Goal: Task Accomplishment & Management: Manage account settings

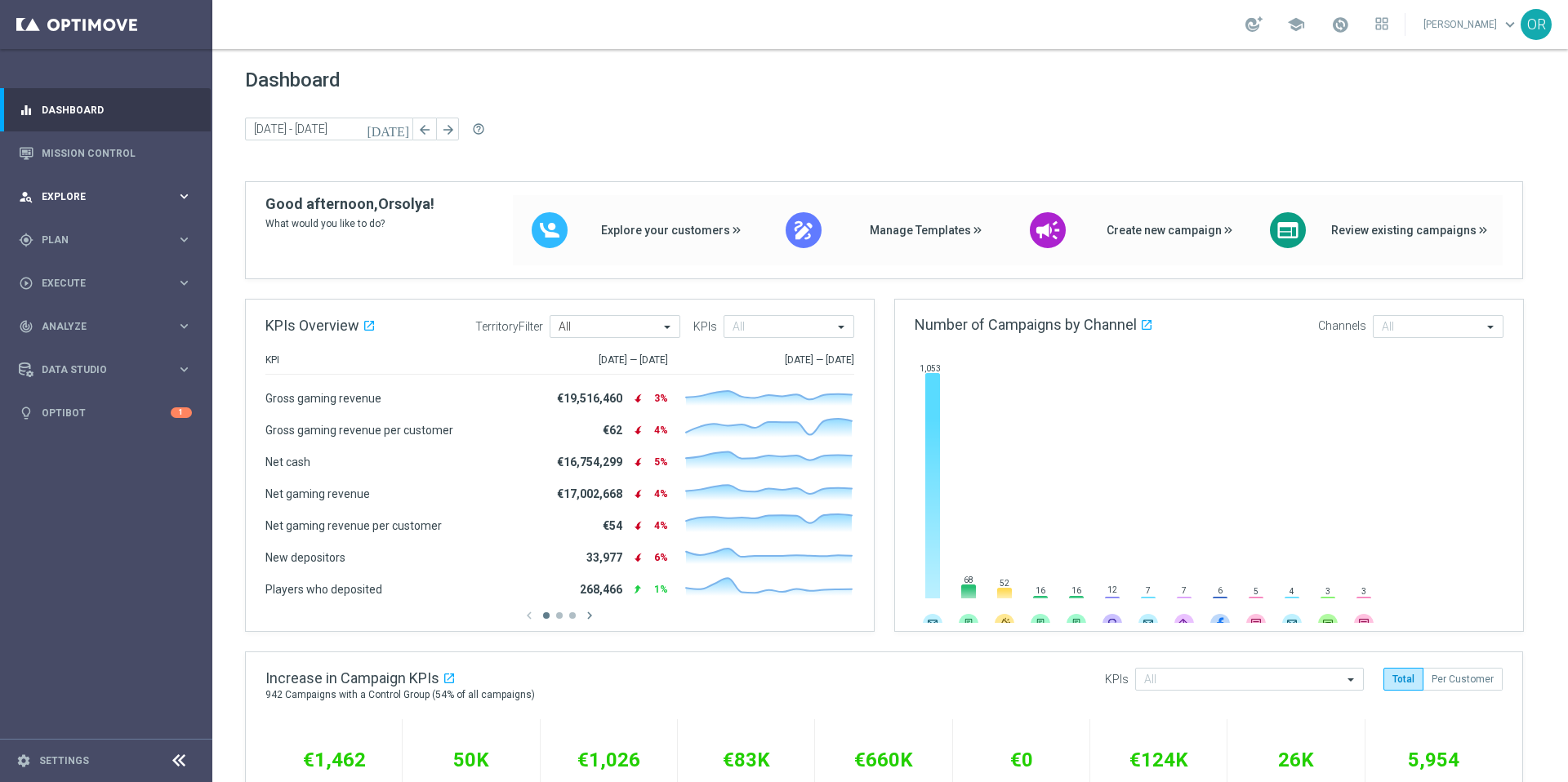
click at [116, 195] on span "Explore" at bounding box center [109, 197] width 135 height 10
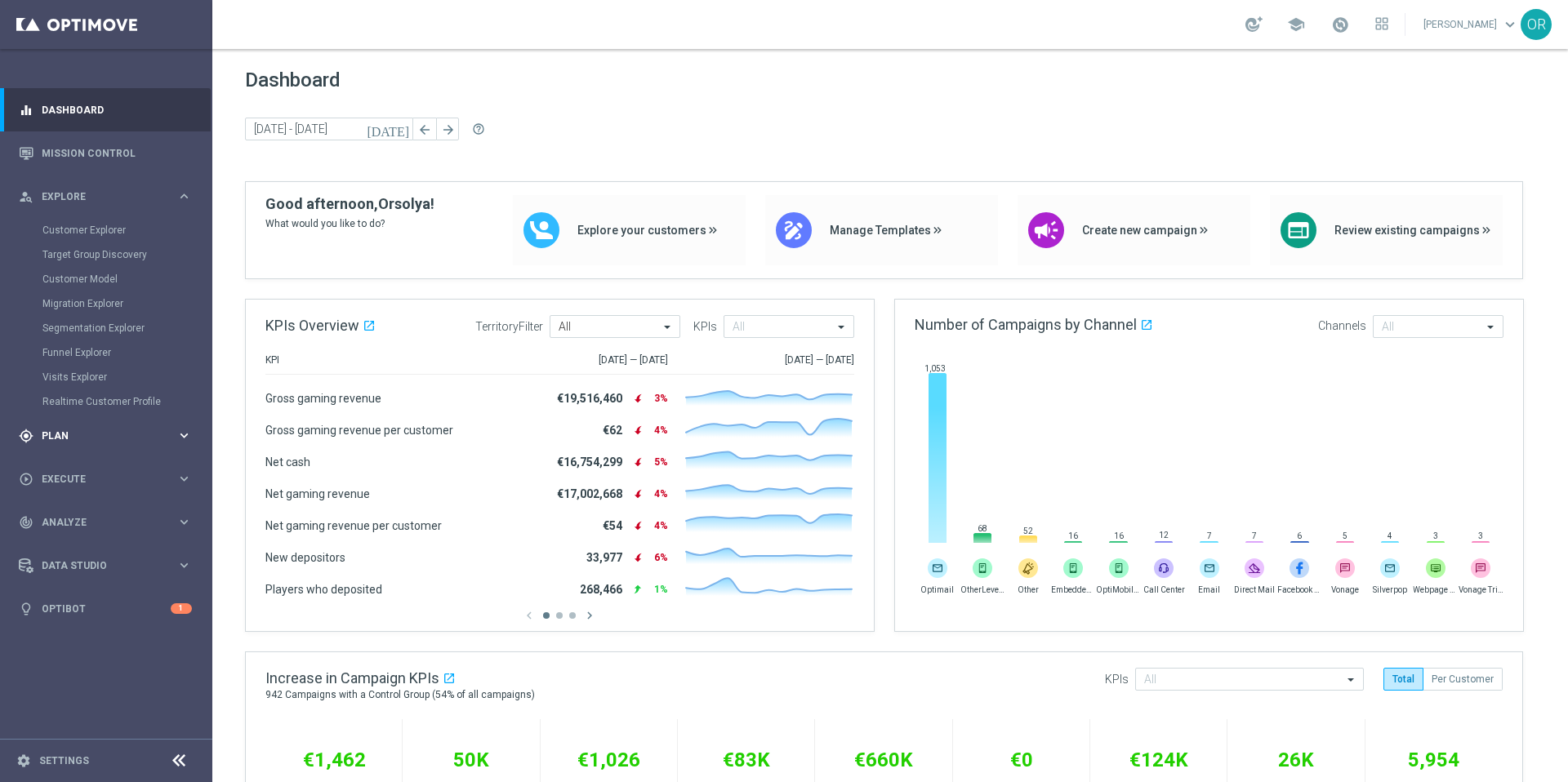
click at [83, 441] on div "gps_fixed Plan" at bounding box center [97, 436] width 157 height 14
click at [93, 275] on link "Target Groups" at bounding box center [105, 274] width 127 height 13
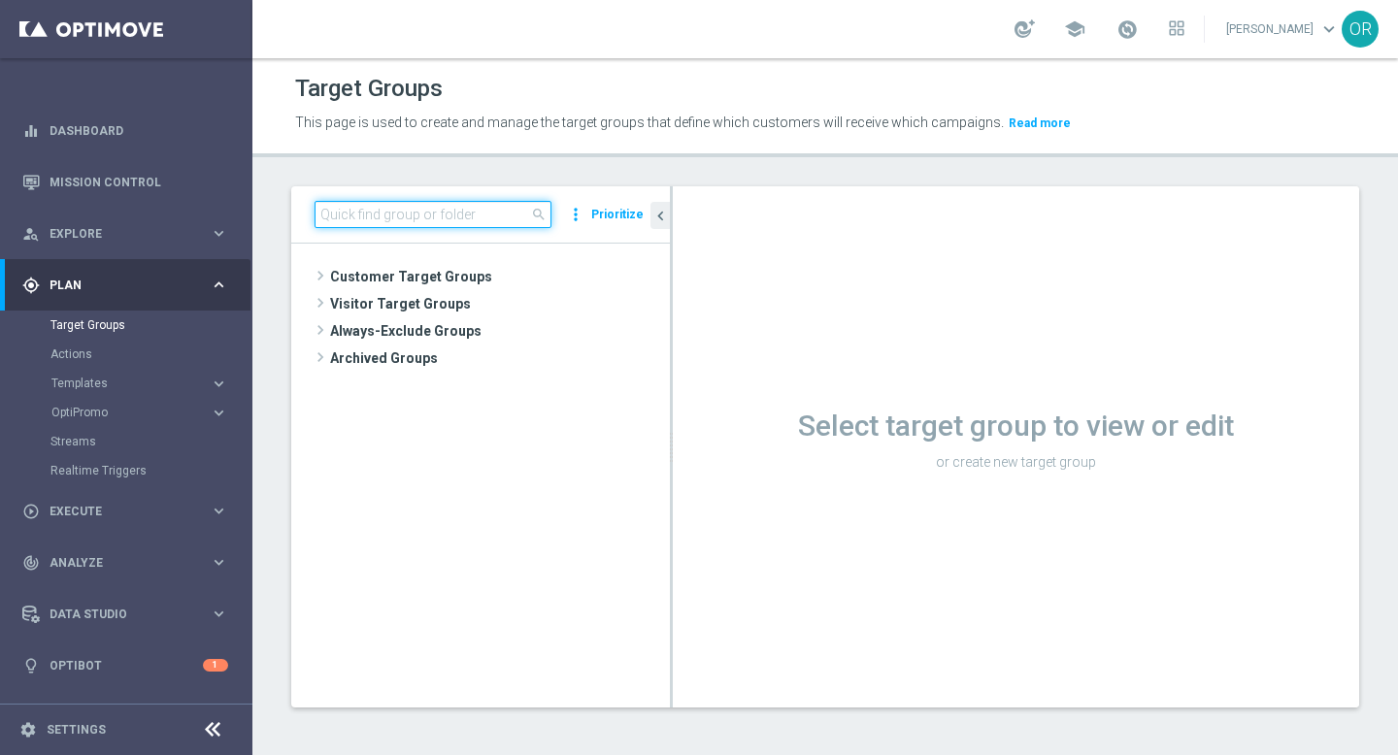
click at [399, 214] on input at bounding box center [433, 214] width 237 height 27
type input "dach bas"
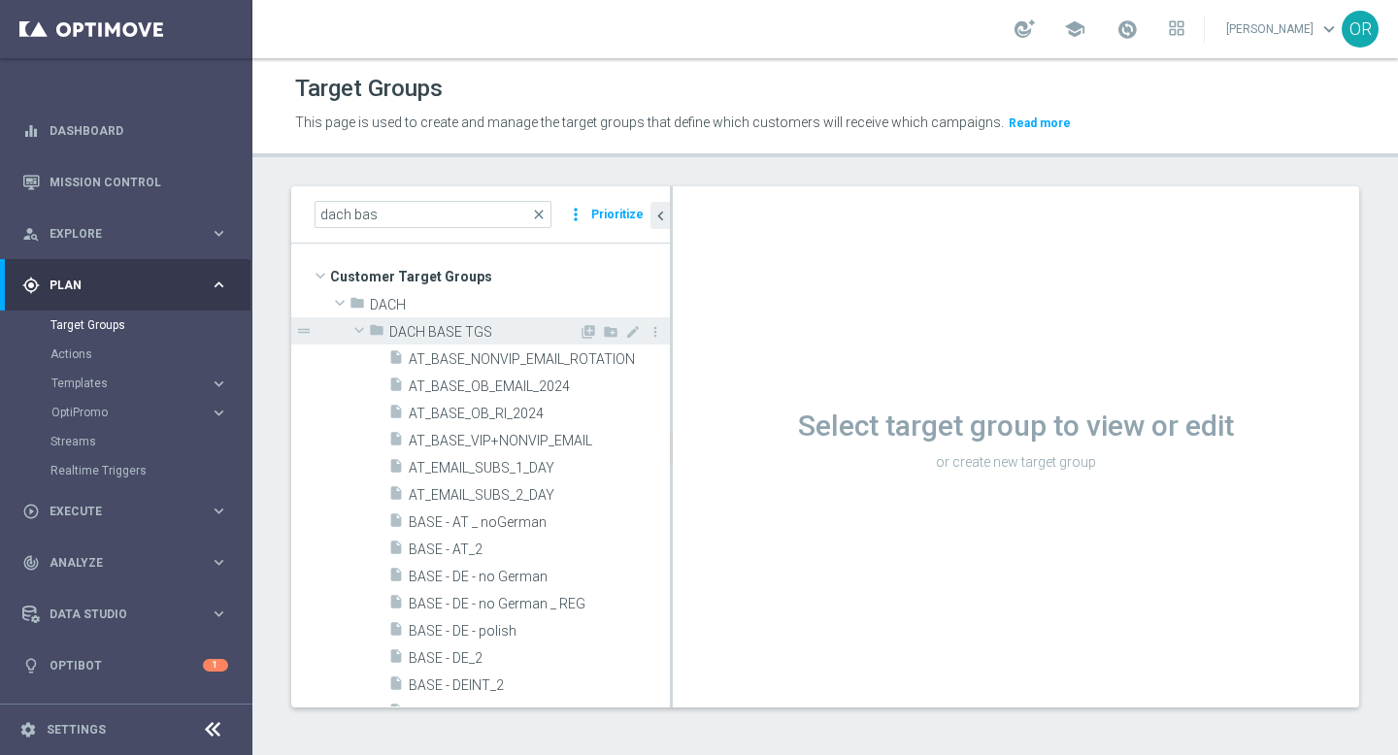
click at [360, 330] on span at bounding box center [359, 329] width 23 height 19
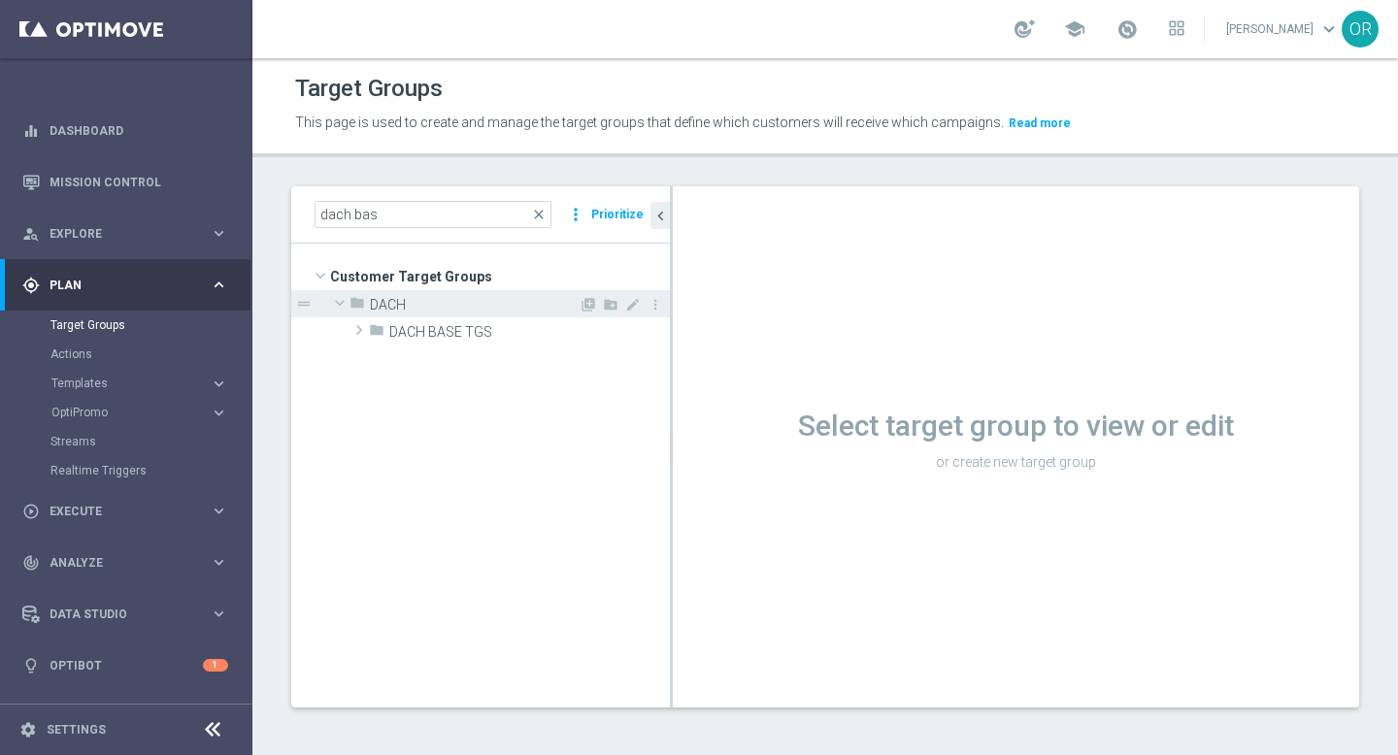
click at [342, 300] on span at bounding box center [339, 302] width 23 height 19
click at [543, 214] on span "close" at bounding box center [539, 215] width 16 height 16
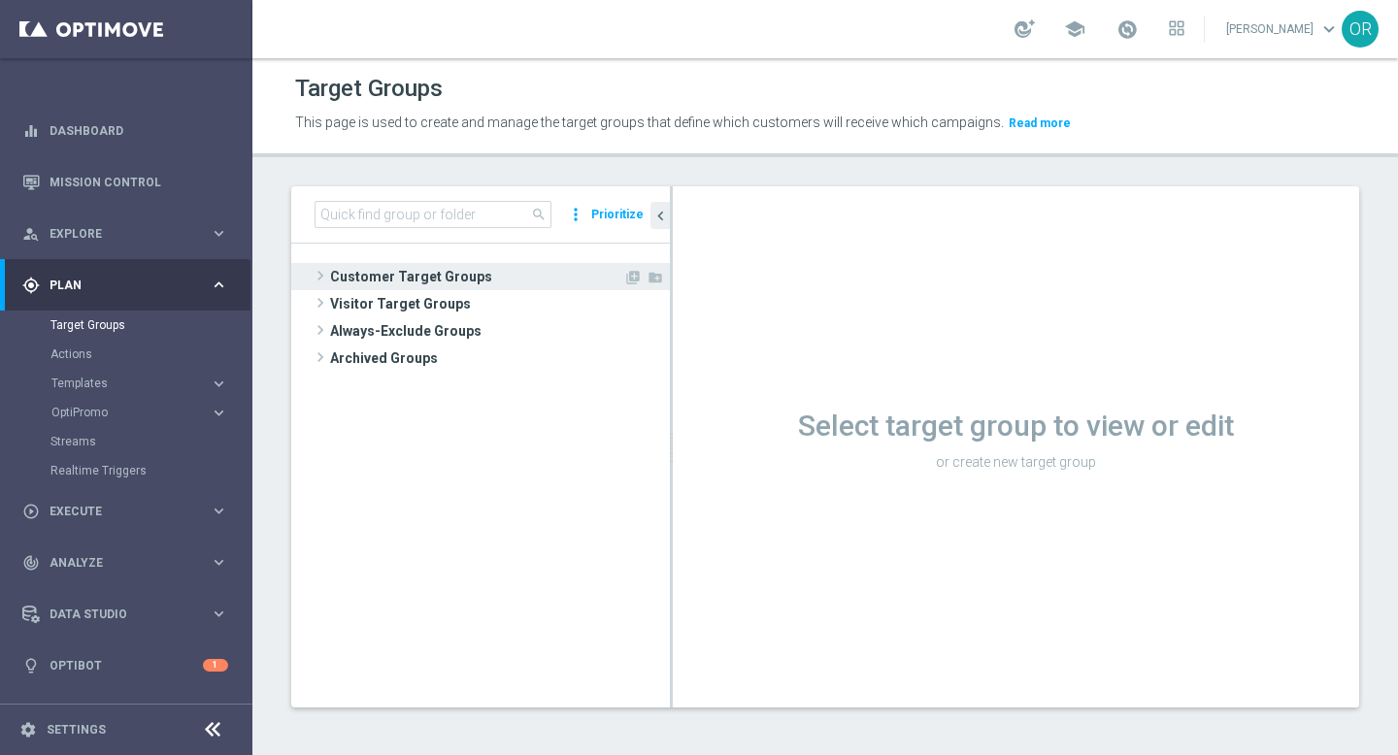
click at [318, 275] on span at bounding box center [320, 275] width 19 height 23
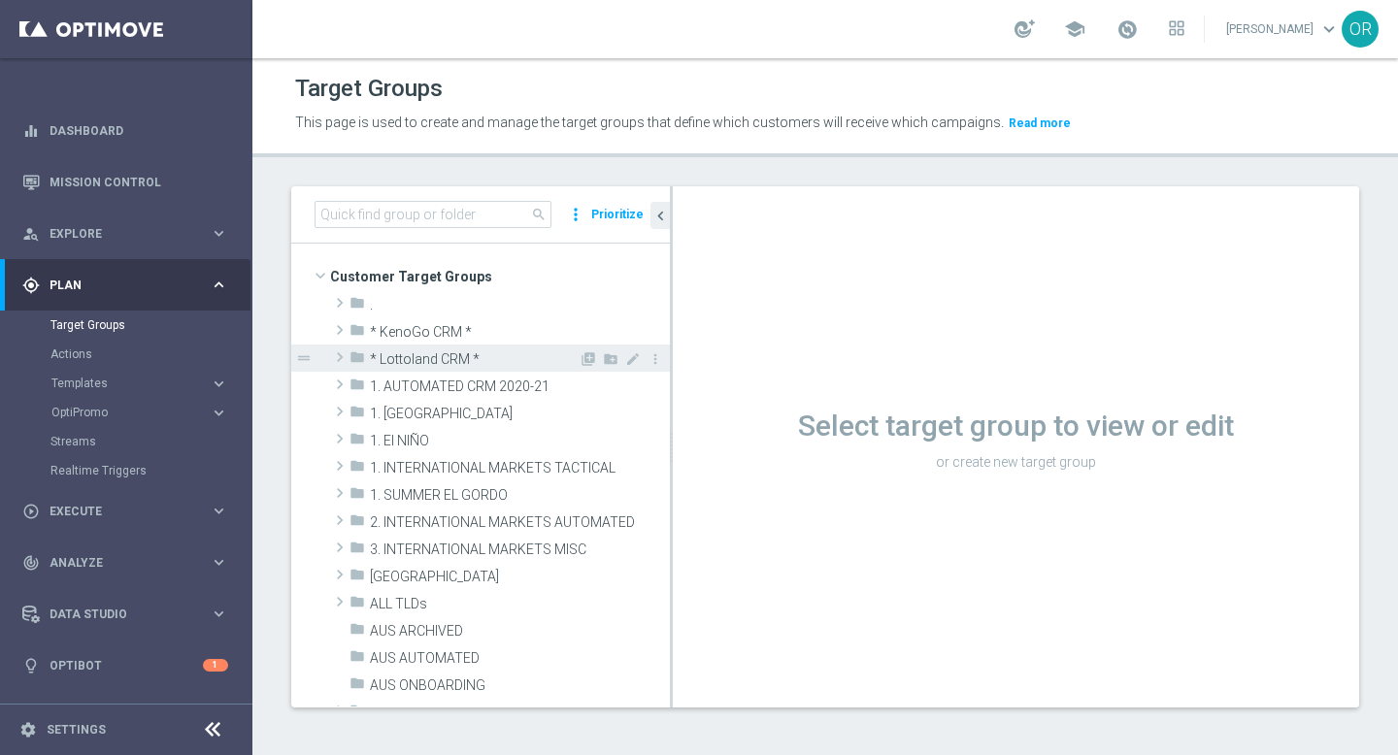
click at [337, 355] on span at bounding box center [339, 357] width 19 height 23
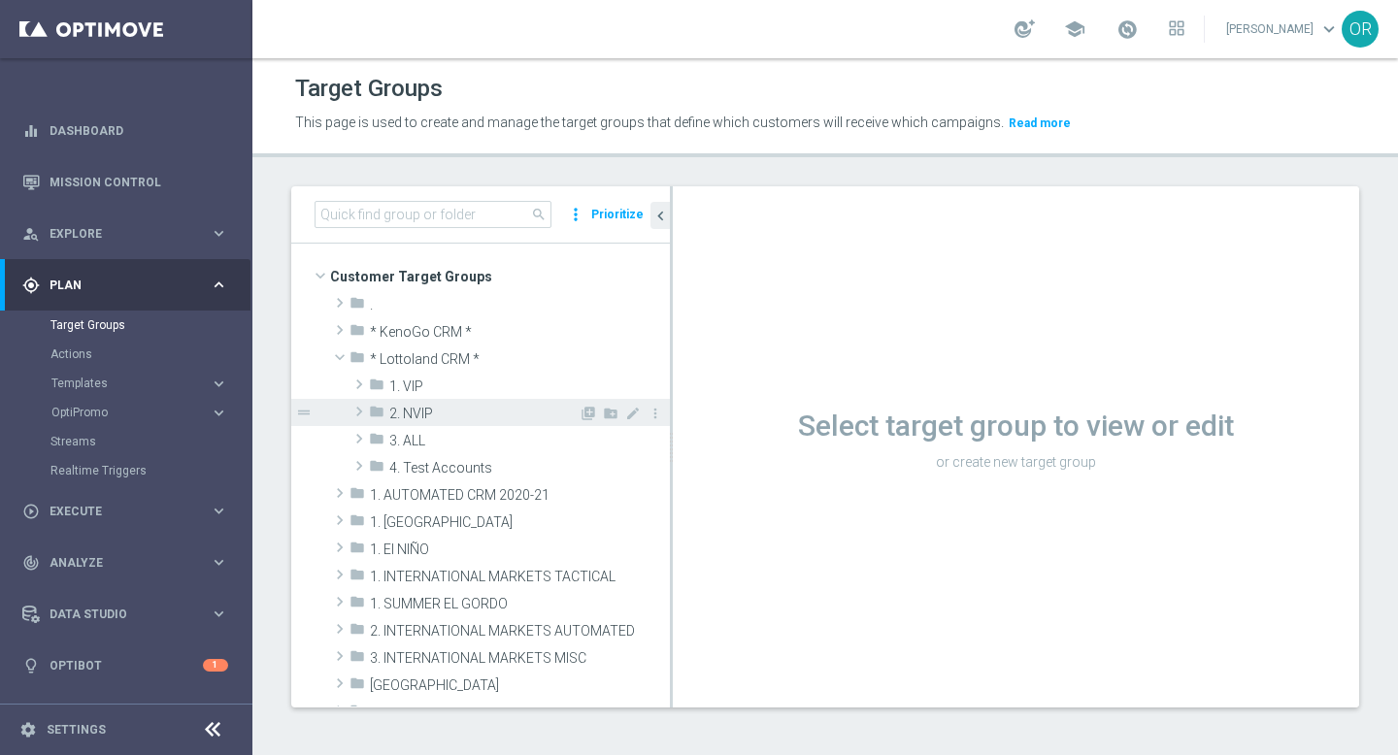
click at [358, 410] on span at bounding box center [359, 411] width 19 height 23
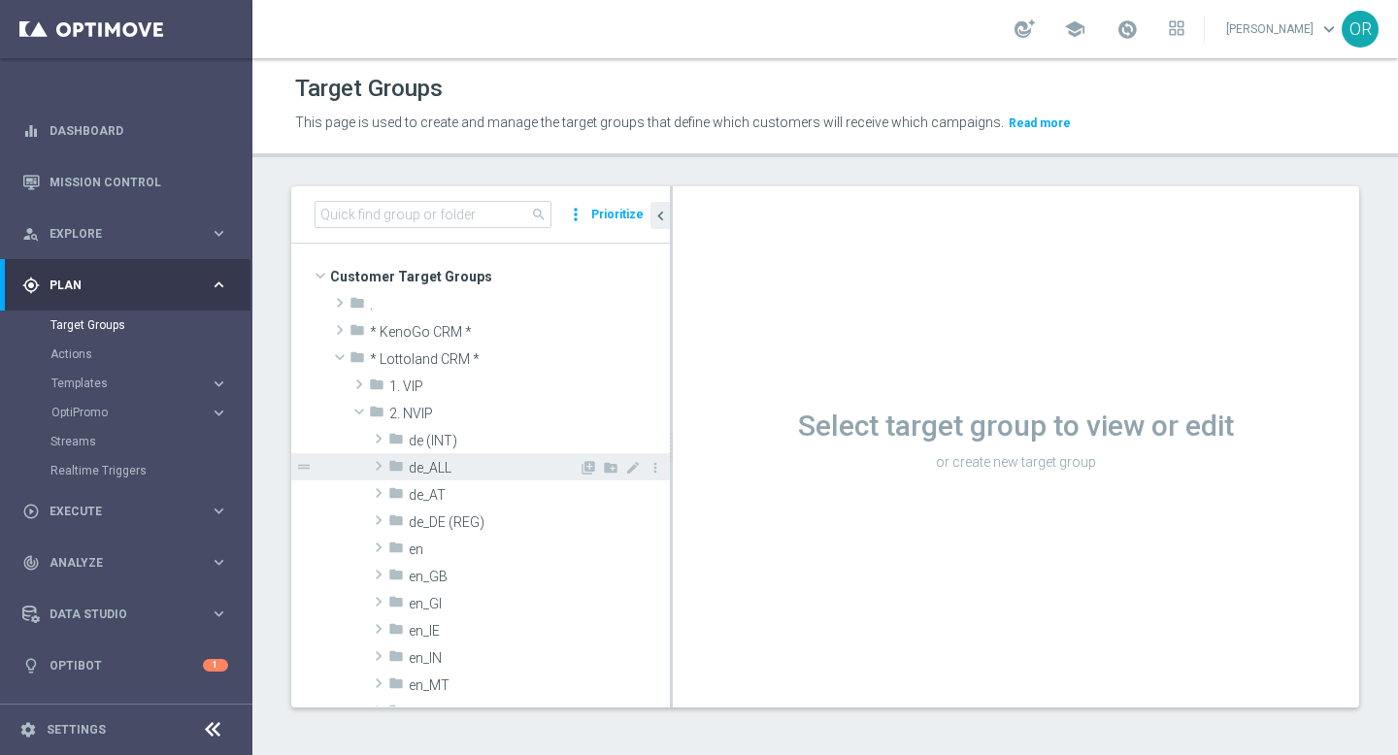
click at [377, 467] on span at bounding box center [378, 465] width 19 height 23
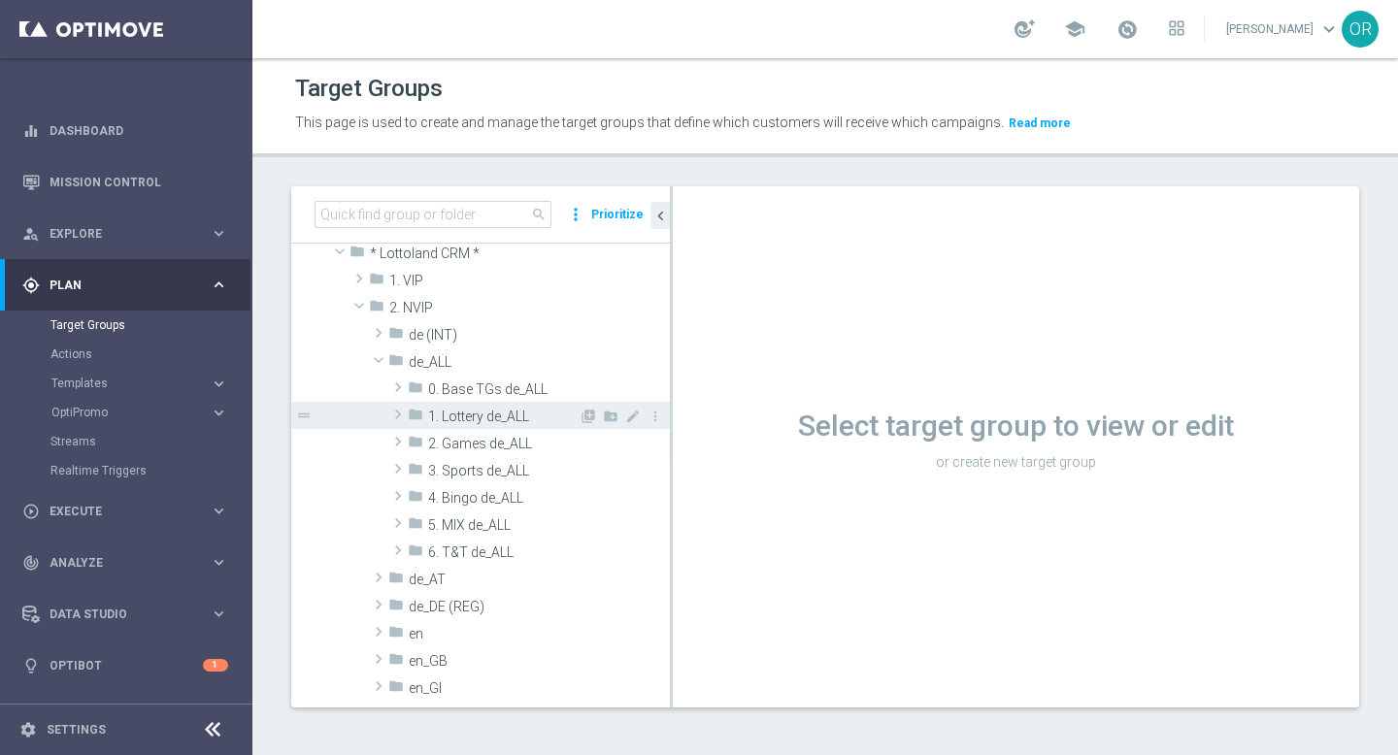
scroll to position [115, 0]
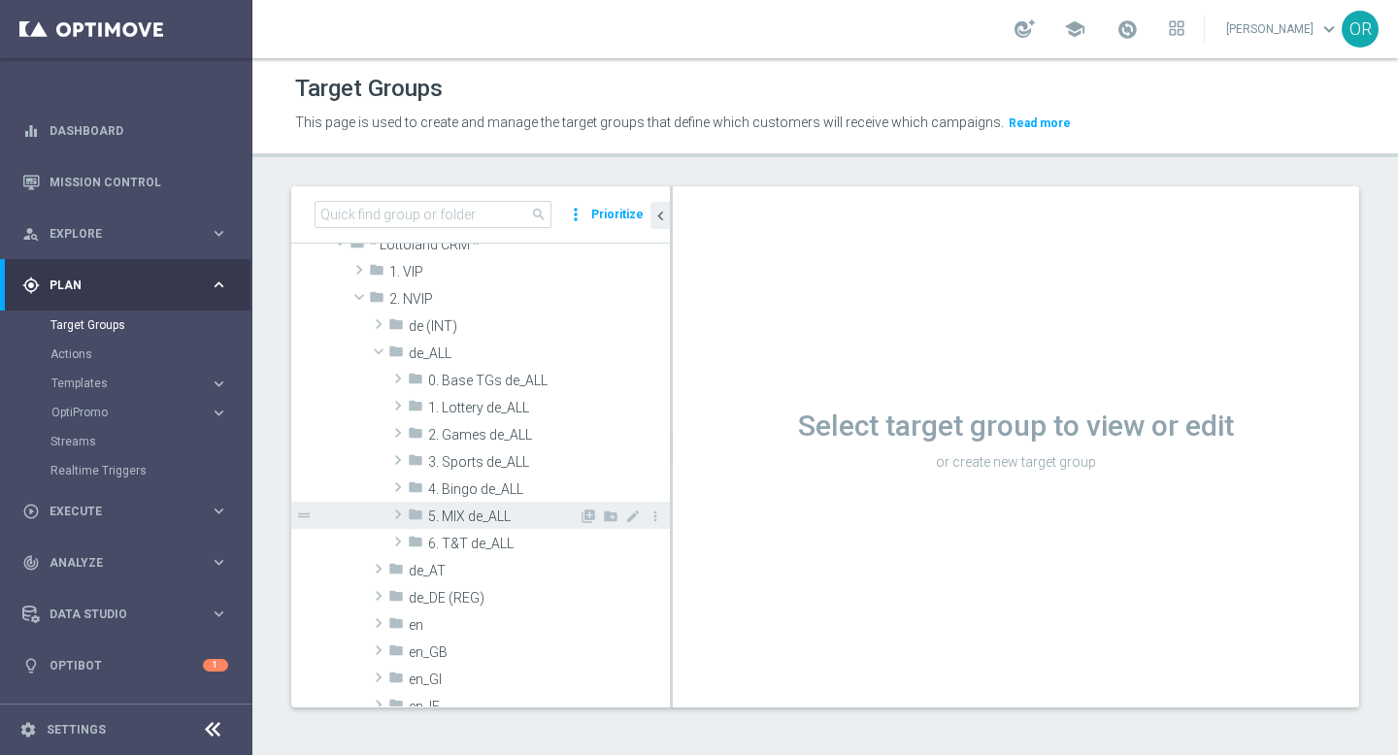
click at [398, 515] on span at bounding box center [397, 514] width 19 height 23
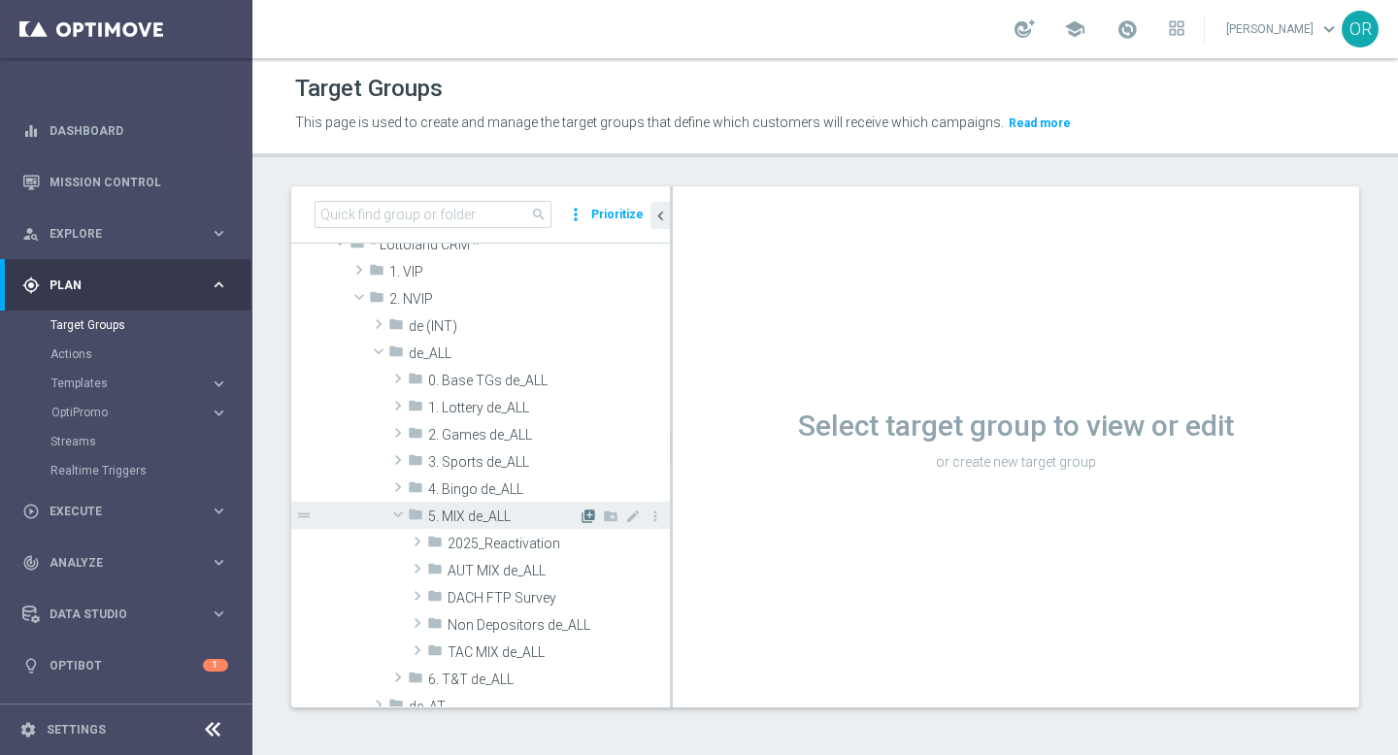
click at [590, 512] on icon "library_add" at bounding box center [589, 517] width 16 height 16
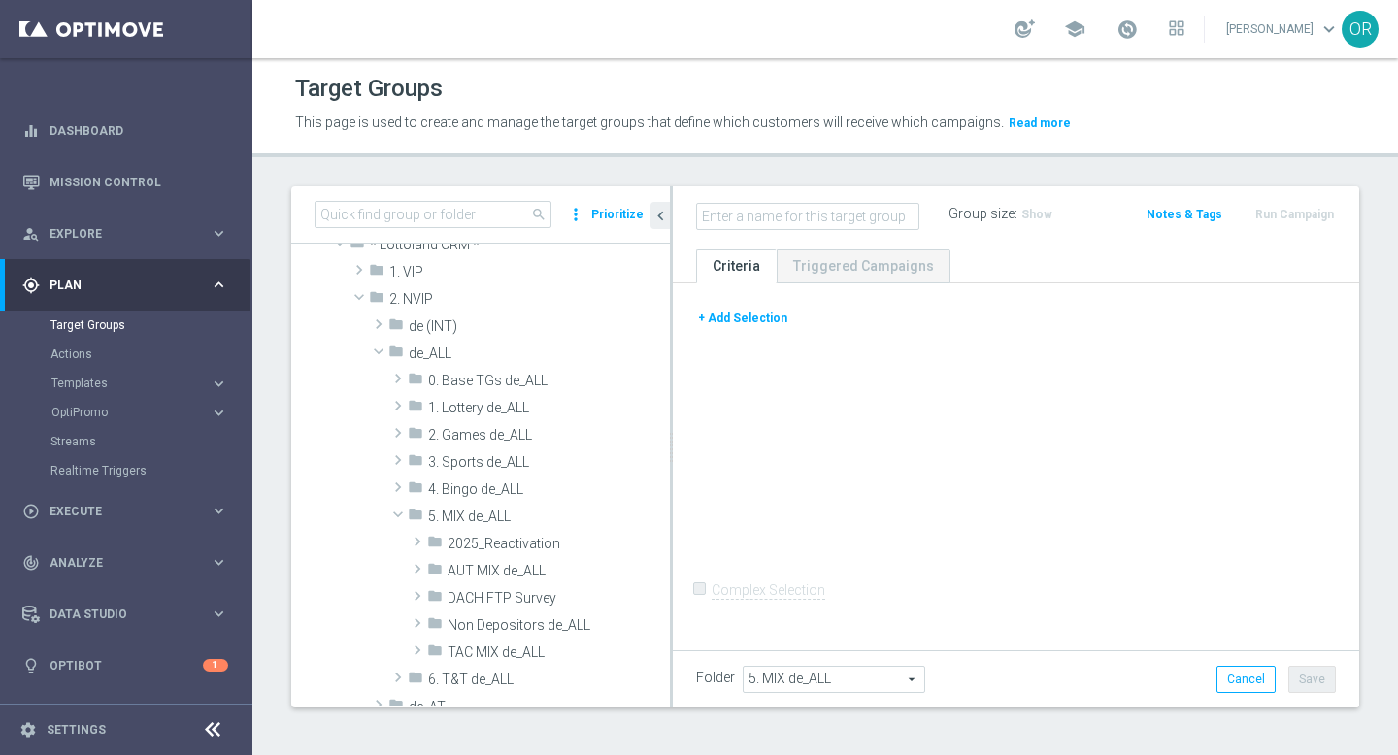
click at [756, 318] on button "+ Add Selection" at bounding box center [742, 318] width 93 height 21
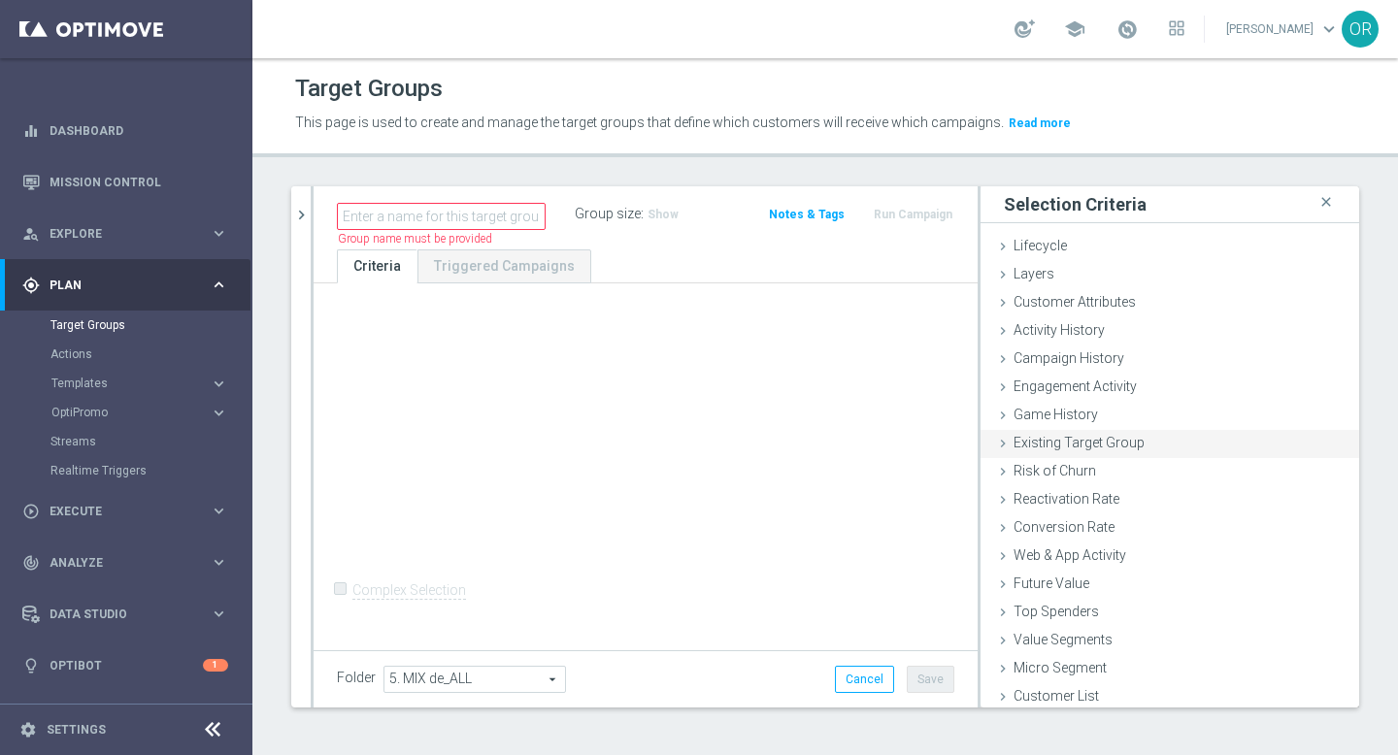
click at [1003, 442] on icon at bounding box center [1003, 444] width 16 height 16
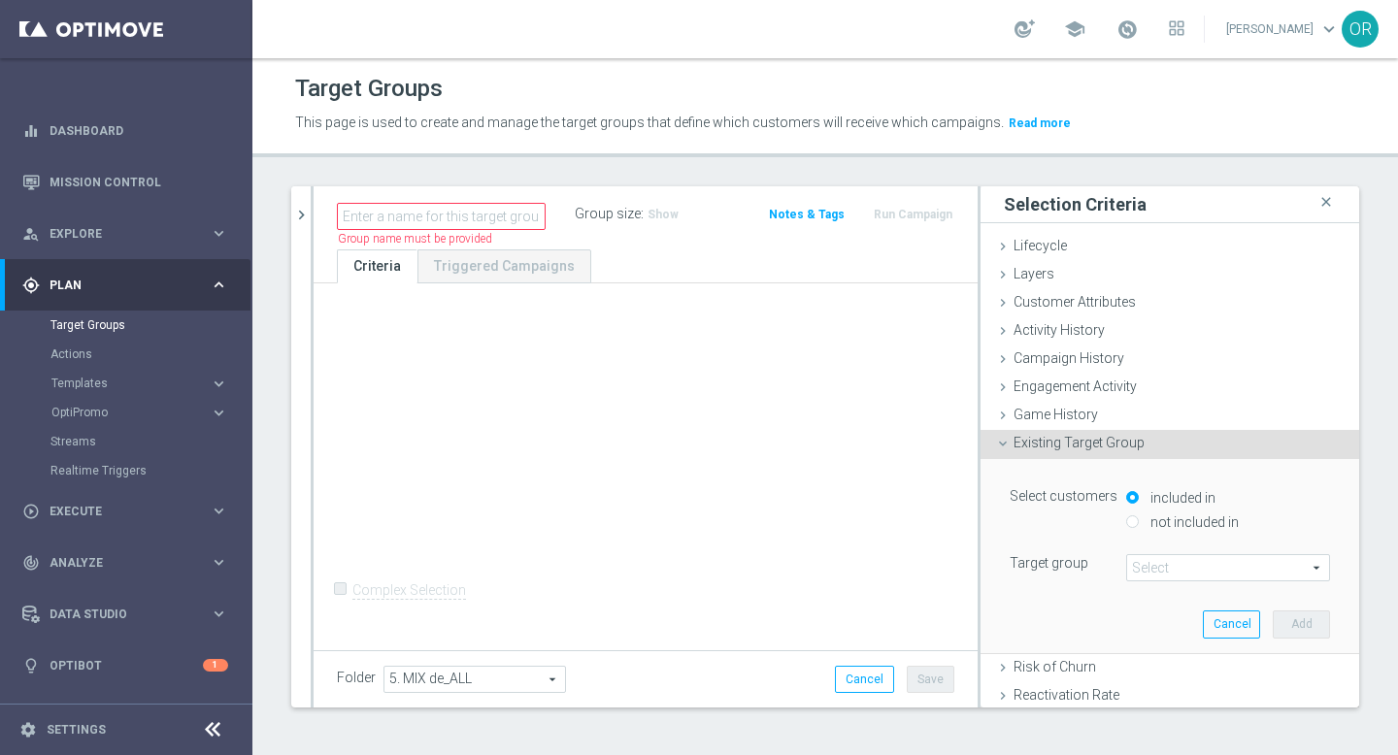
click at [1175, 562] on span at bounding box center [1228, 567] width 202 height 25
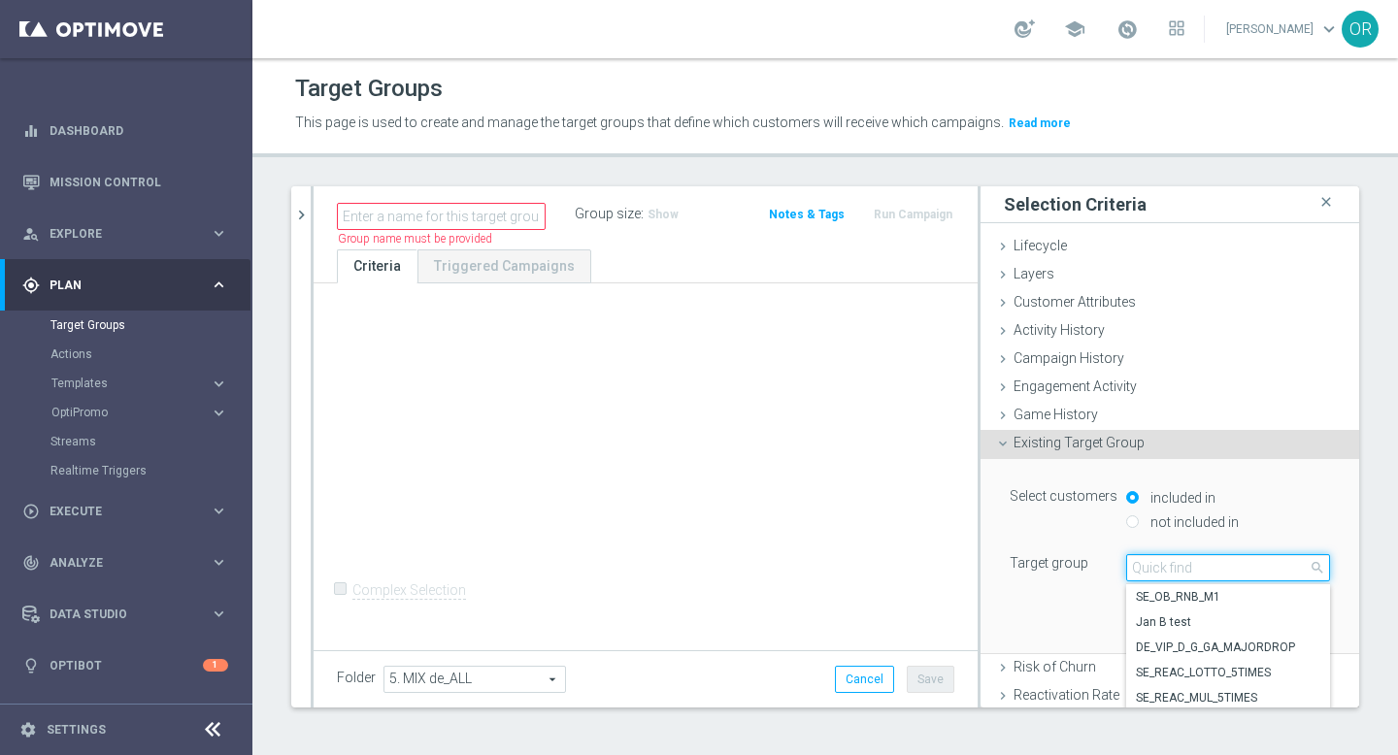
click at [1175, 562] on input "search" at bounding box center [1228, 567] width 204 height 27
type input "base - de"
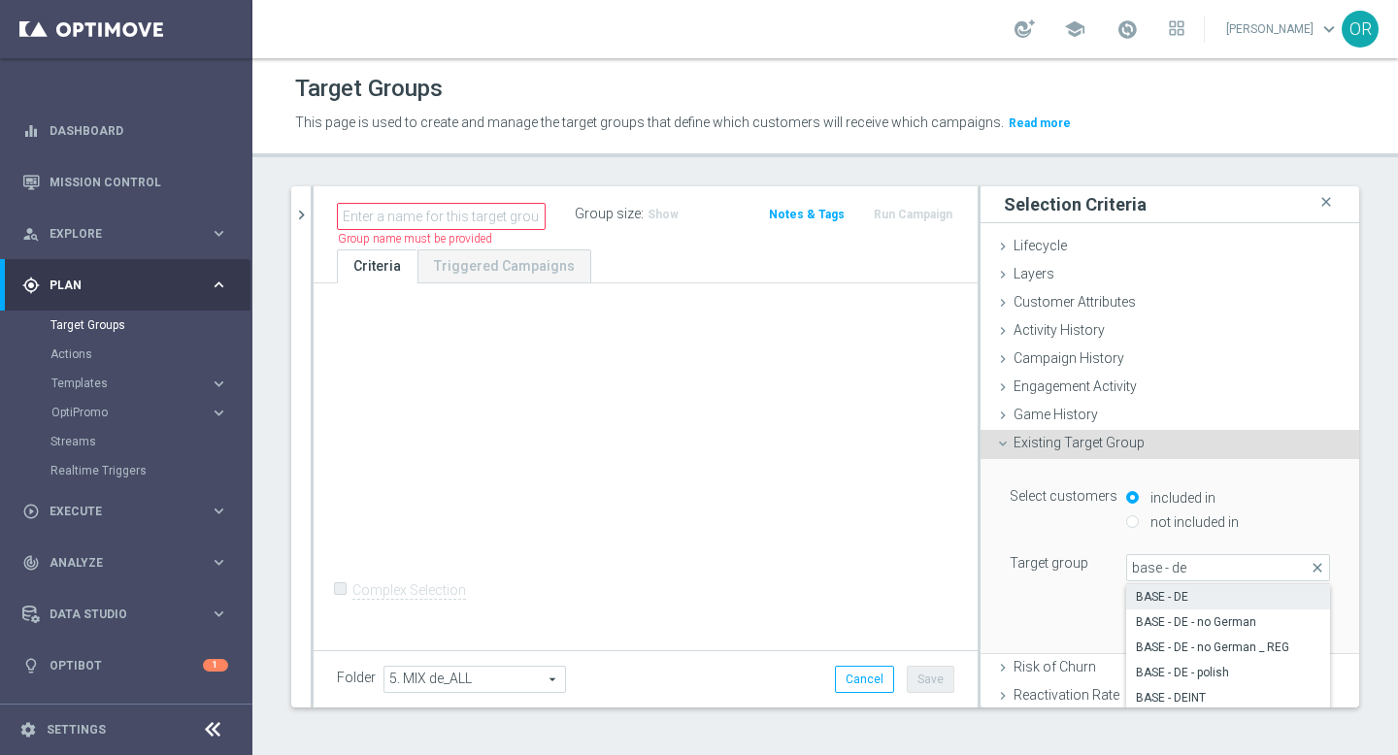
click at [1198, 594] on span "BASE - DE" at bounding box center [1228, 597] width 184 height 16
type input "BASE - DE"
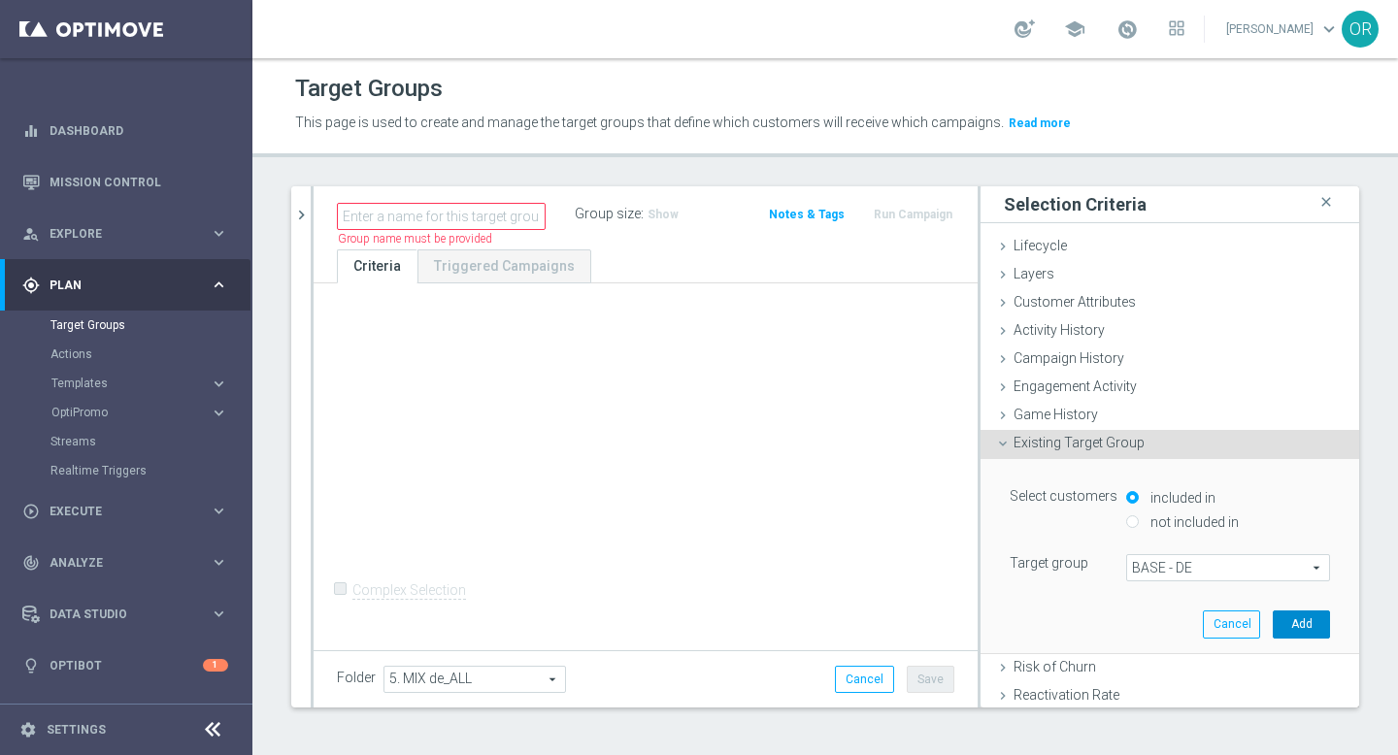
click at [1290, 621] on button "Add" at bounding box center [1301, 624] width 57 height 27
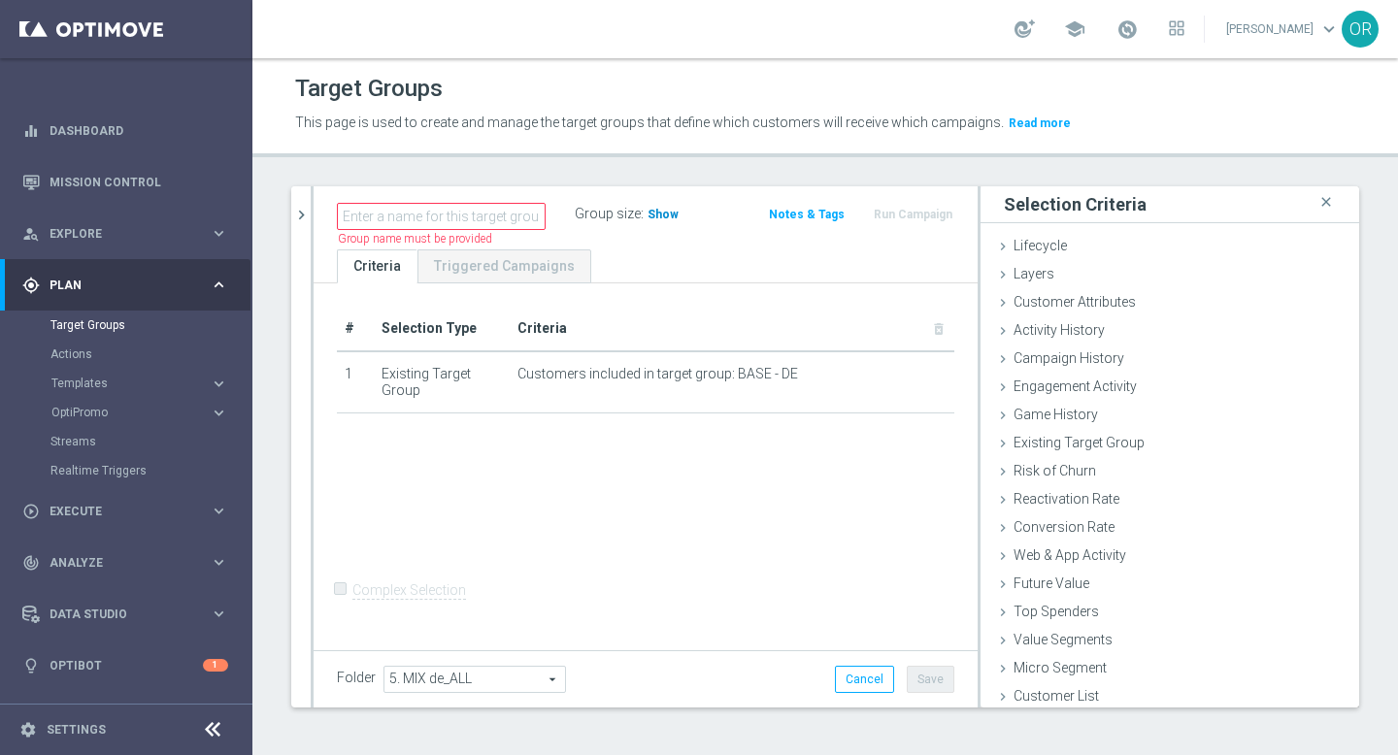
click at [668, 216] on span "Show" at bounding box center [663, 215] width 31 height 14
click at [1008, 300] on icon at bounding box center [1003, 303] width 16 height 16
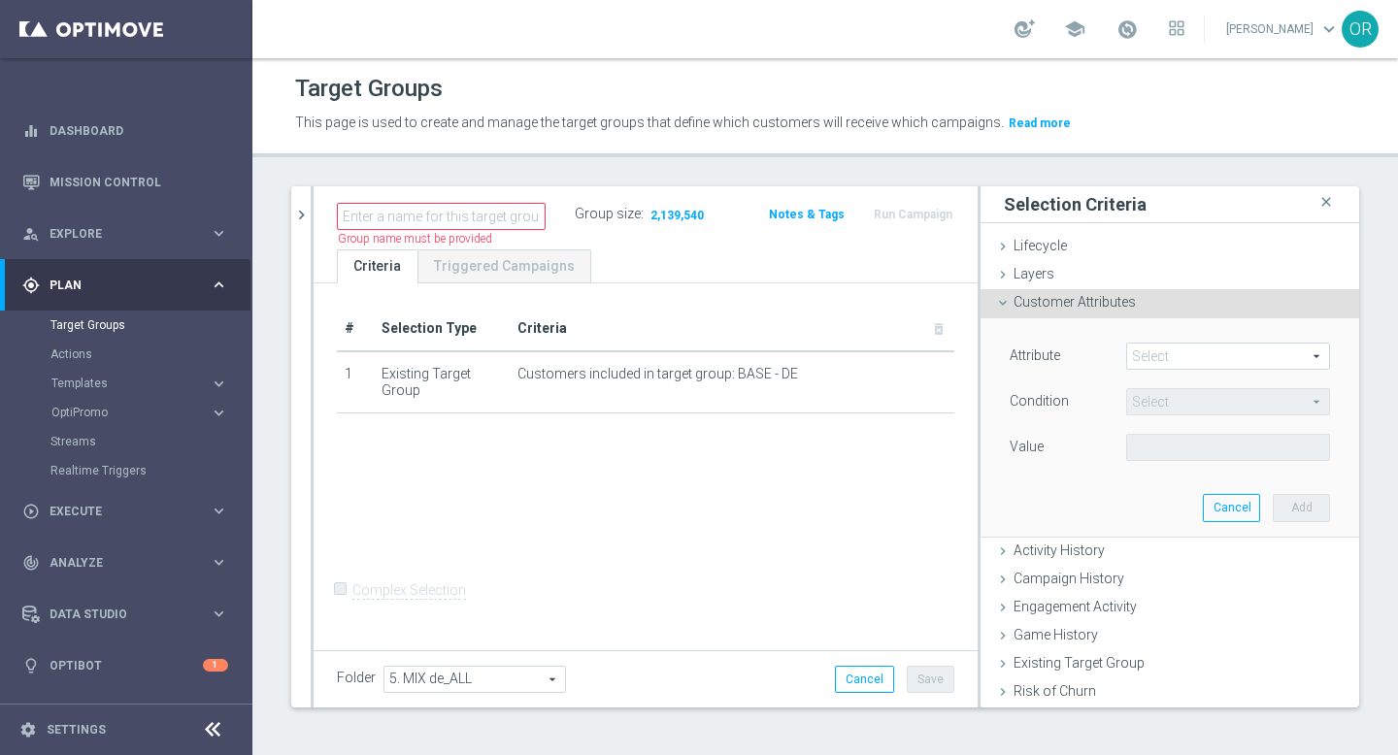
click at [1155, 352] on span at bounding box center [1228, 356] width 202 height 25
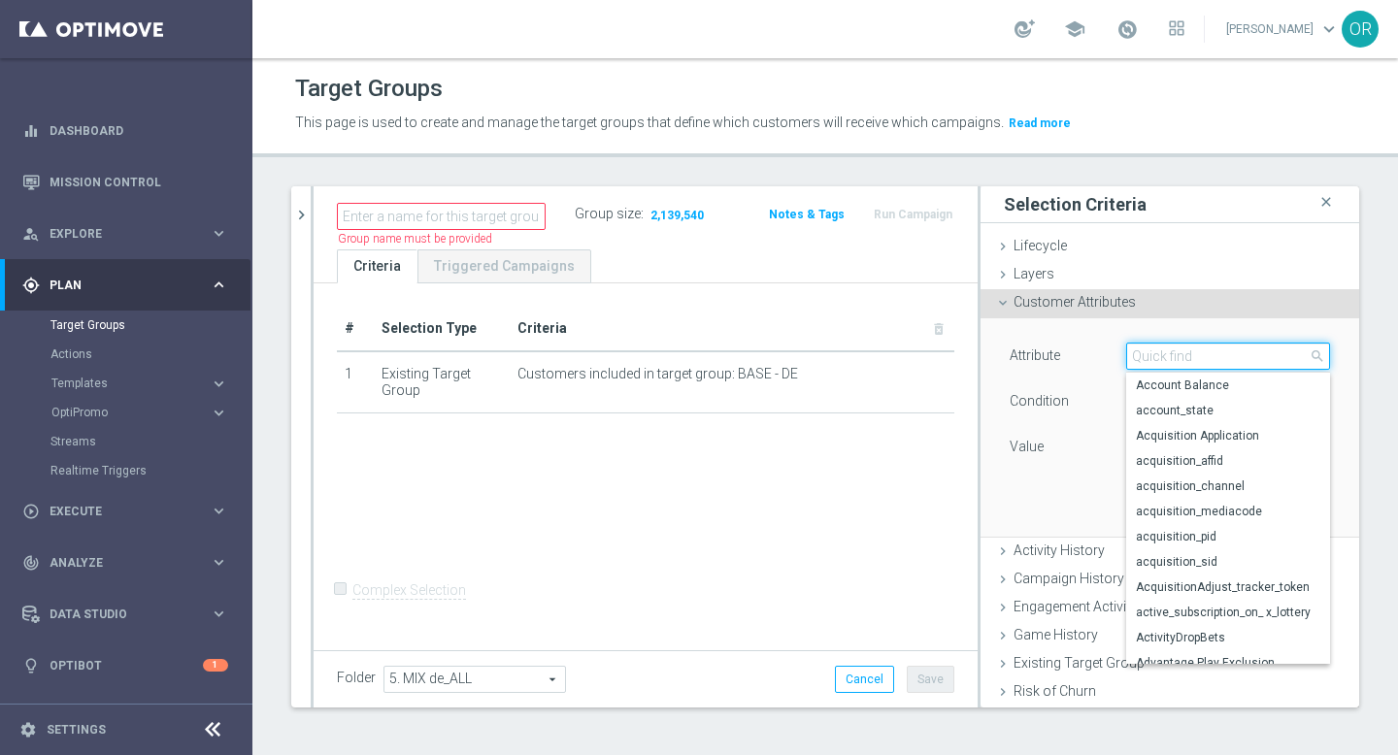
click at [1155, 352] on input "search" at bounding box center [1228, 356] width 204 height 27
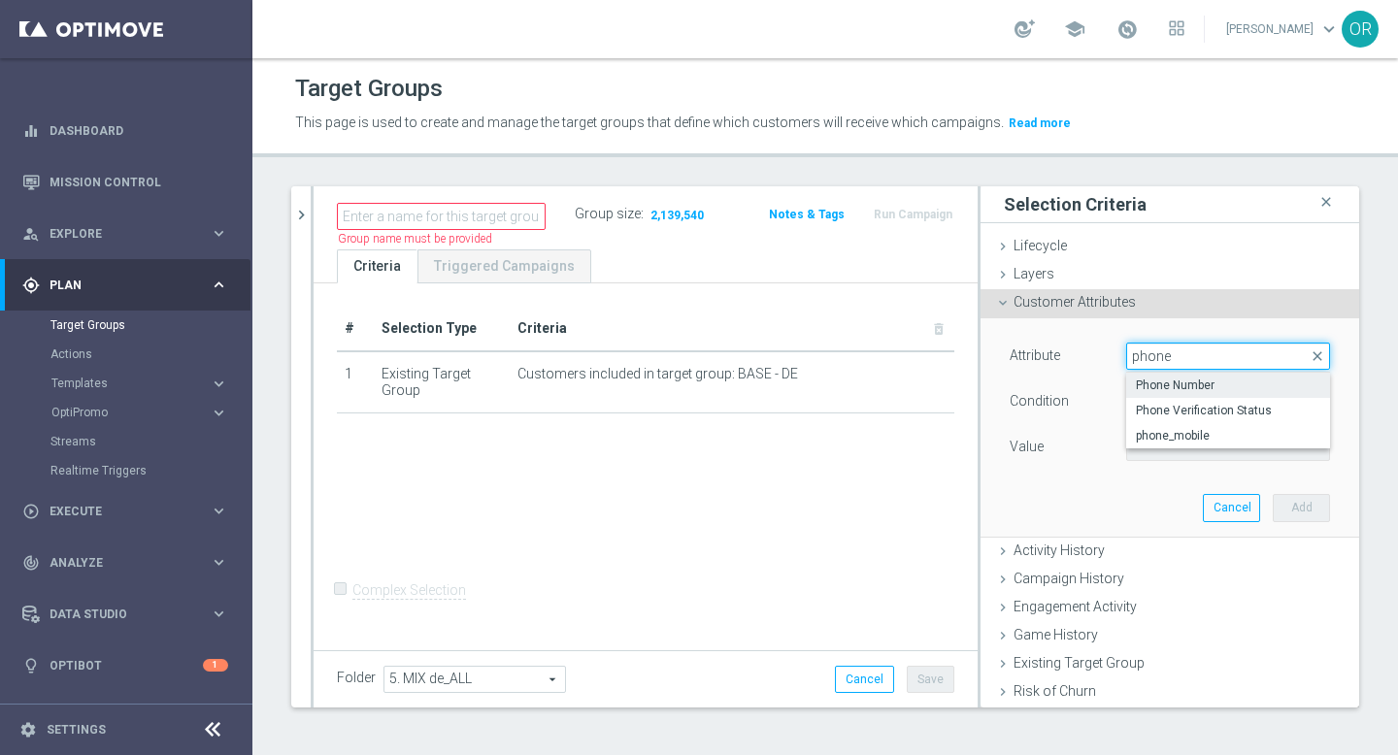
type input "phone"
click at [1195, 383] on span "Phone Number" at bounding box center [1228, 386] width 184 height 16
type input "Phone Number"
type input "Equals"
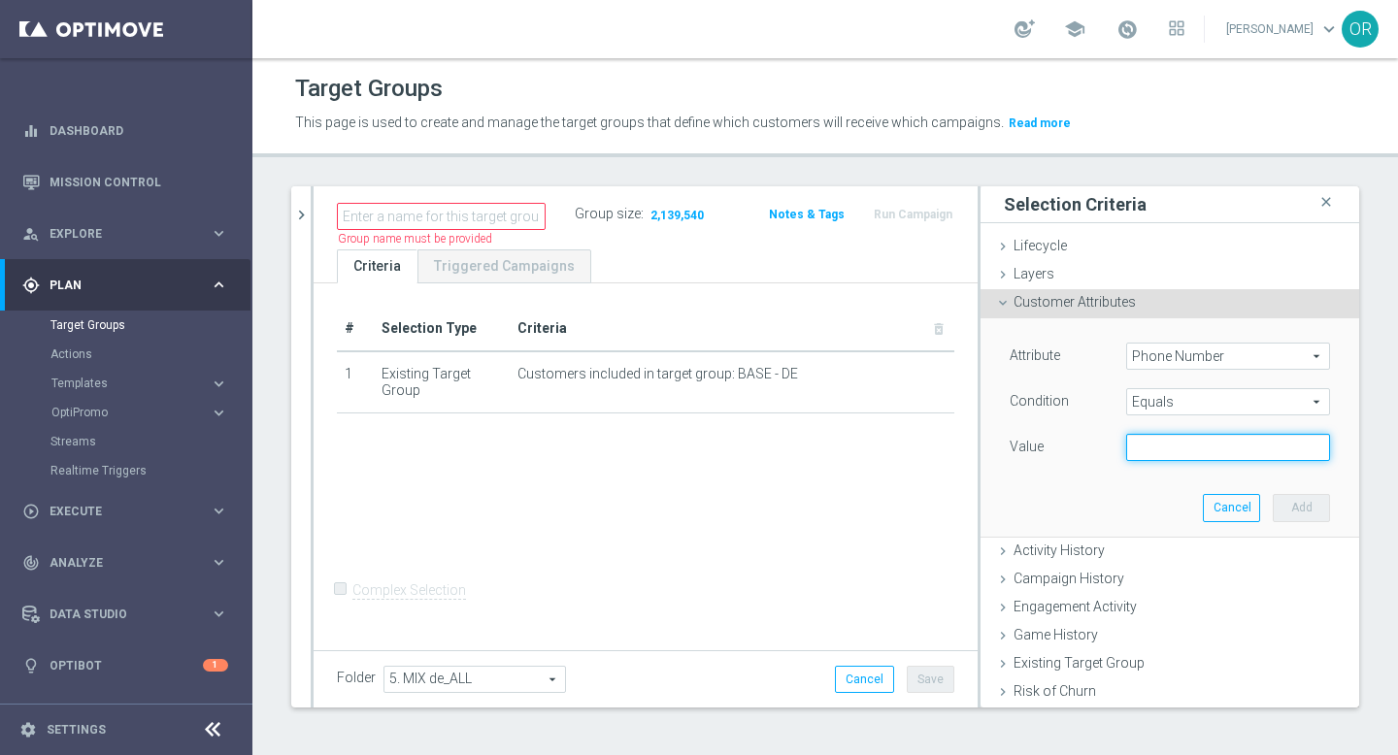
click at [1181, 436] on input "text" at bounding box center [1228, 447] width 204 height 27
click at [1182, 406] on span "Equals" at bounding box center [1228, 401] width 202 height 25
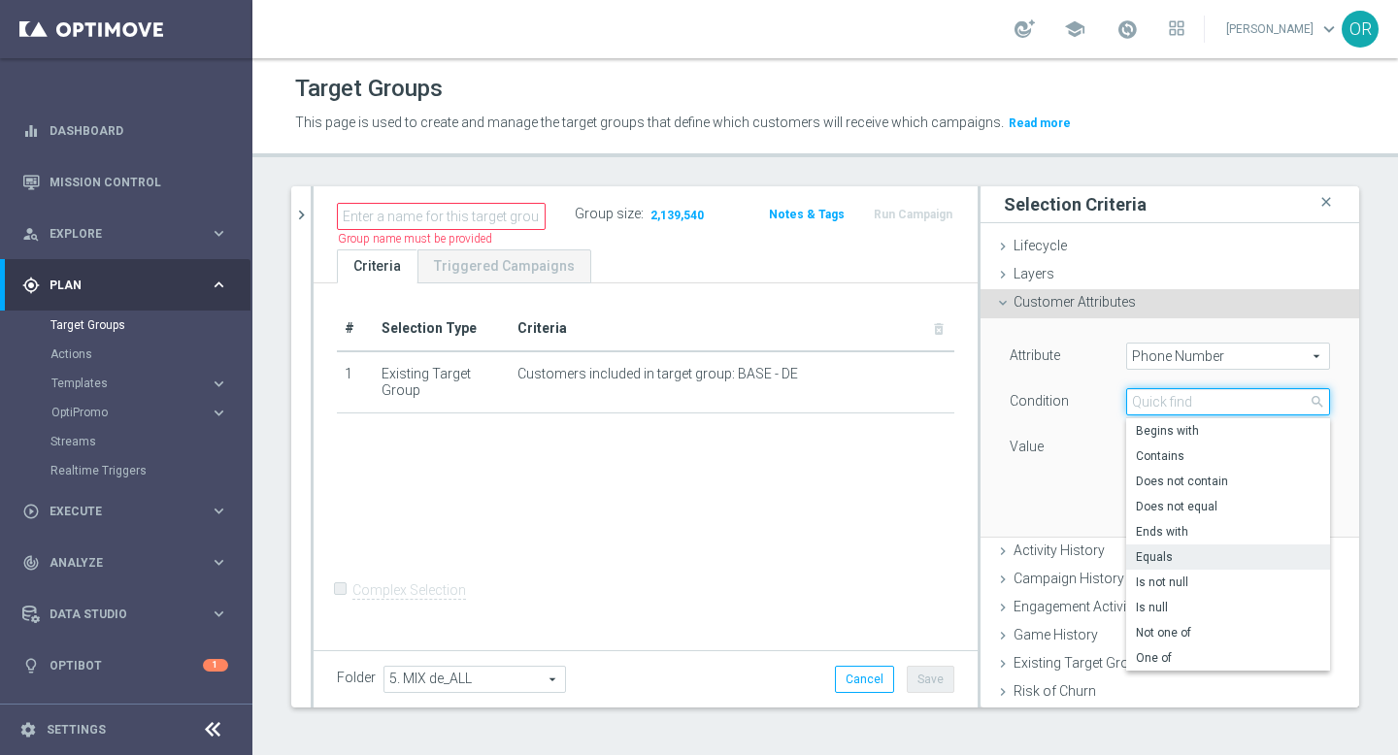
click at [1182, 406] on input "search" at bounding box center [1228, 401] width 204 height 27
click at [1183, 366] on span "Phone Number" at bounding box center [1228, 356] width 202 height 25
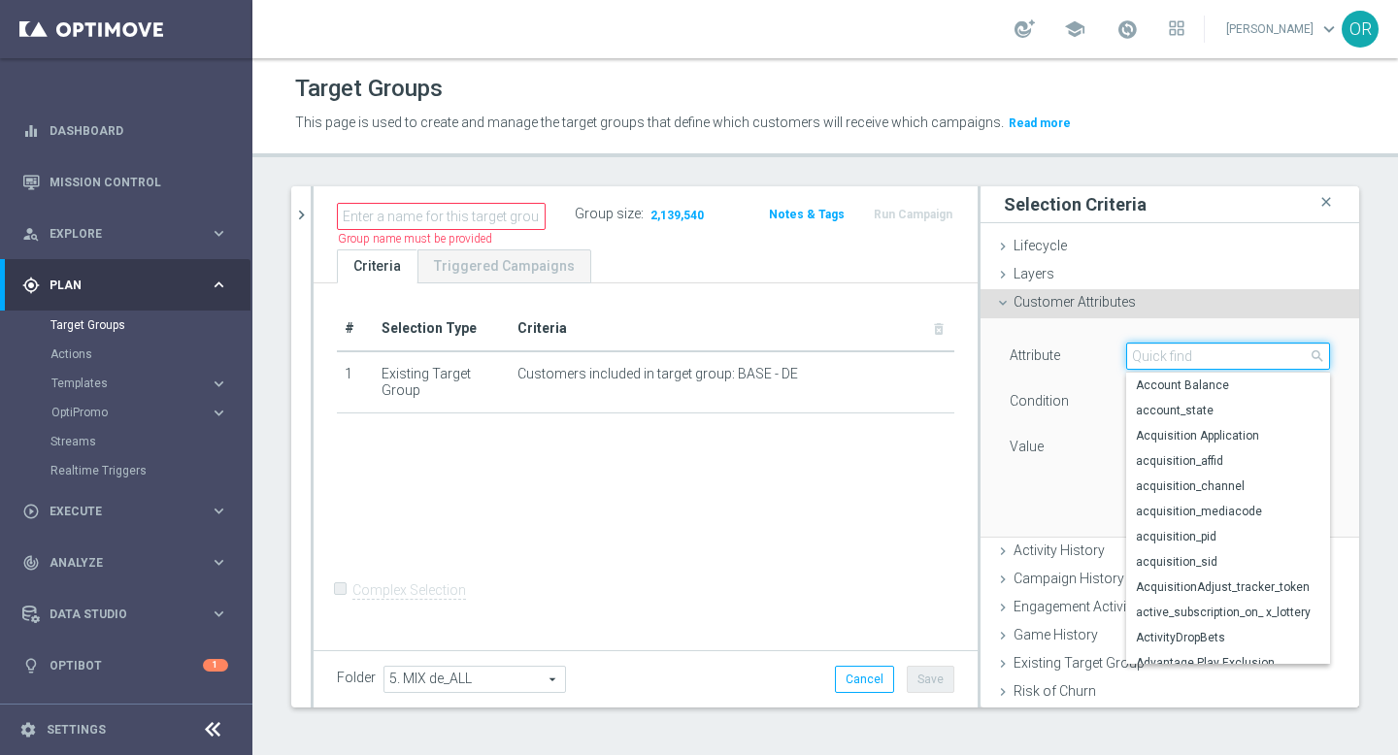
click at [1183, 366] on input "search" at bounding box center [1228, 356] width 204 height 27
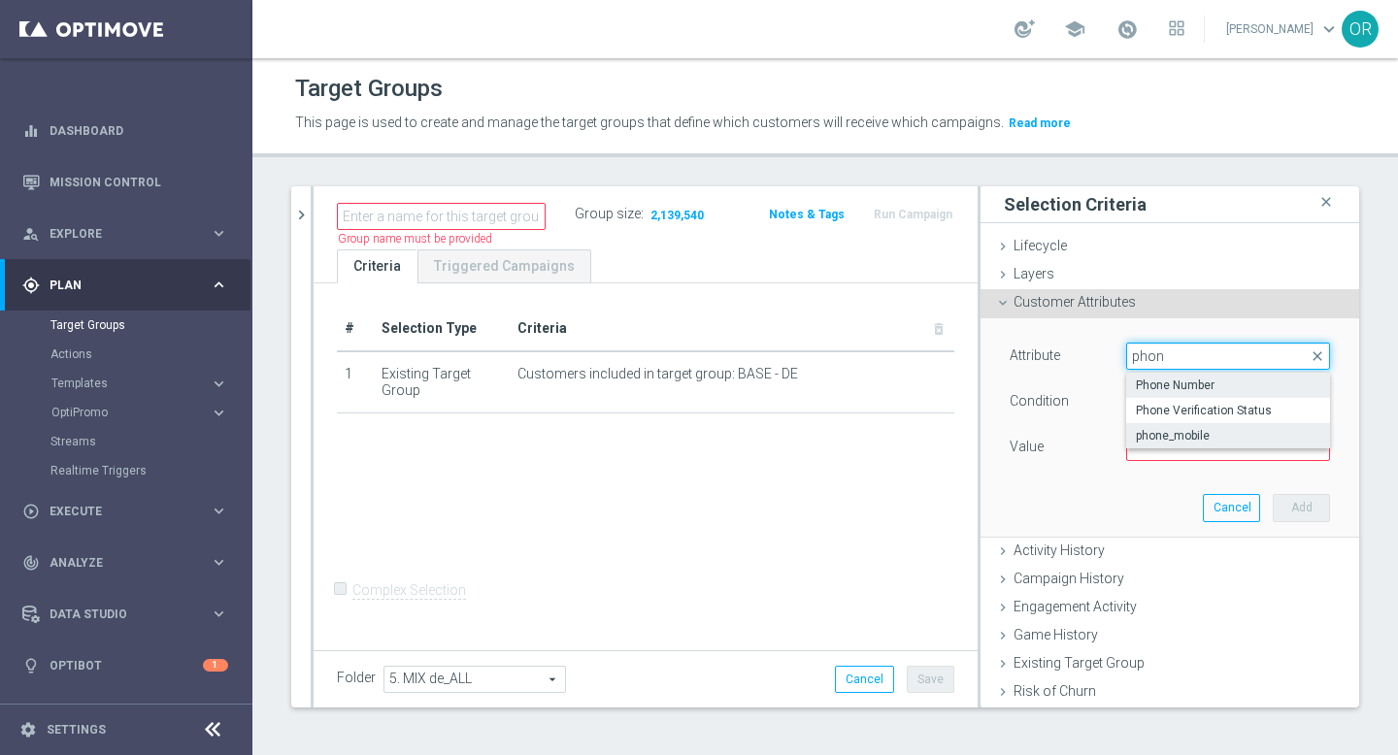
type input "phon"
click at [1201, 434] on span "phone_mobile" at bounding box center [1228, 436] width 184 height 16
type input "phone_mobile"
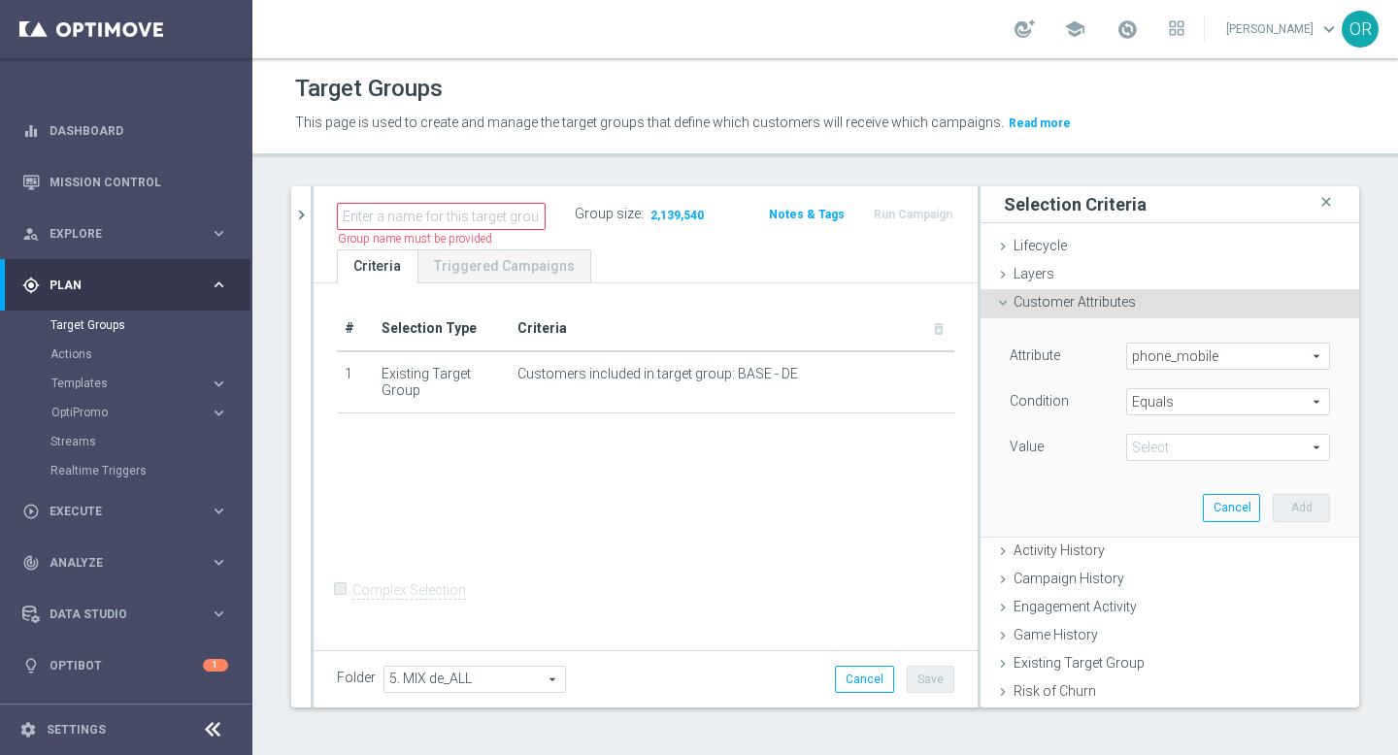
click at [1181, 444] on span at bounding box center [1228, 447] width 202 height 25
click at [1171, 470] on span "No" at bounding box center [1228, 477] width 184 height 16
type input "No"
click at [1292, 499] on button "Add" at bounding box center [1301, 507] width 57 height 27
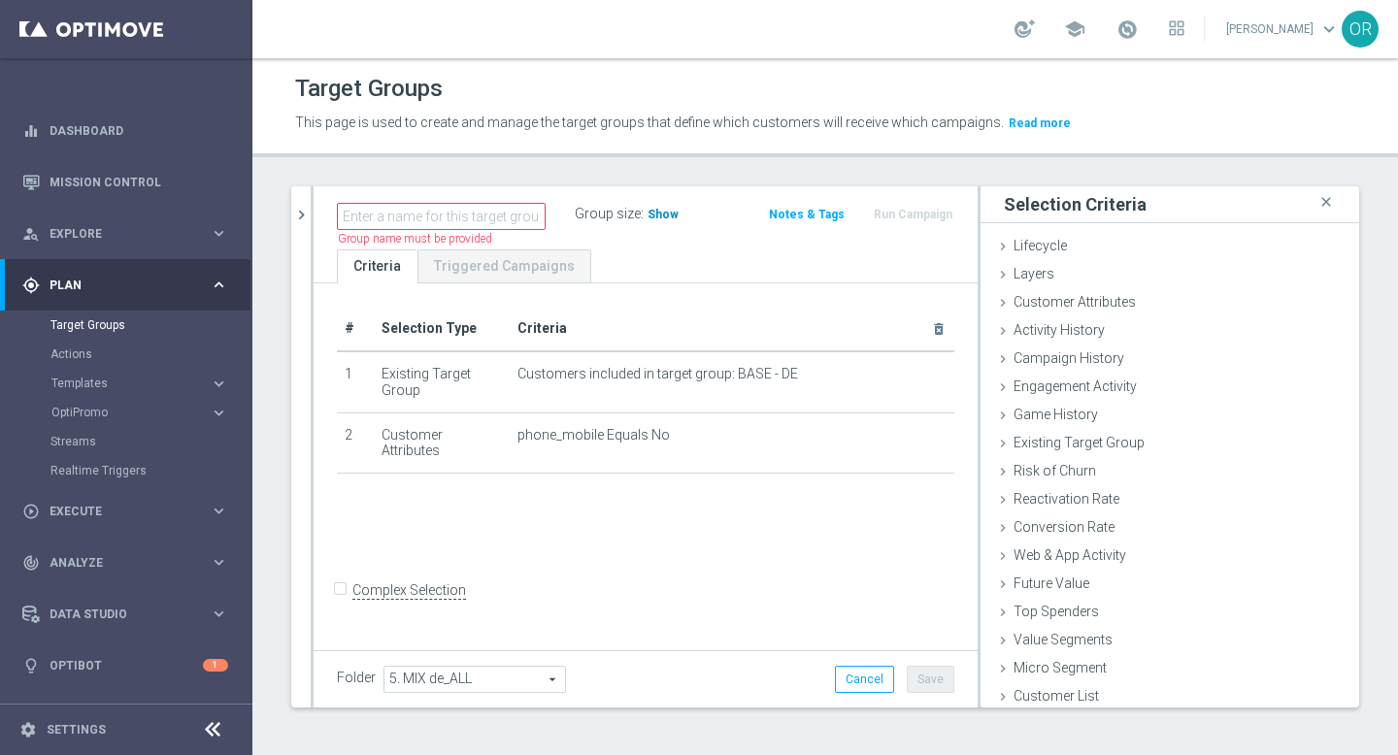
click at [665, 217] on span "Show" at bounding box center [663, 215] width 31 height 14
click at [472, 218] on input "text" at bounding box center [441, 216] width 209 height 27
click at [1060, 337] on span "Activity History" at bounding box center [1059, 330] width 91 height 16
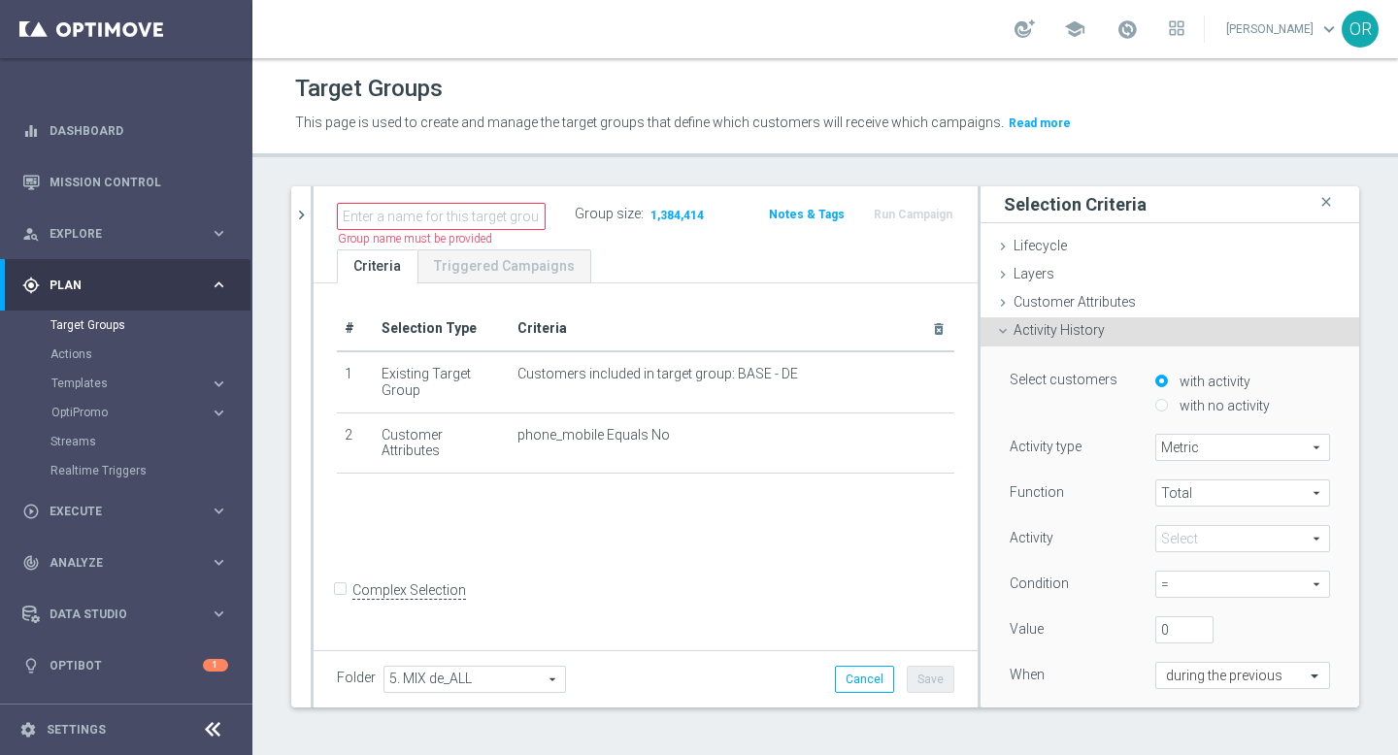
click at [997, 332] on icon at bounding box center [1003, 331] width 16 height 16
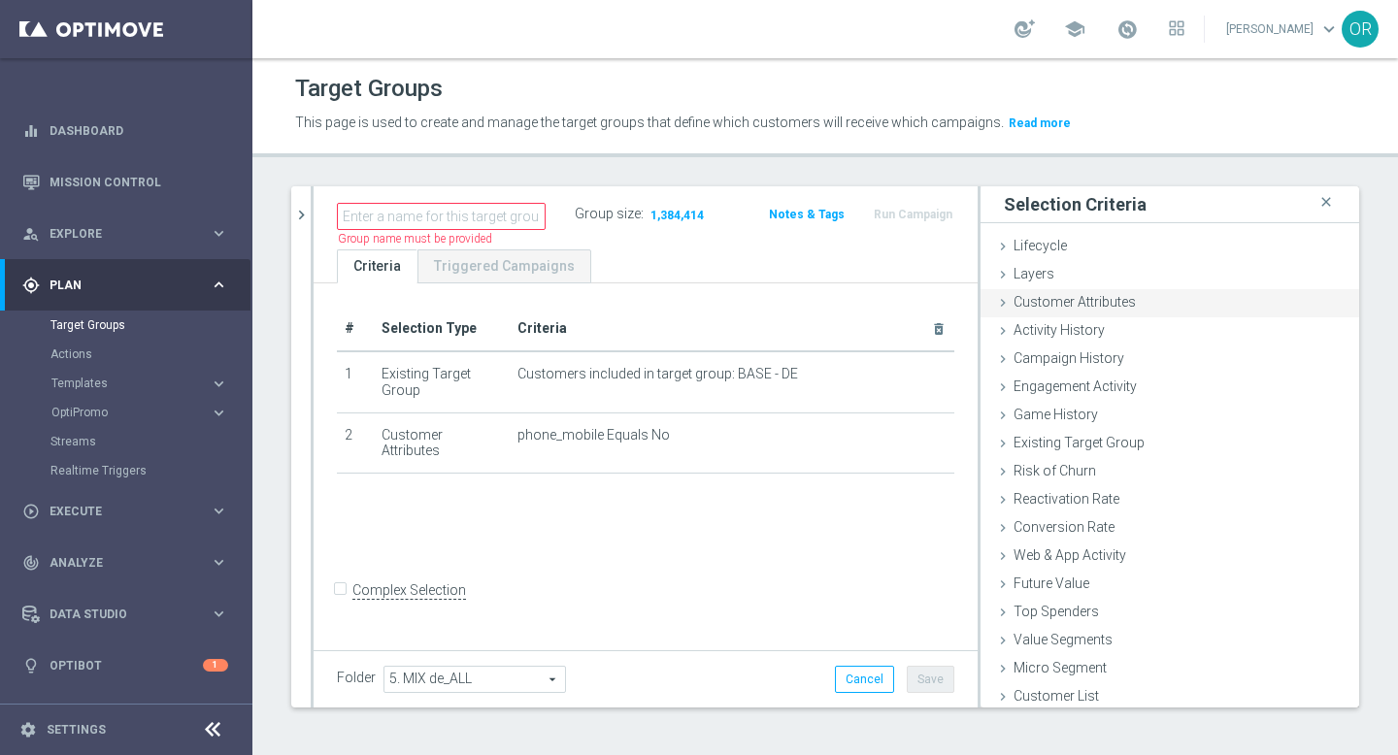
click at [1014, 304] on span "Customer Attributes" at bounding box center [1075, 302] width 122 height 16
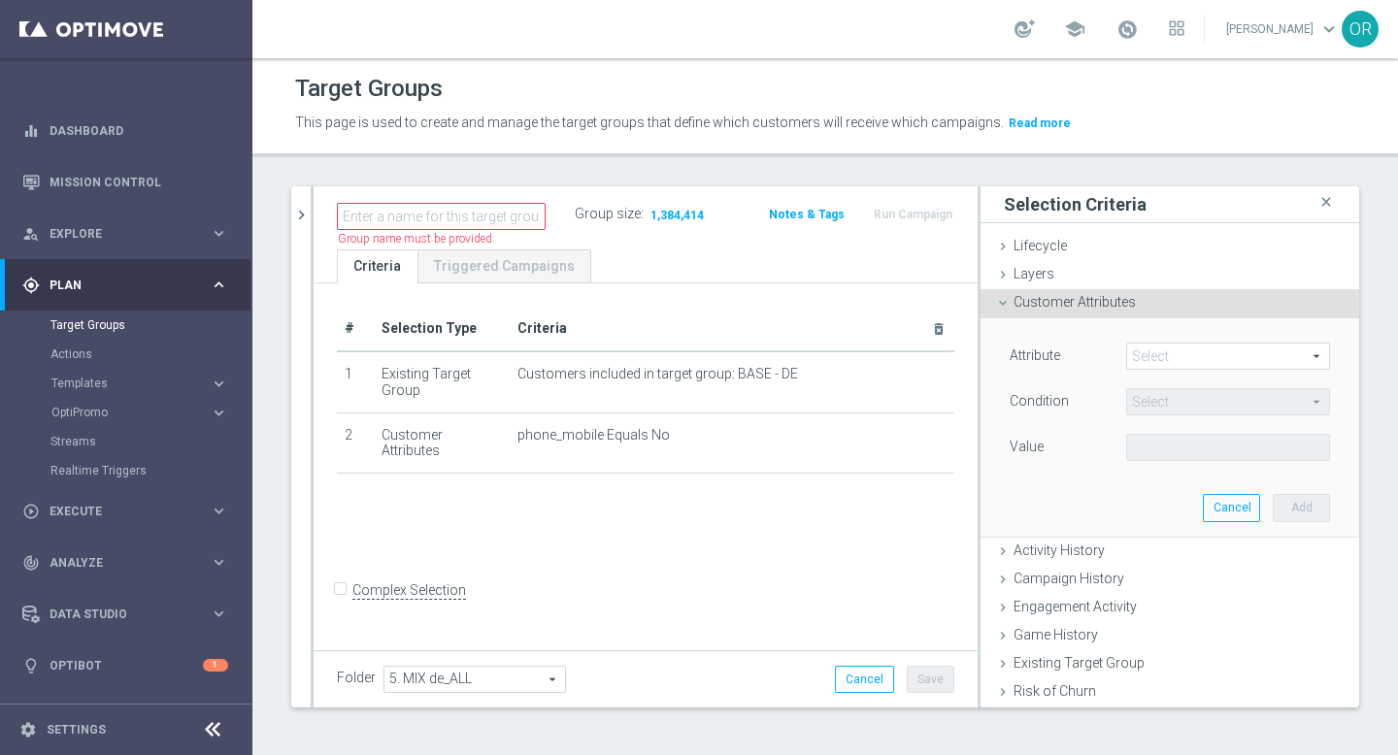
click at [1163, 356] on span at bounding box center [1228, 356] width 202 height 25
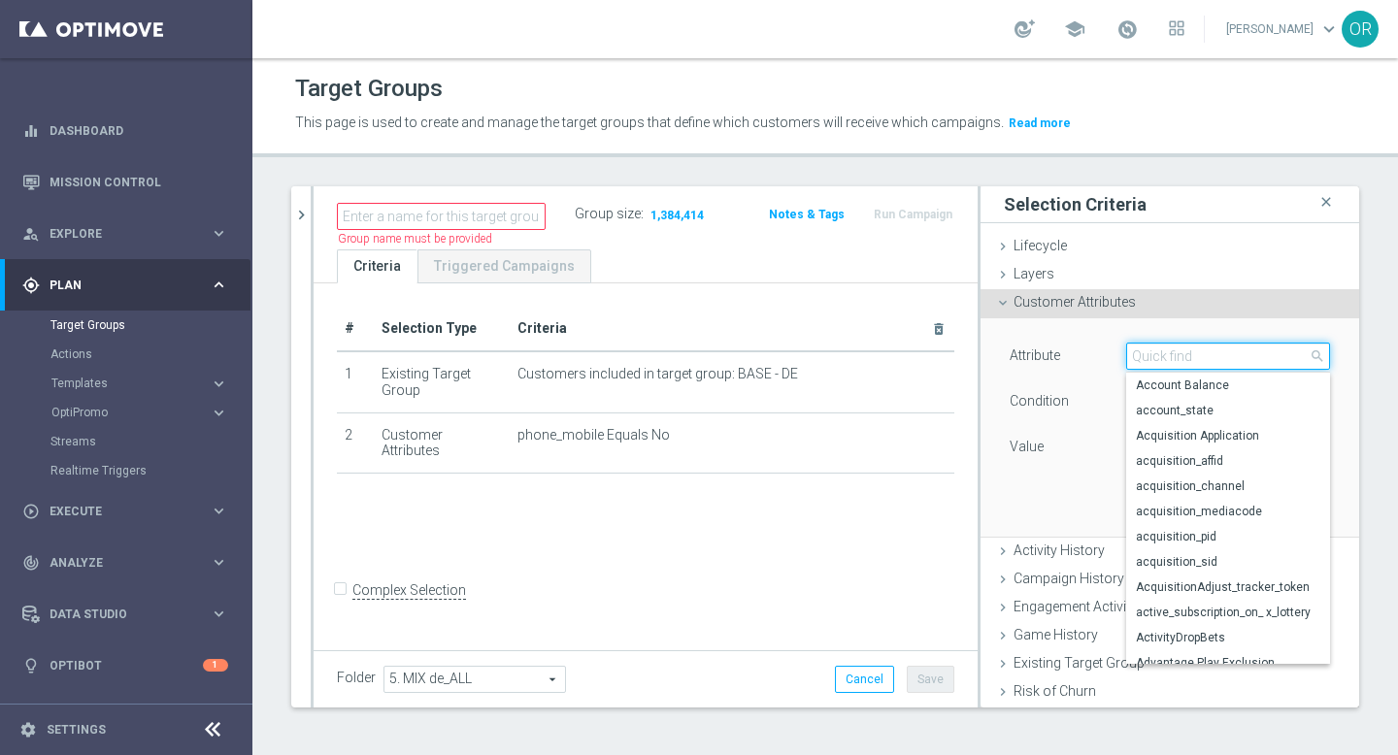
click at [1195, 358] on input "search" at bounding box center [1228, 356] width 204 height 27
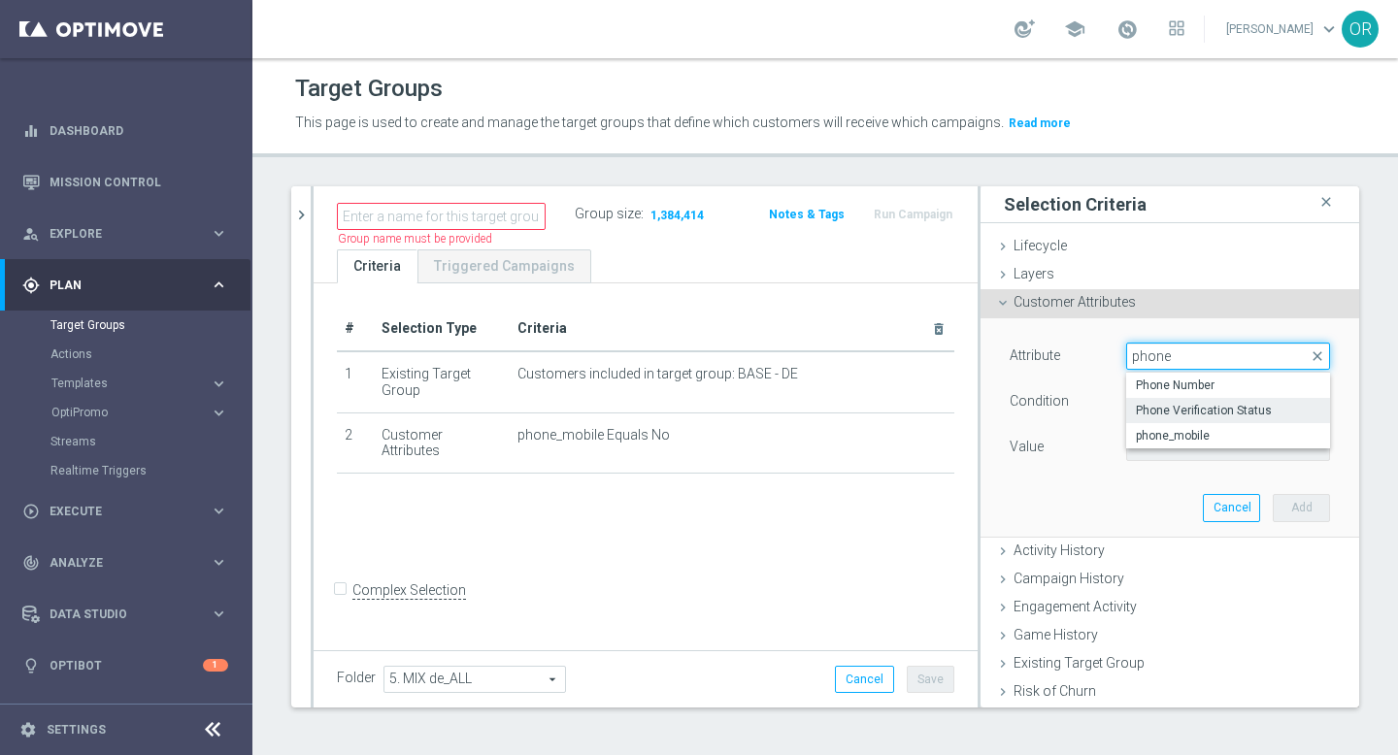
type input "phone"
click at [1247, 416] on span "Phone Verification Status" at bounding box center [1228, 411] width 184 height 16
type input "Phone Verification Status"
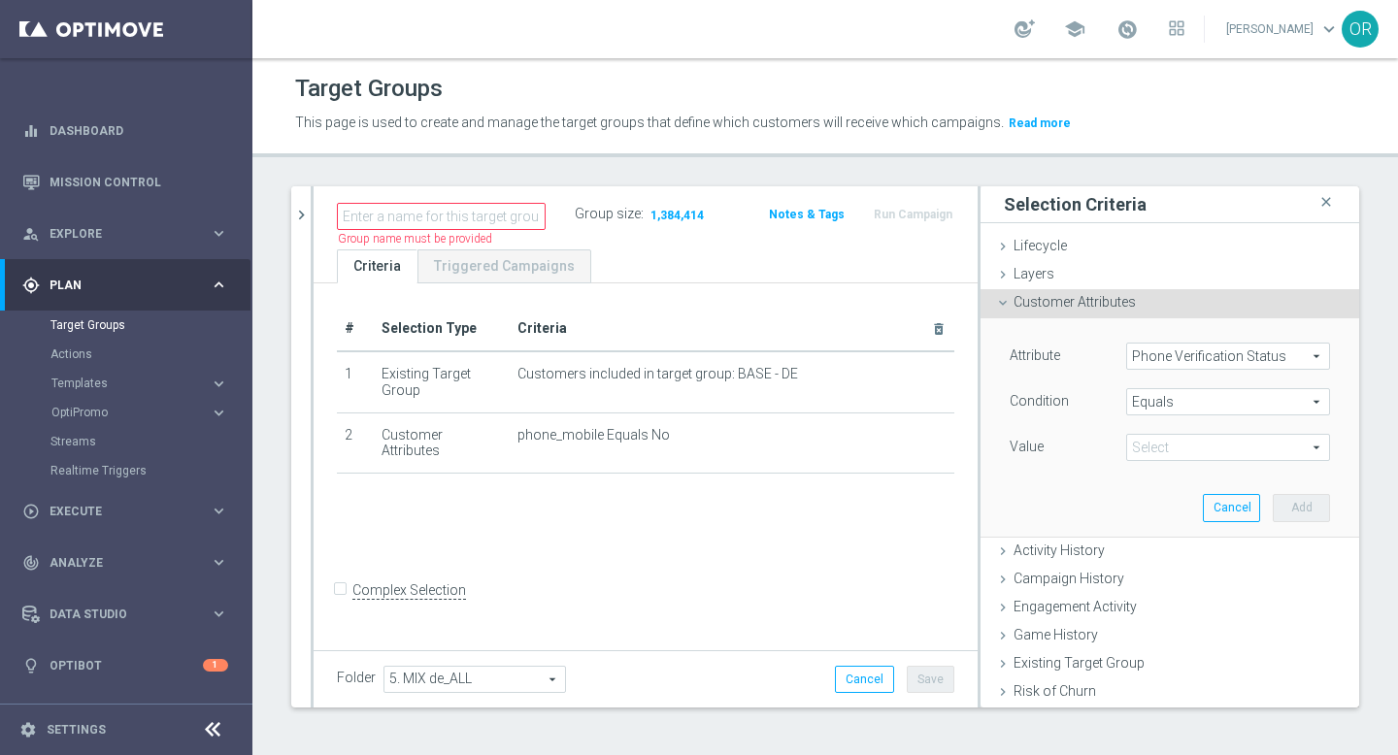
click at [1208, 453] on span at bounding box center [1228, 447] width 202 height 25
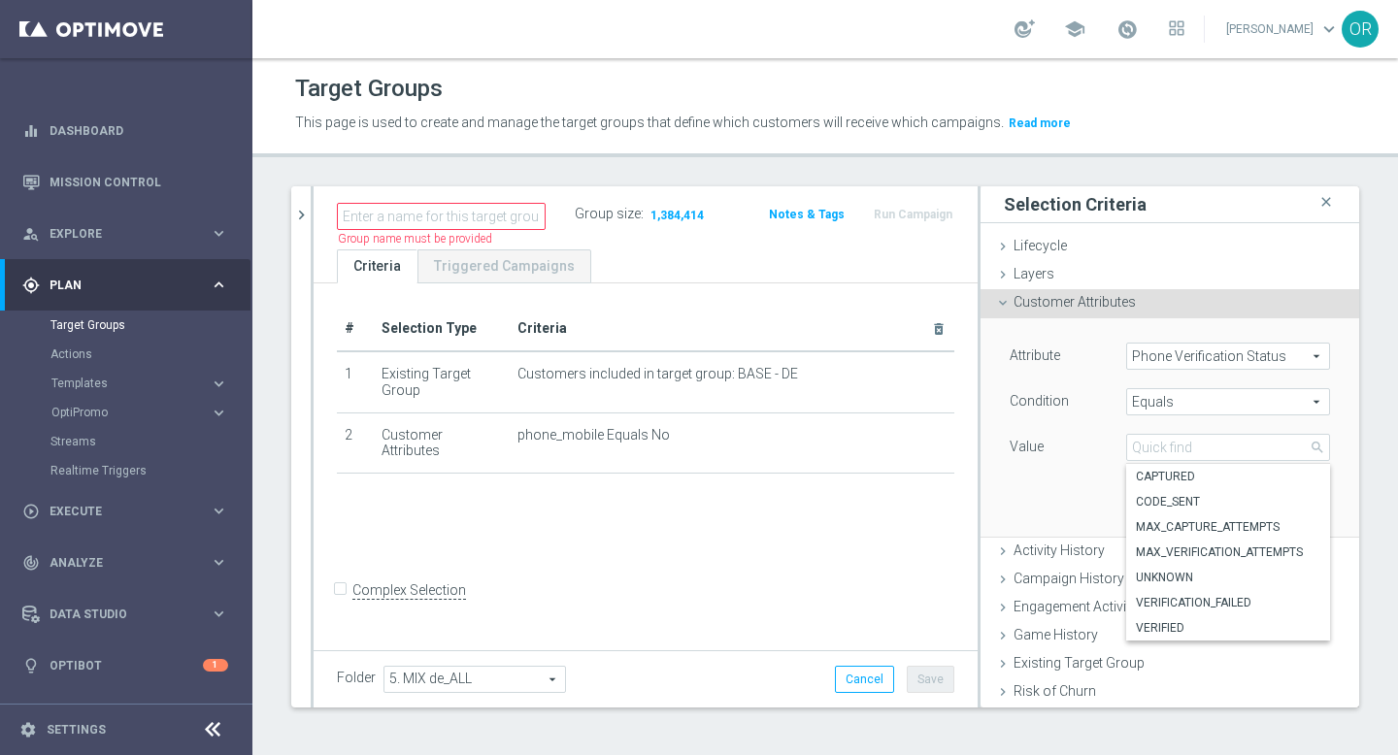
click at [1200, 402] on span "Equals" at bounding box center [1228, 401] width 202 height 25
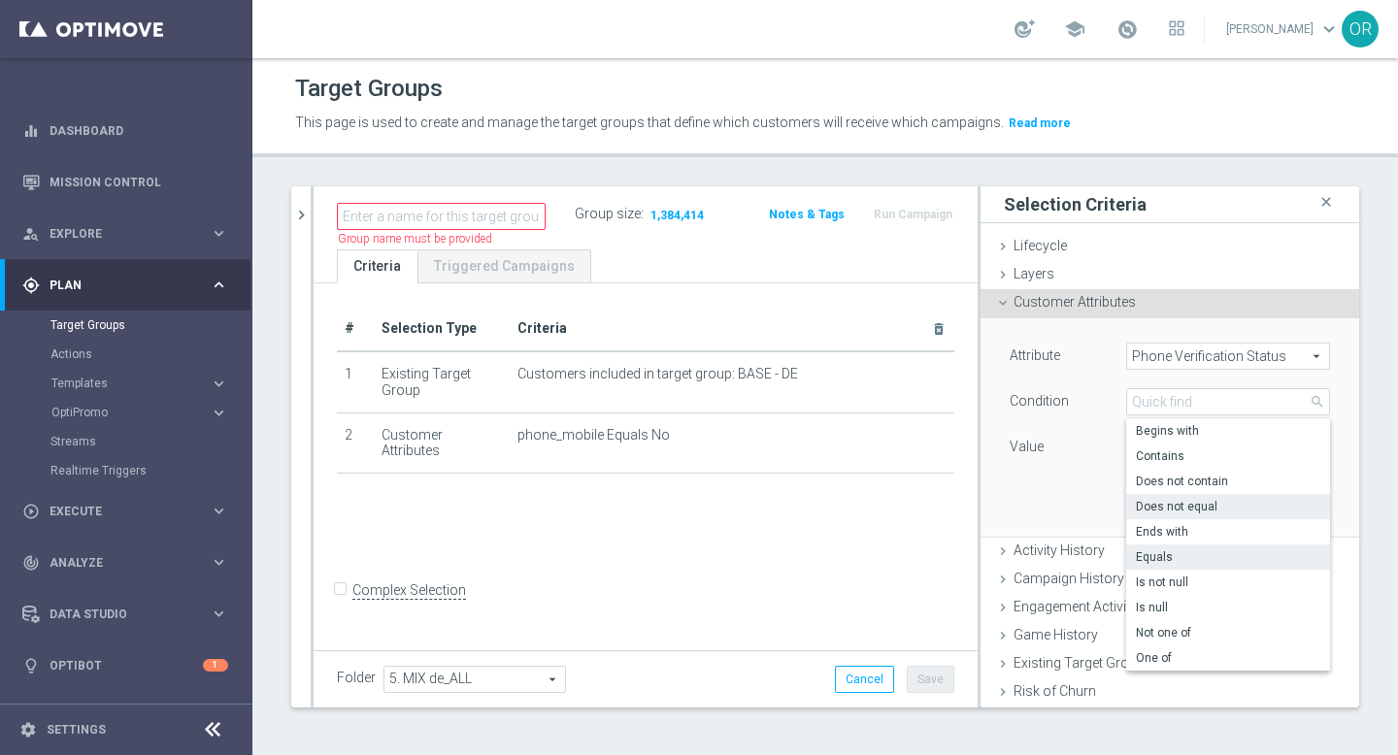
click at [1189, 502] on span "Does not equal" at bounding box center [1228, 507] width 184 height 16
type input "Does not equal"
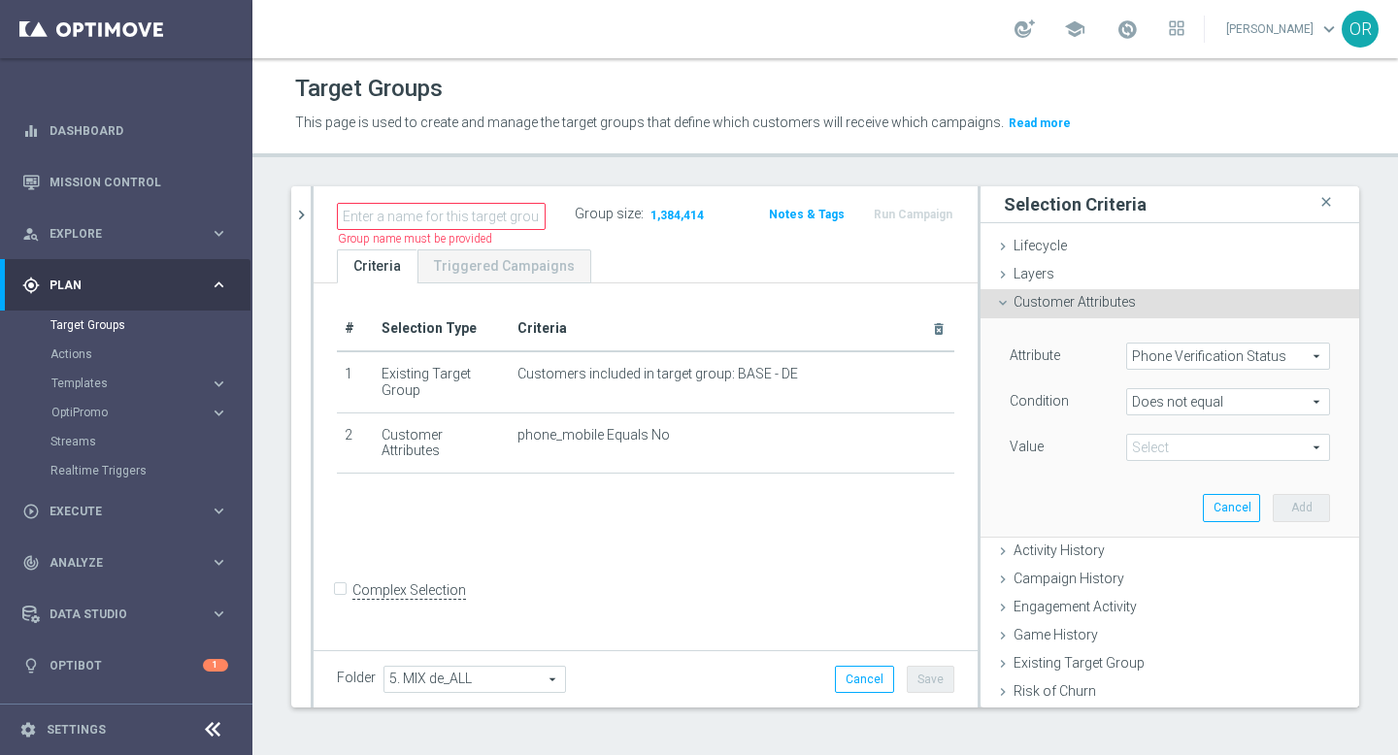
click at [1184, 450] on span at bounding box center [1228, 447] width 202 height 25
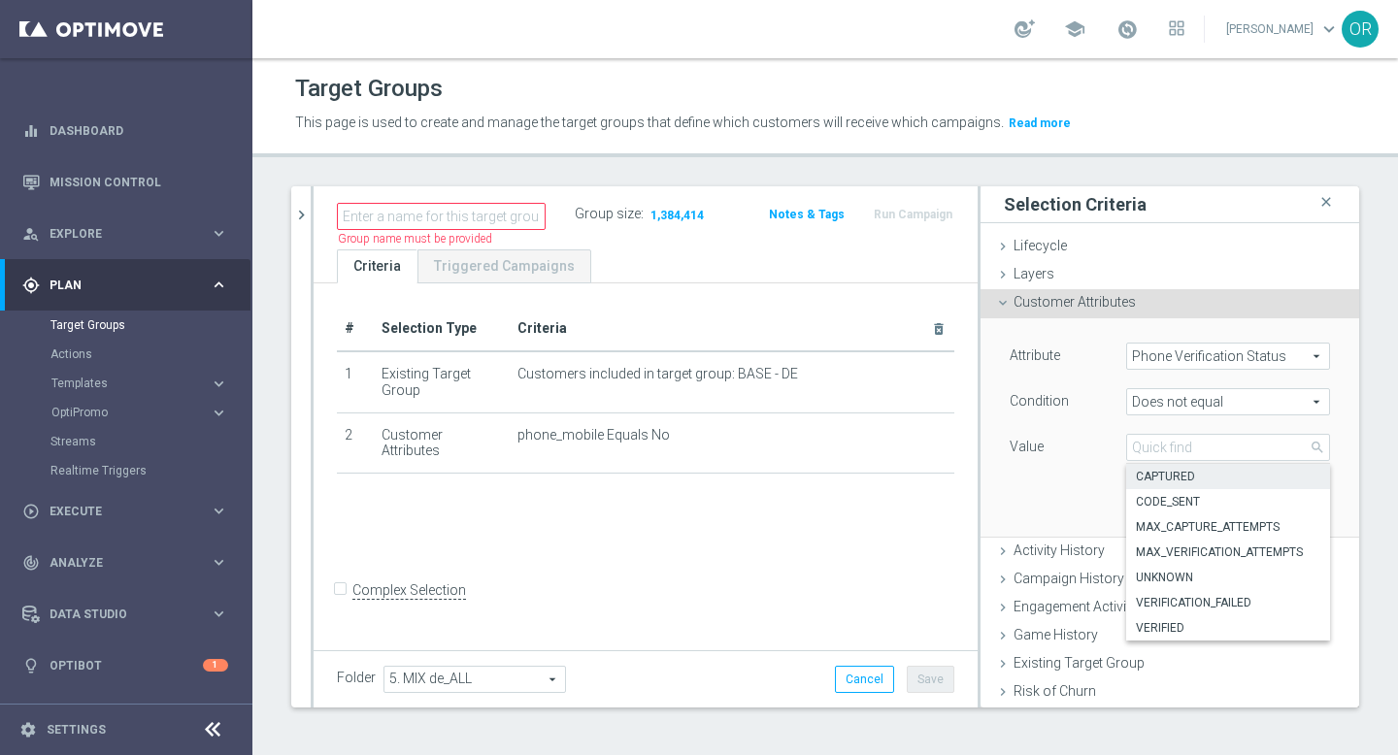
click at [1182, 476] on span "CAPTURED" at bounding box center [1228, 477] width 184 height 16
type input "CAPTURED"
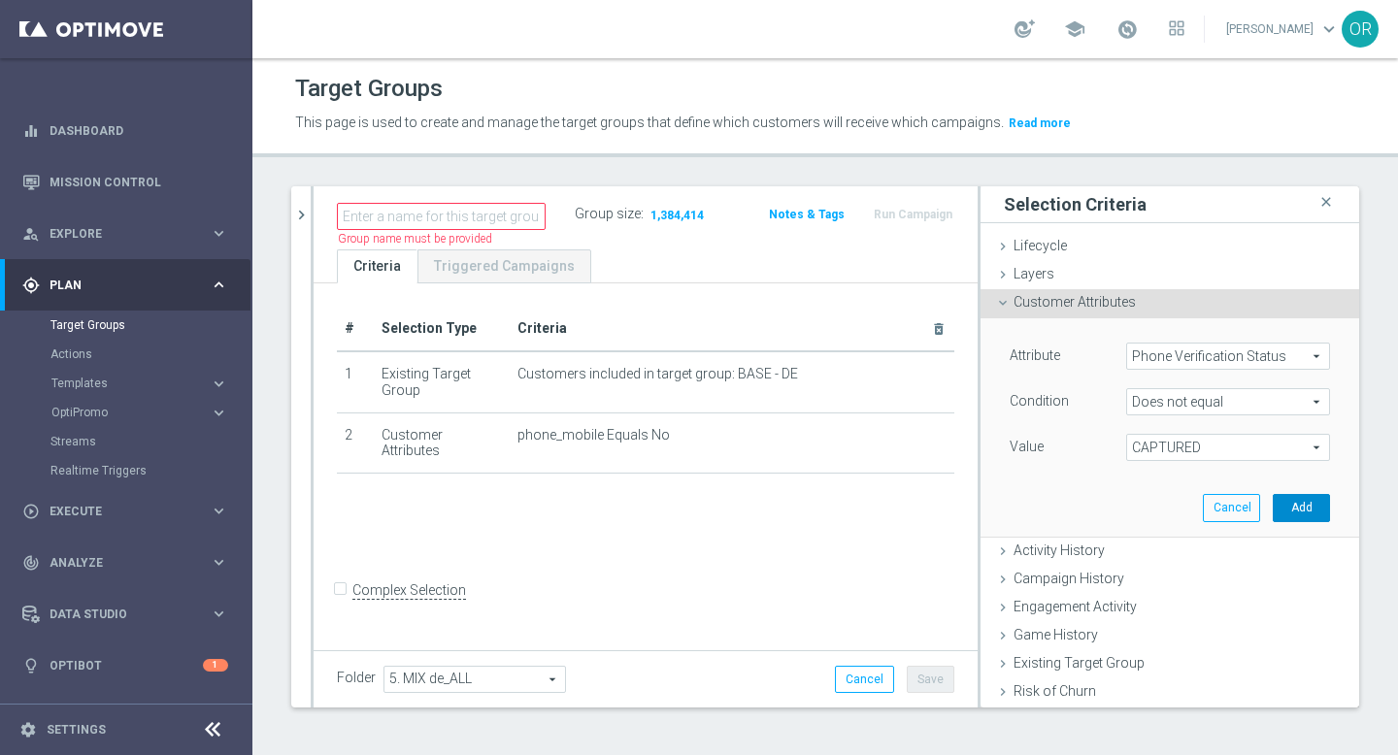
click at [1290, 506] on button "Add" at bounding box center [1301, 507] width 57 height 27
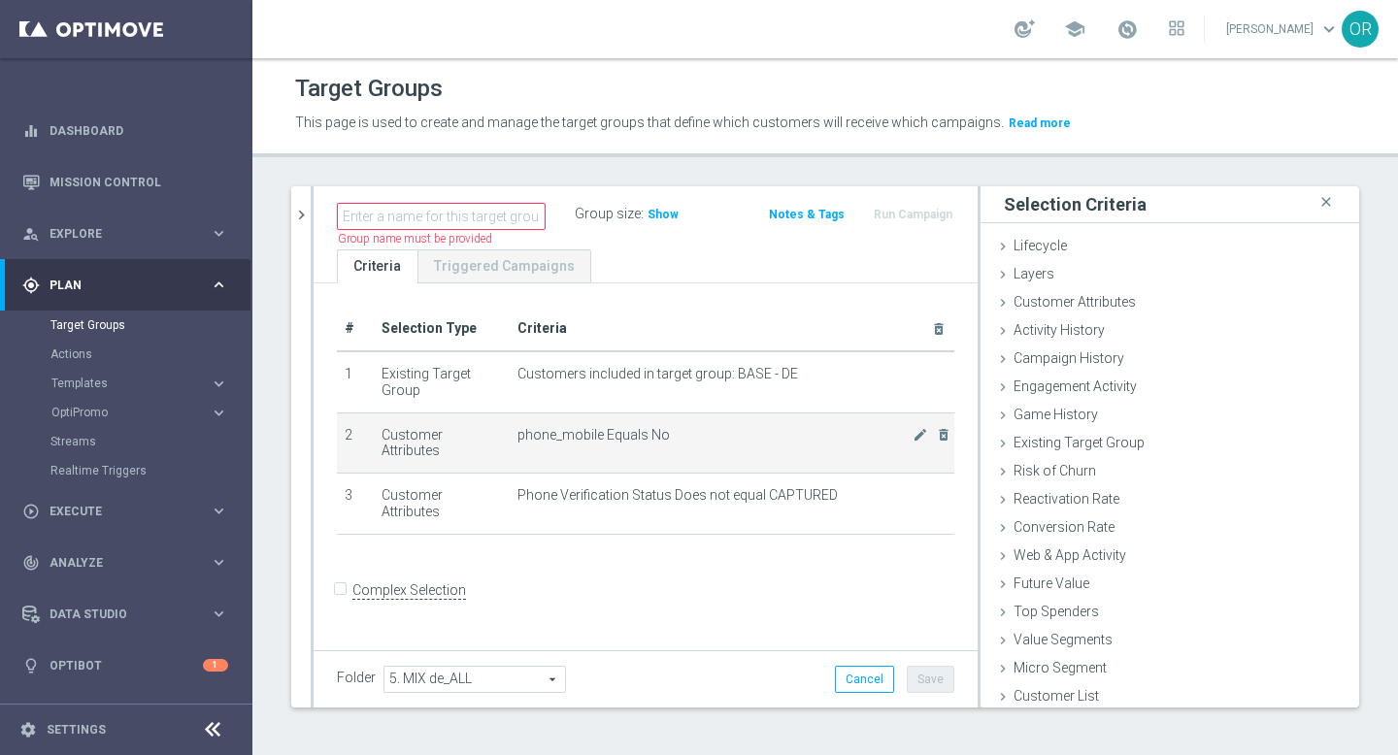
click at [935, 432] on div "mode_edit delete_forever" at bounding box center [932, 435] width 39 height 17
click at [947, 432] on icon "delete_forever" at bounding box center [944, 435] width 16 height 16
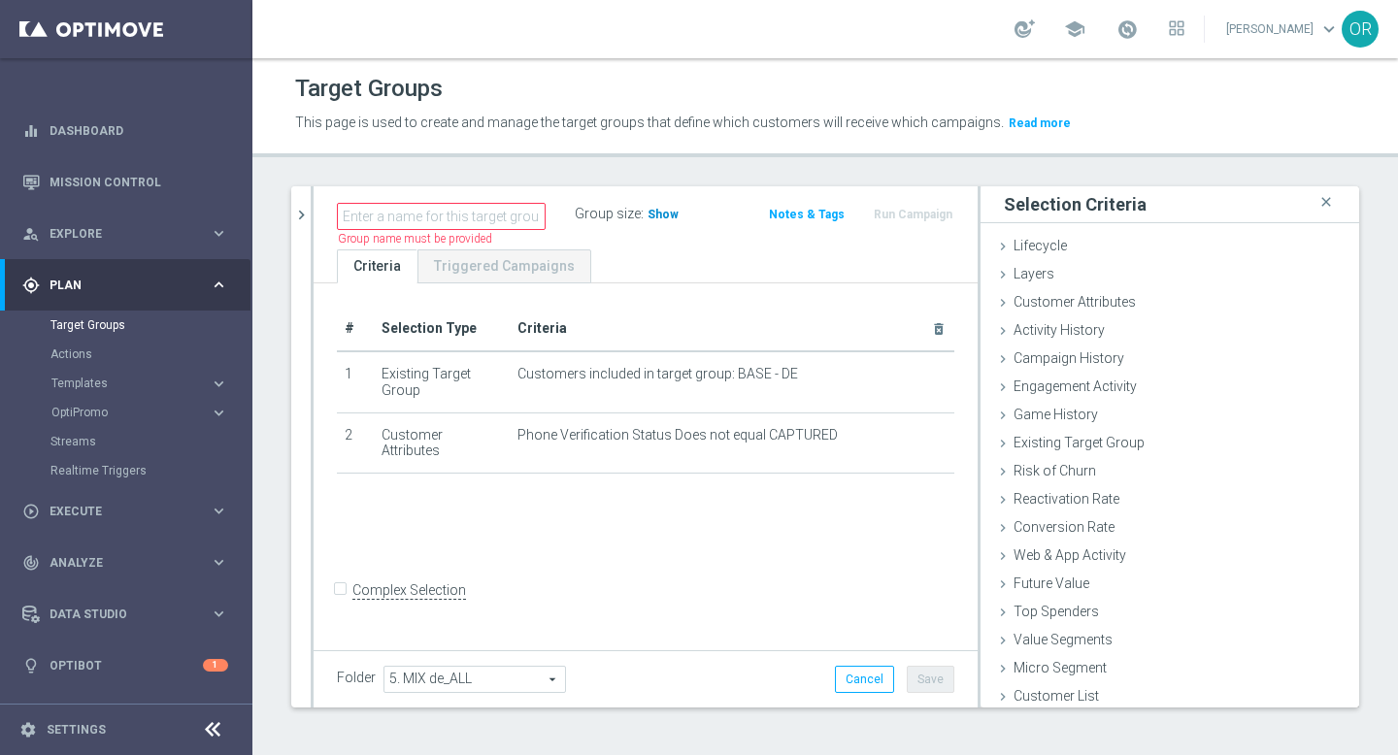
click at [669, 216] on span "Show" at bounding box center [663, 215] width 31 height 14
click at [1002, 416] on icon at bounding box center [1003, 416] width 16 height 16
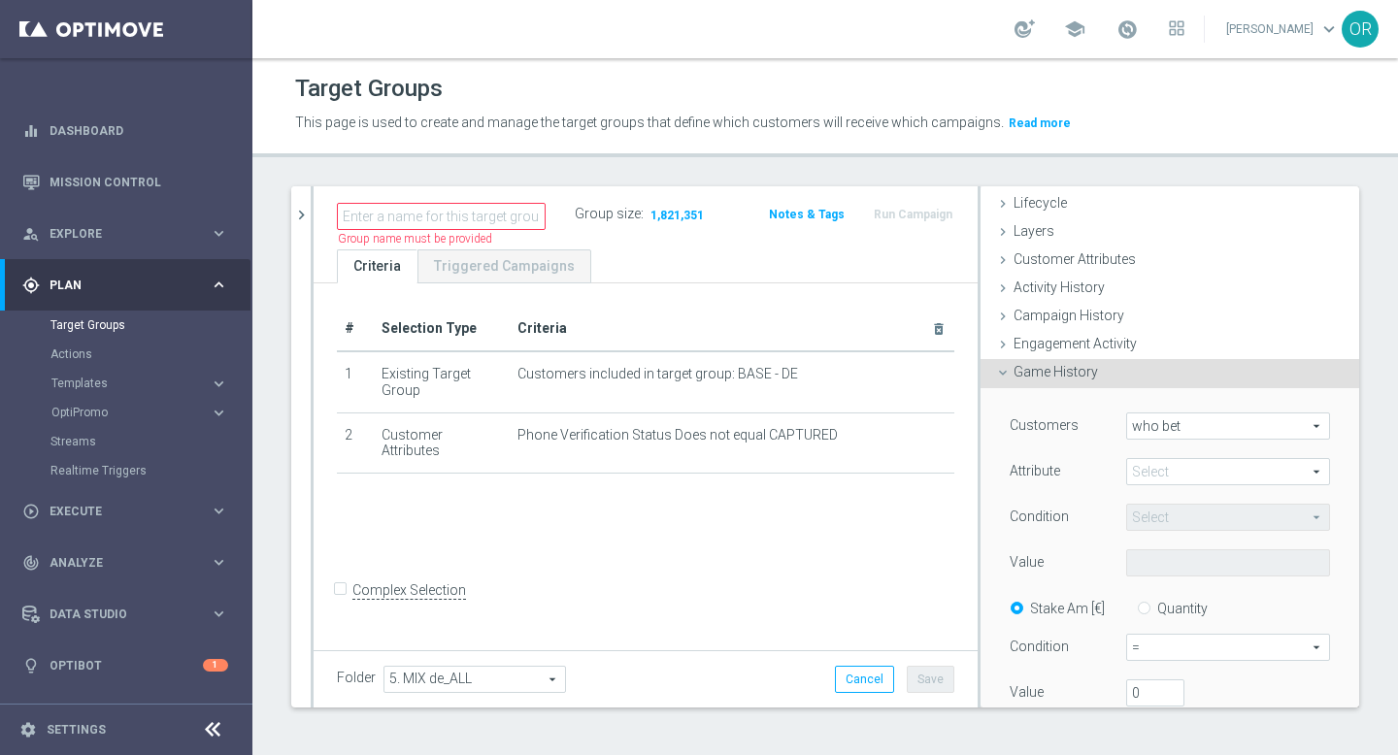
scroll to position [68, 0]
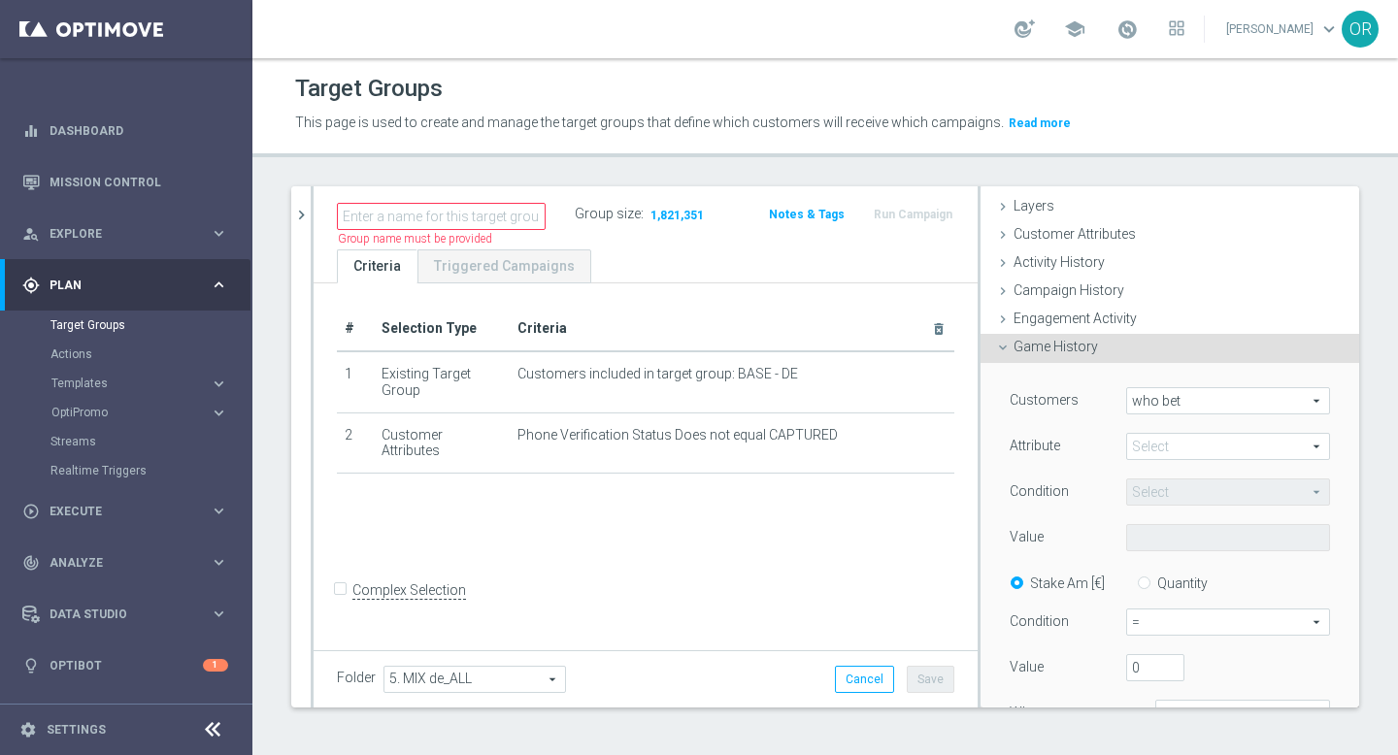
click at [1181, 445] on span at bounding box center [1228, 446] width 202 height 25
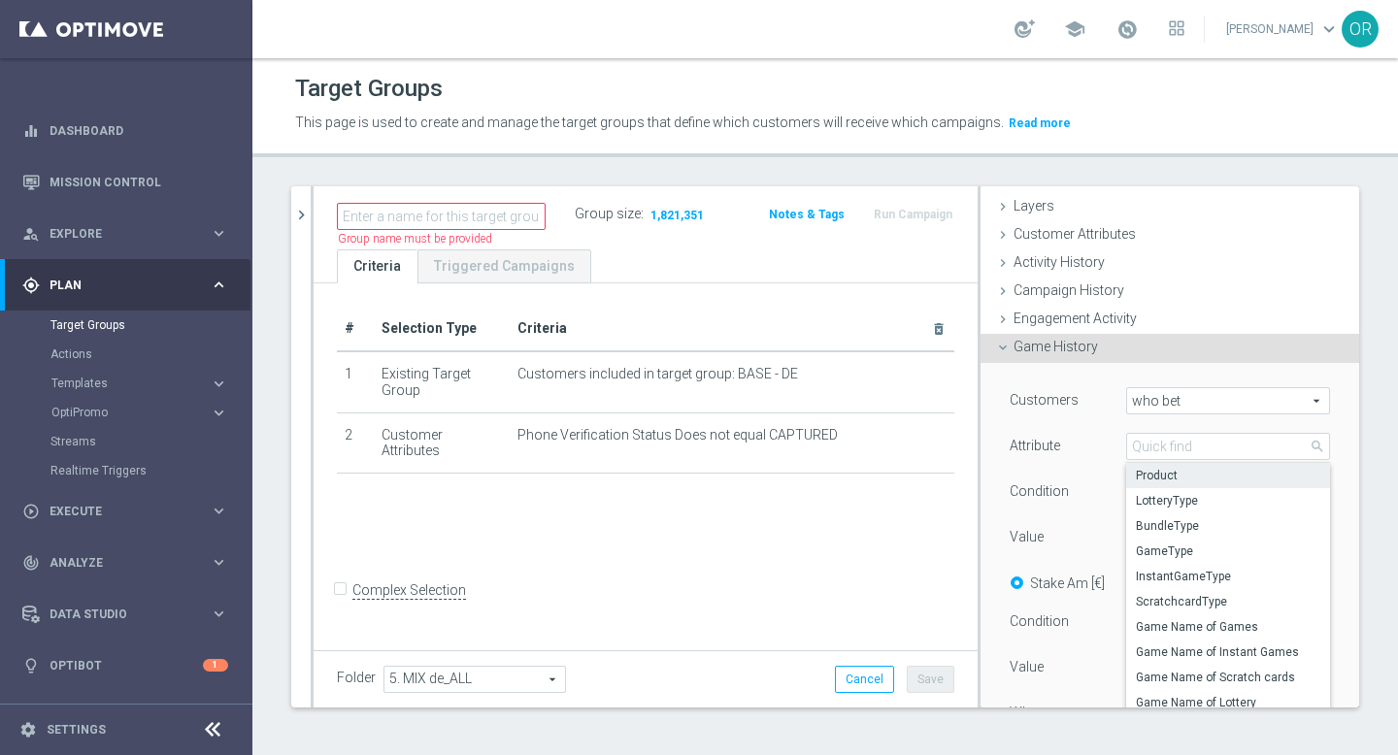
click at [1190, 477] on span "Product" at bounding box center [1228, 476] width 184 height 16
type input "Product"
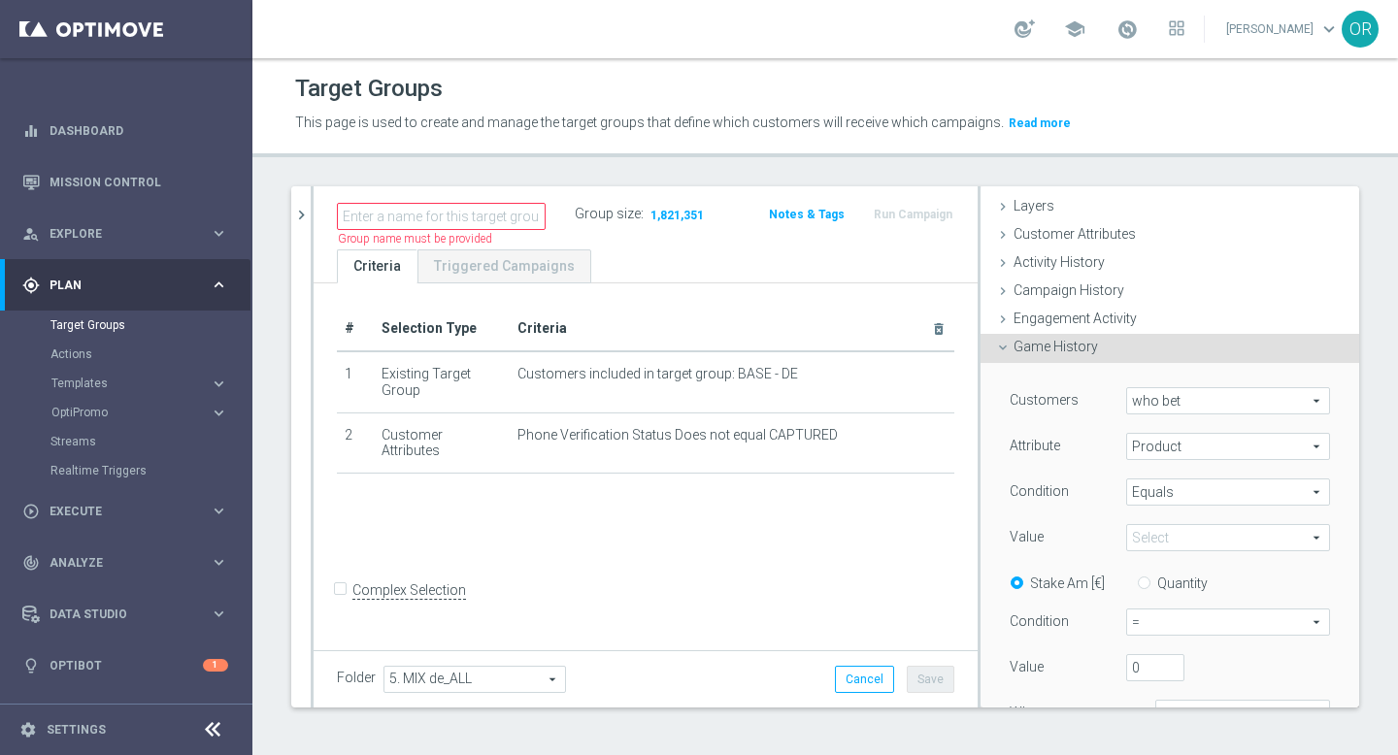
click at [1190, 487] on span "Equals" at bounding box center [1228, 492] width 202 height 25
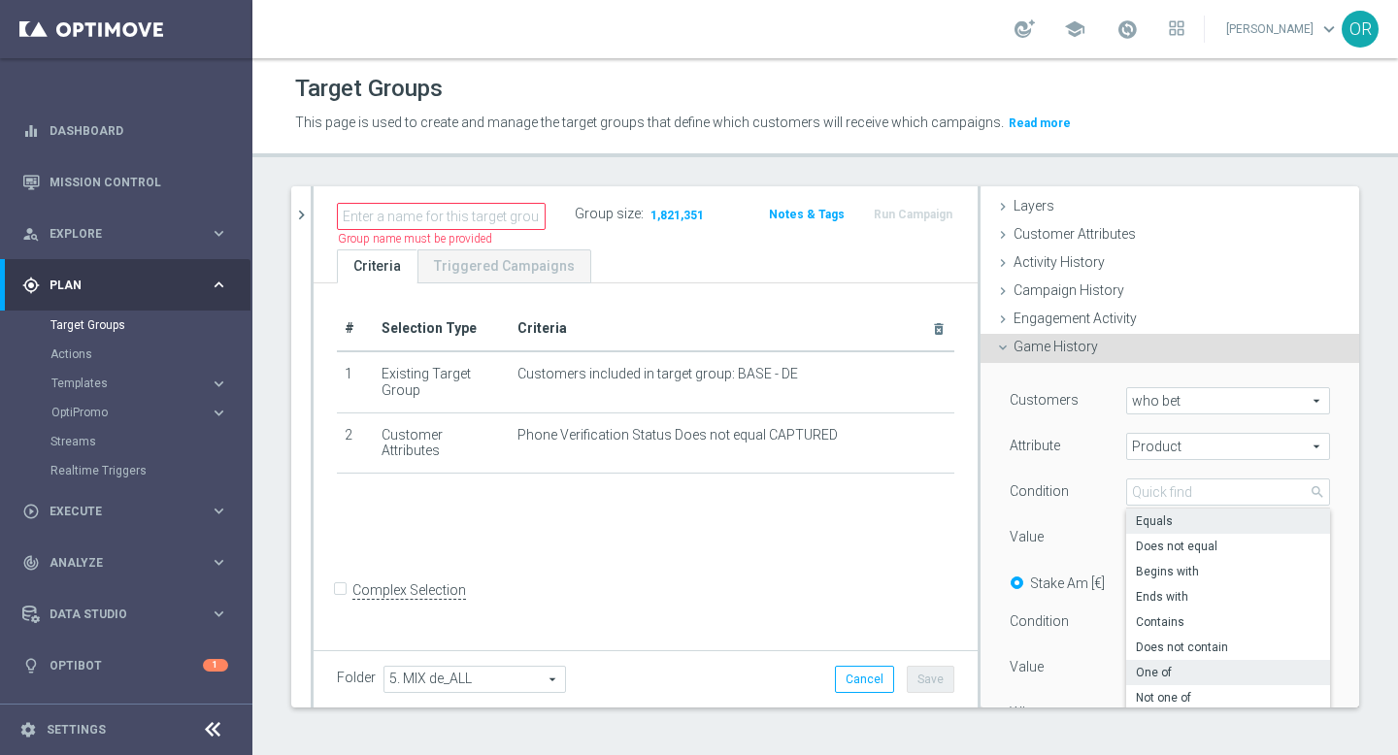
click at [1202, 669] on span "One of" at bounding box center [1228, 673] width 184 height 16
type input "One of"
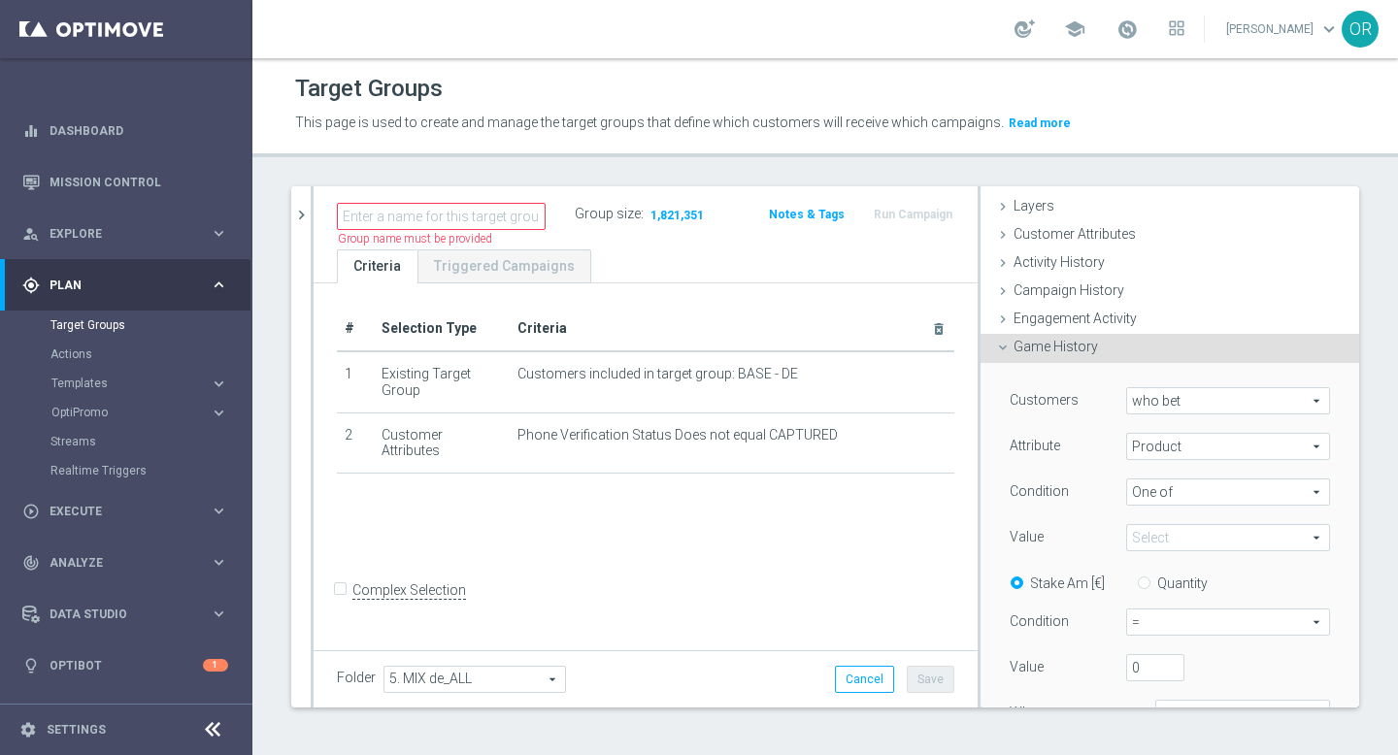
click at [1194, 543] on span at bounding box center [1228, 537] width 202 height 25
click at [1145, 561] on input "(All)" at bounding box center [1147, 567] width 13 height 13
checkbox input "true"
type input "Selected 9 of 9"
checkbox input "true"
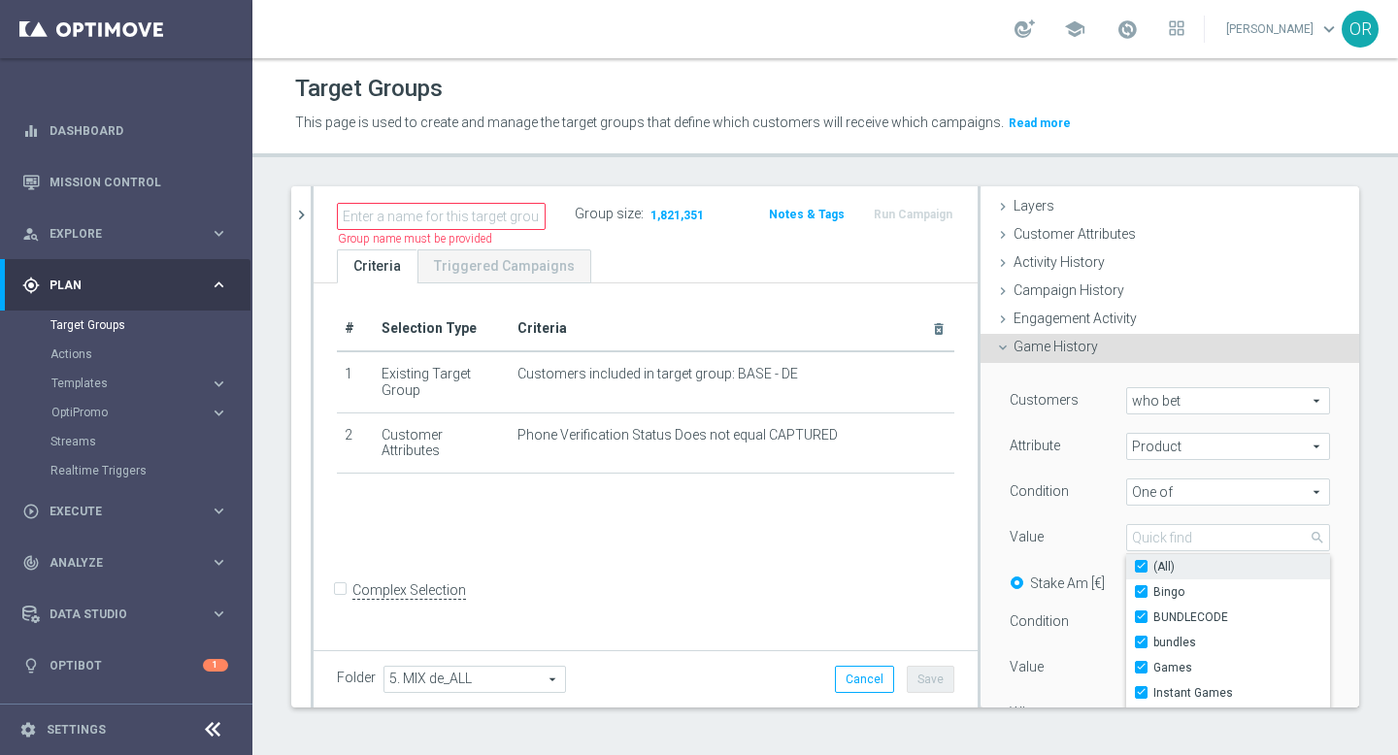
checkbox input "true"
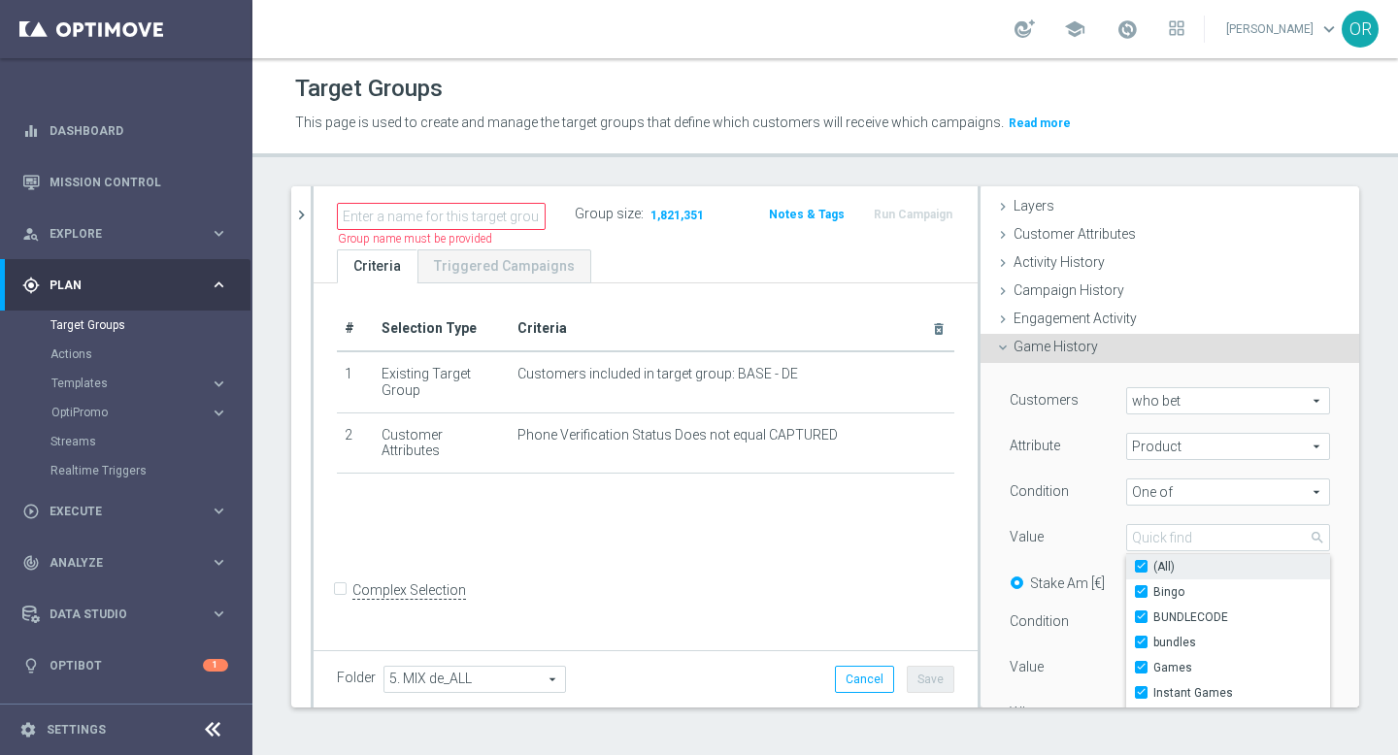
checkbox input "true"
click at [1098, 512] on div "Customers who bet who bet arrow_drop_down search Attribute Product Product arro…" at bounding box center [1170, 587] width 320 height 401
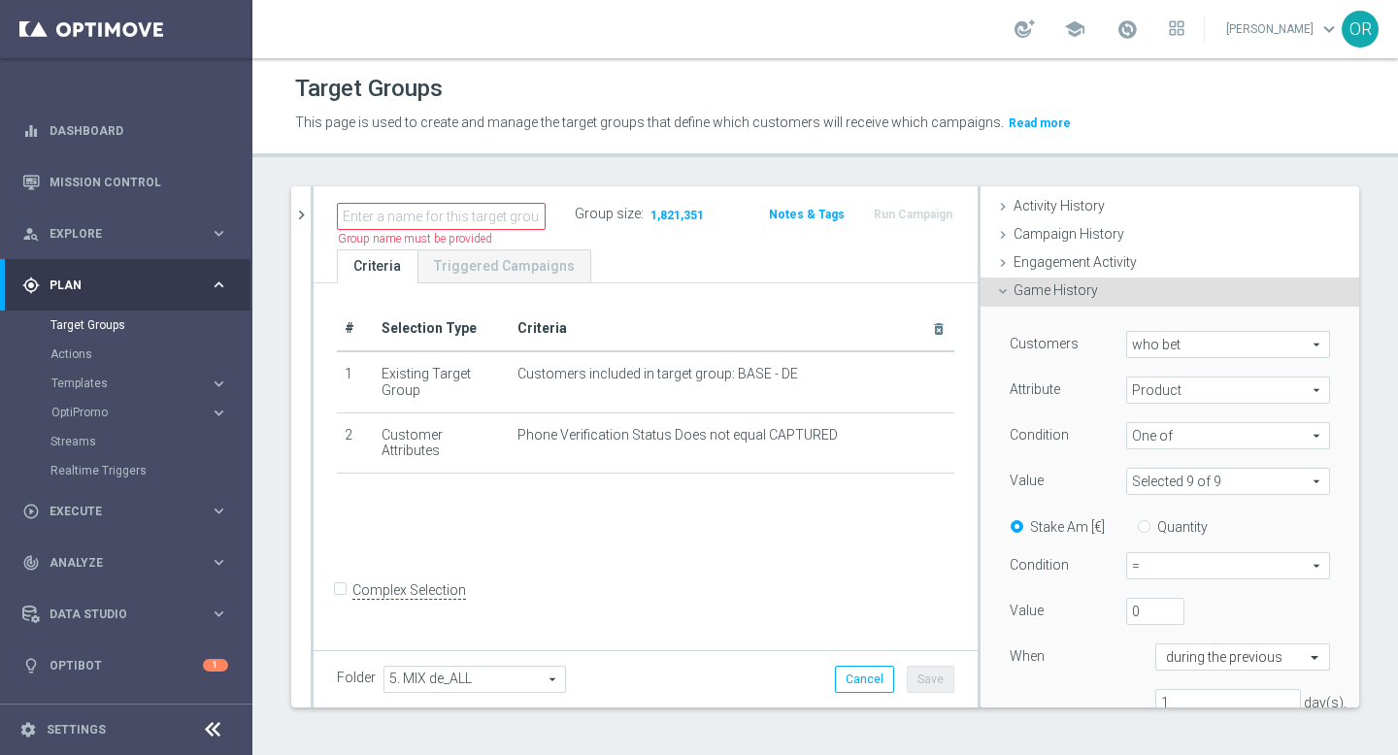
scroll to position [148, 0]
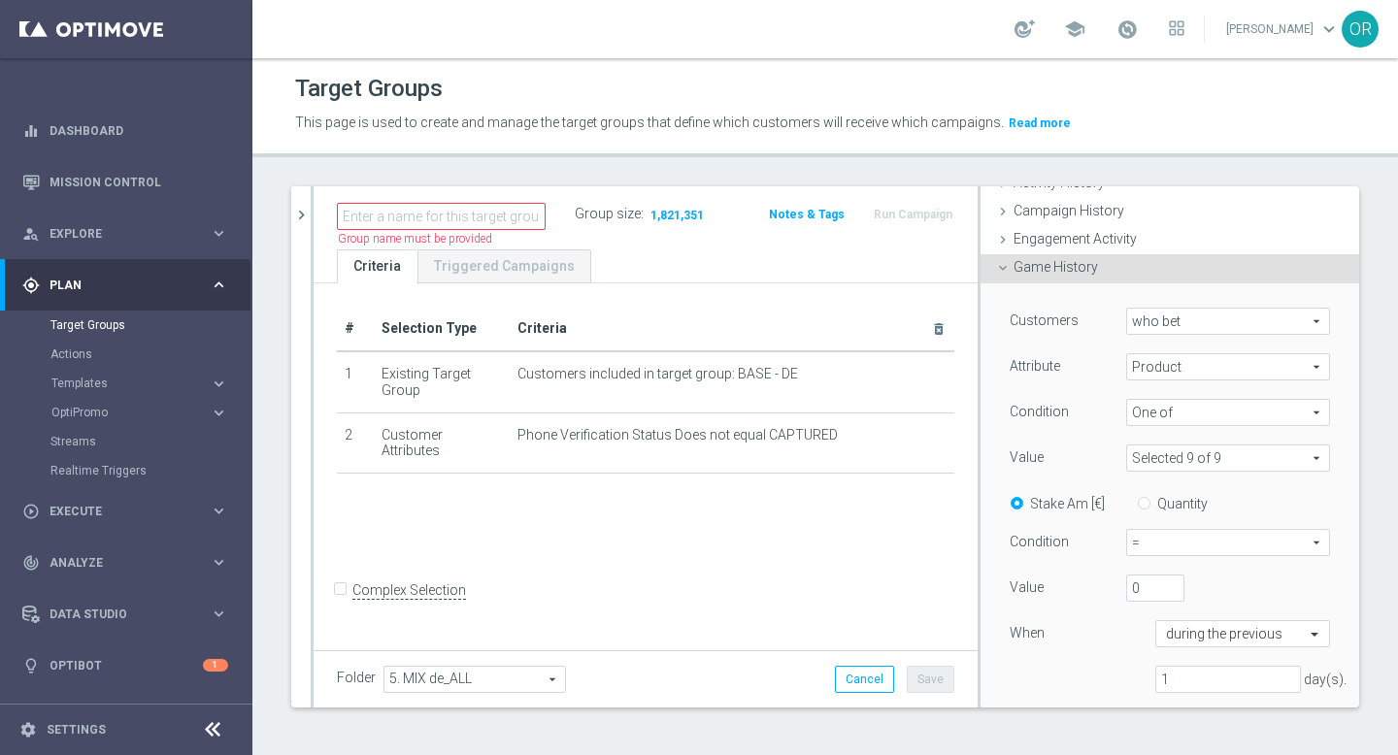
click at [1150, 502] on input "Quantity" at bounding box center [1148, 500] width 13 height 13
radio input "true"
click at [1173, 545] on span "=" at bounding box center [1228, 542] width 202 height 25
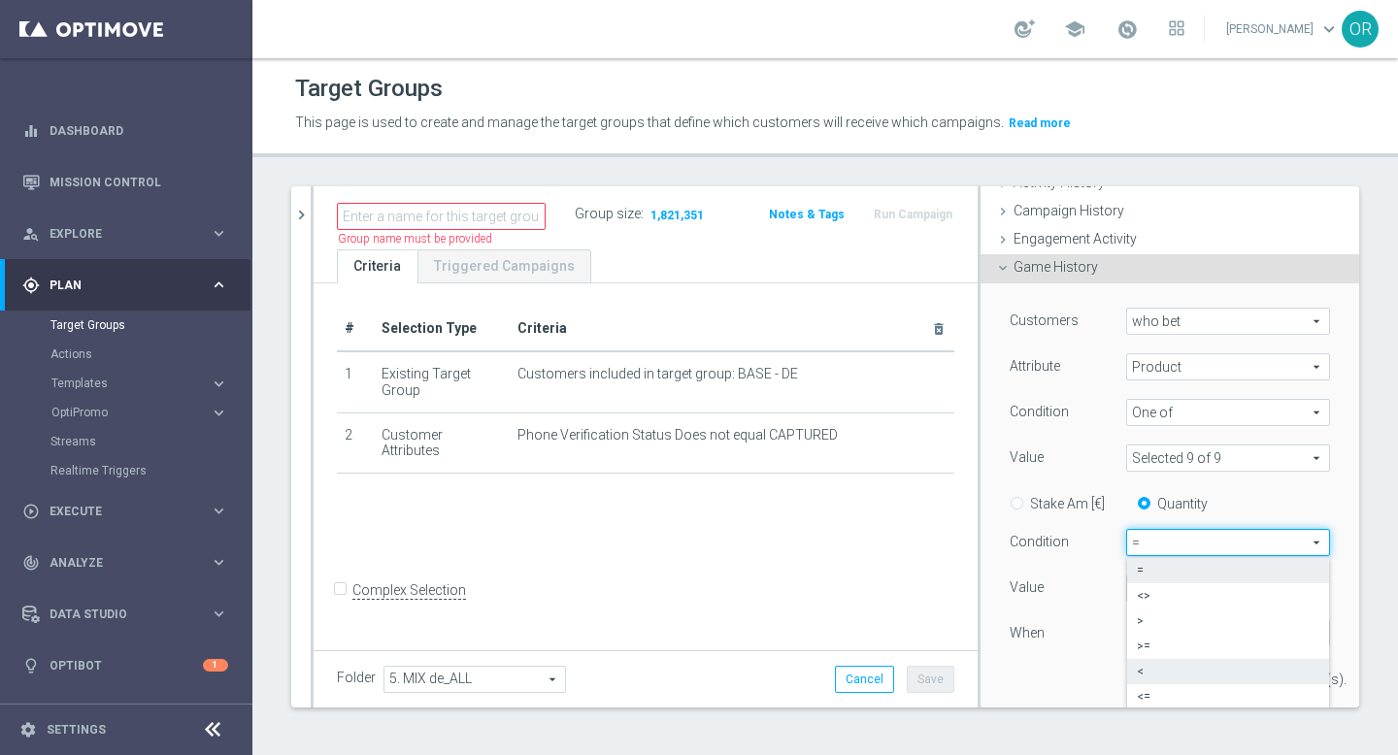
click at [1152, 666] on span "<" at bounding box center [1228, 672] width 183 height 16
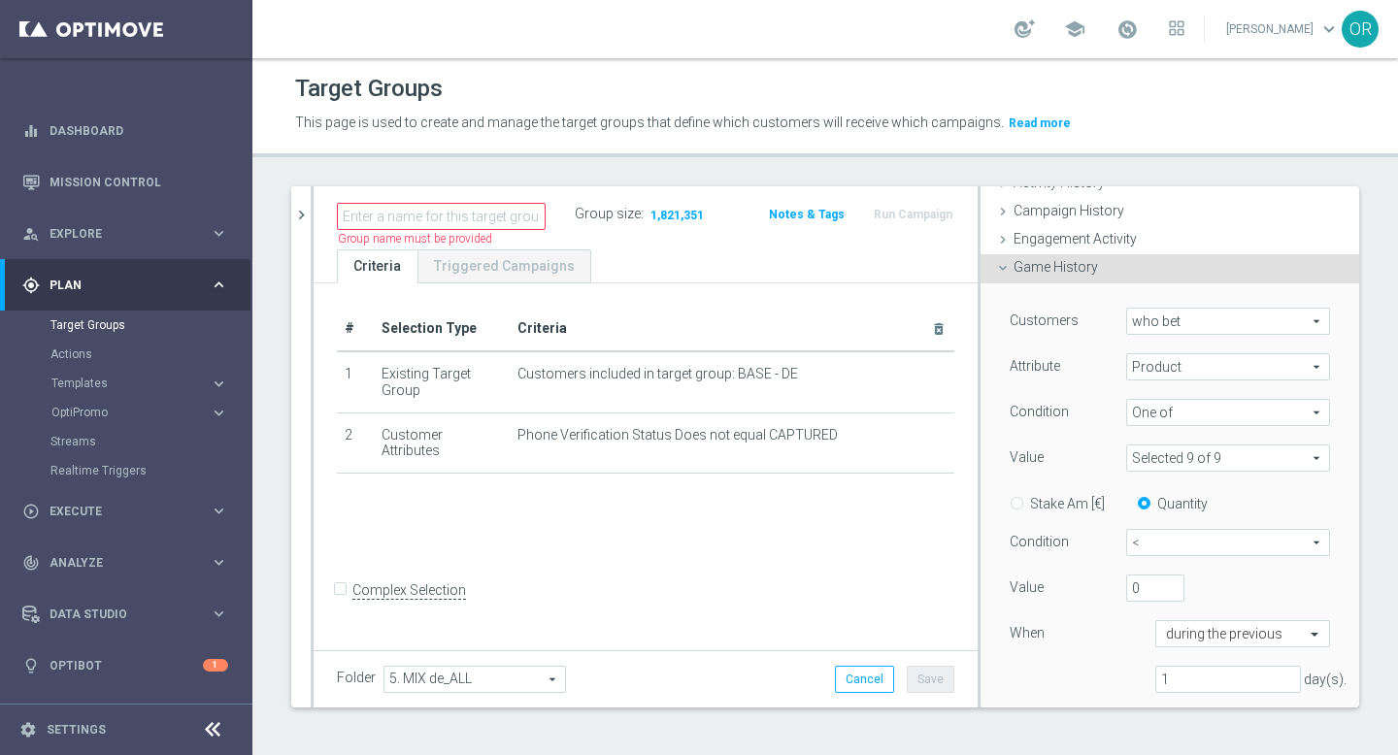
click at [1179, 537] on span "<" at bounding box center [1228, 542] width 202 height 25
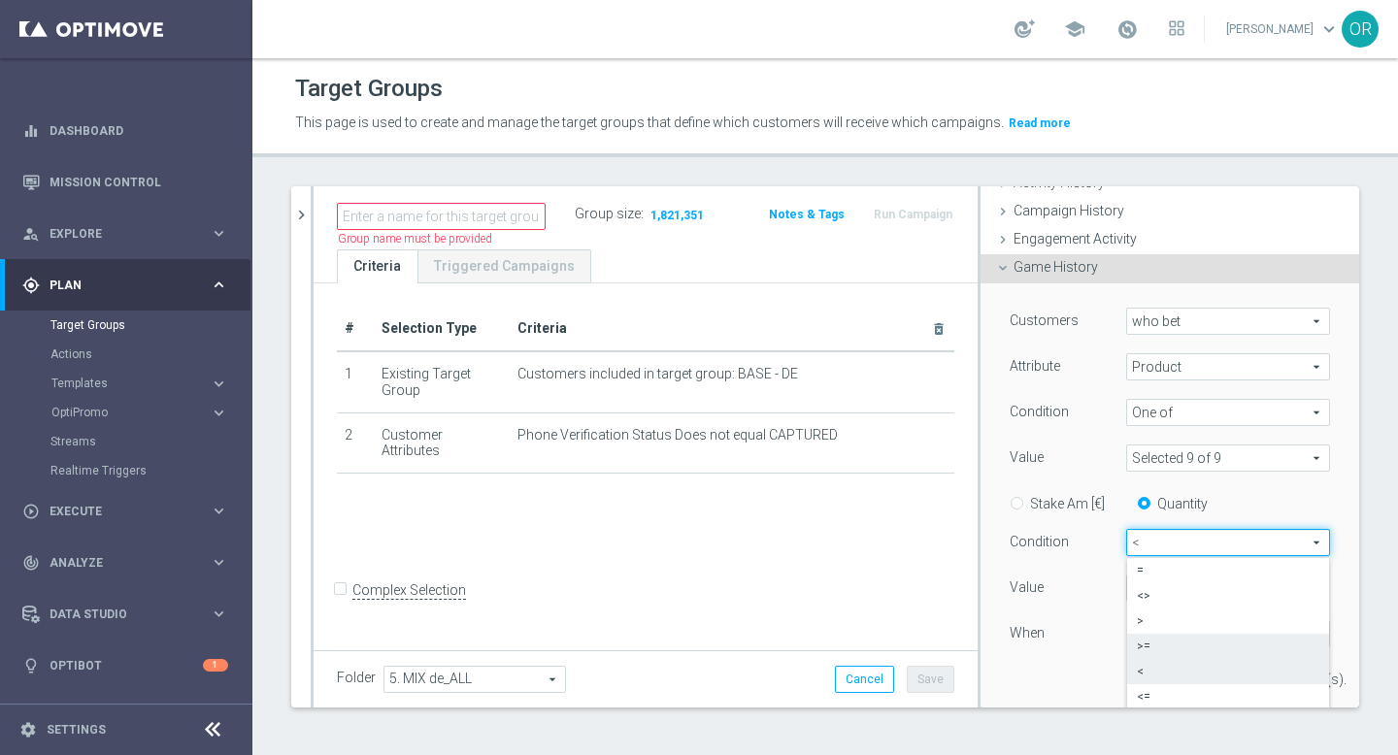
click at [1157, 639] on span ">=" at bounding box center [1228, 647] width 183 height 16
type input ">="
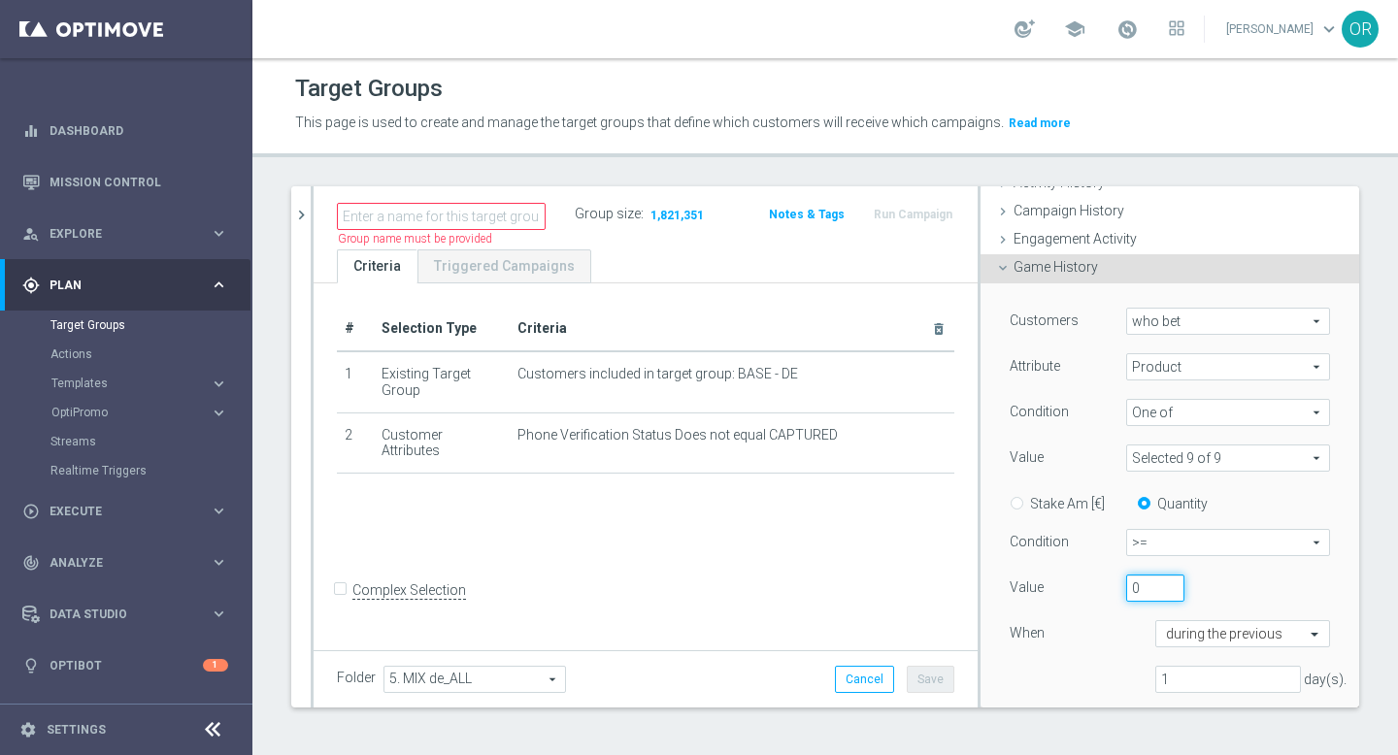
click at [1160, 593] on input "0" at bounding box center [1155, 588] width 58 height 27
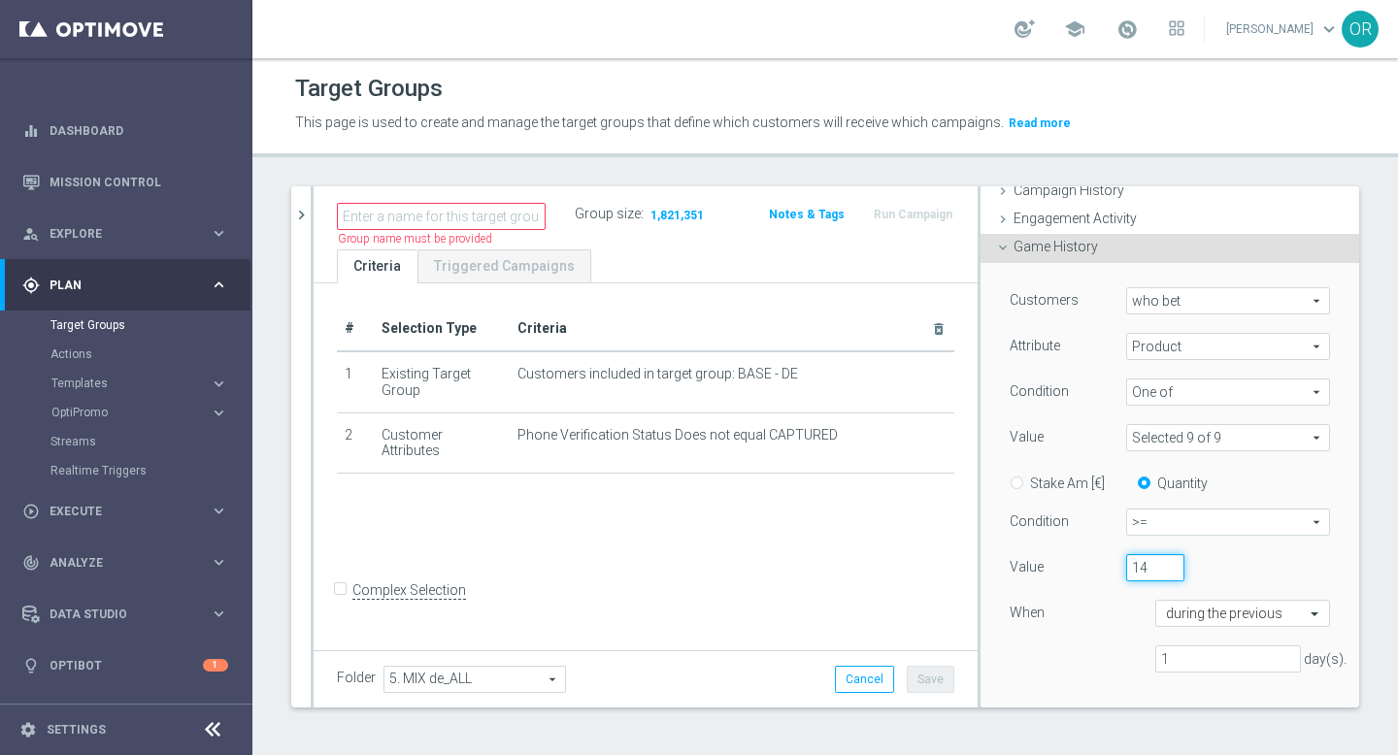
scroll to position [176, 0]
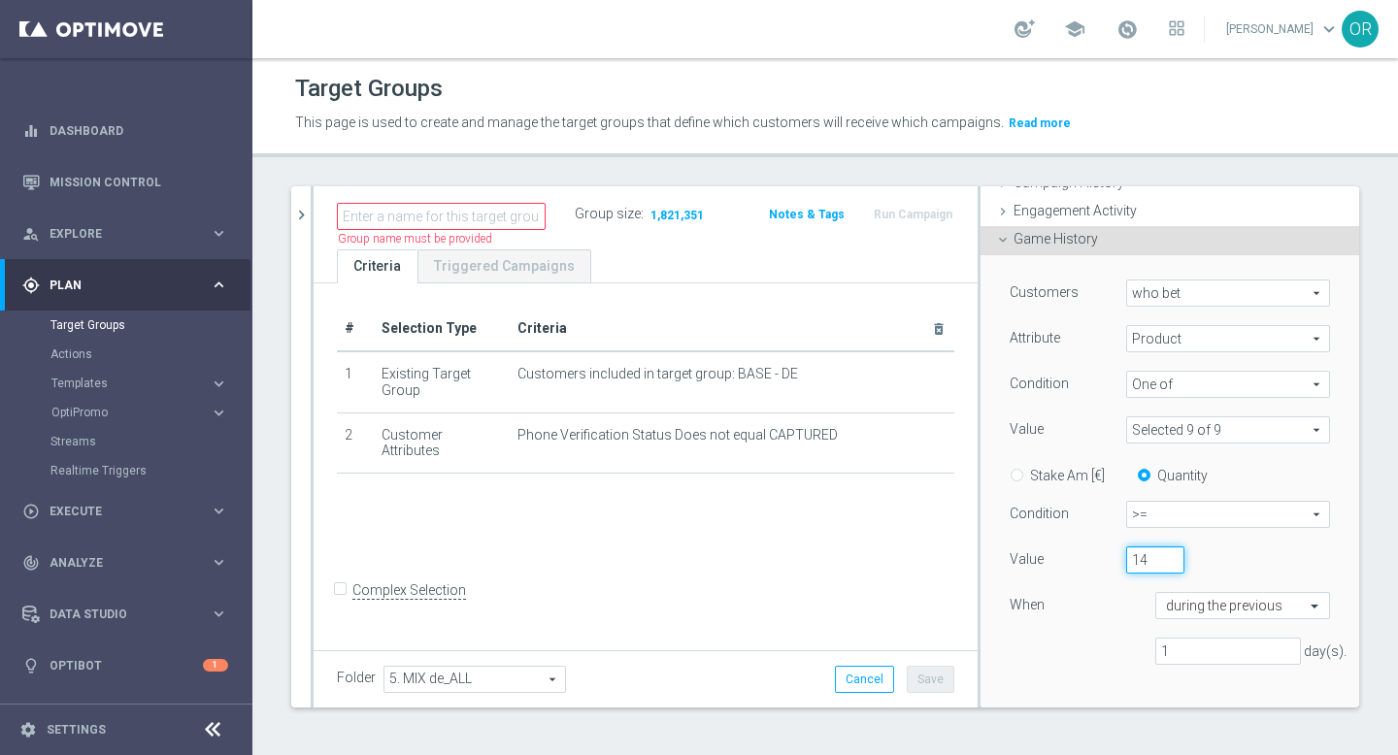
type input "1"
type input "0"
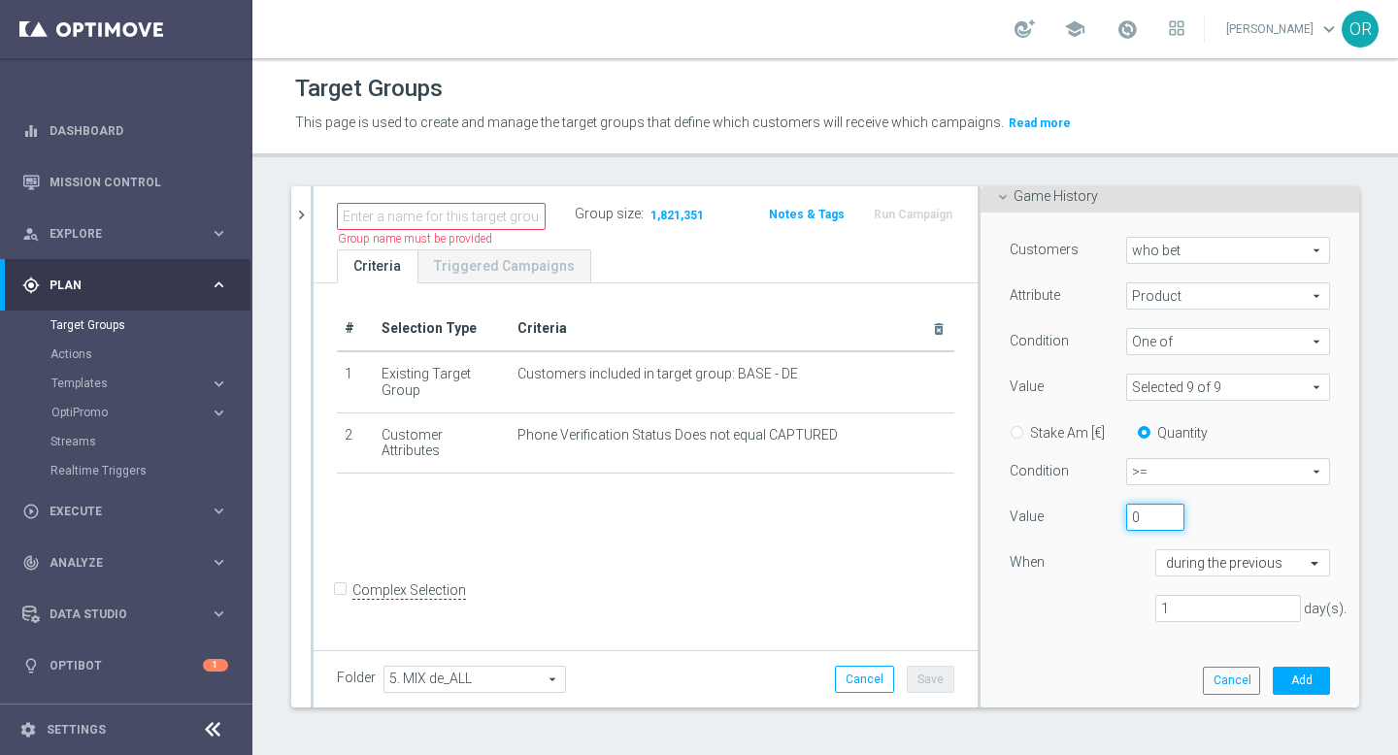
scroll to position [232, 0]
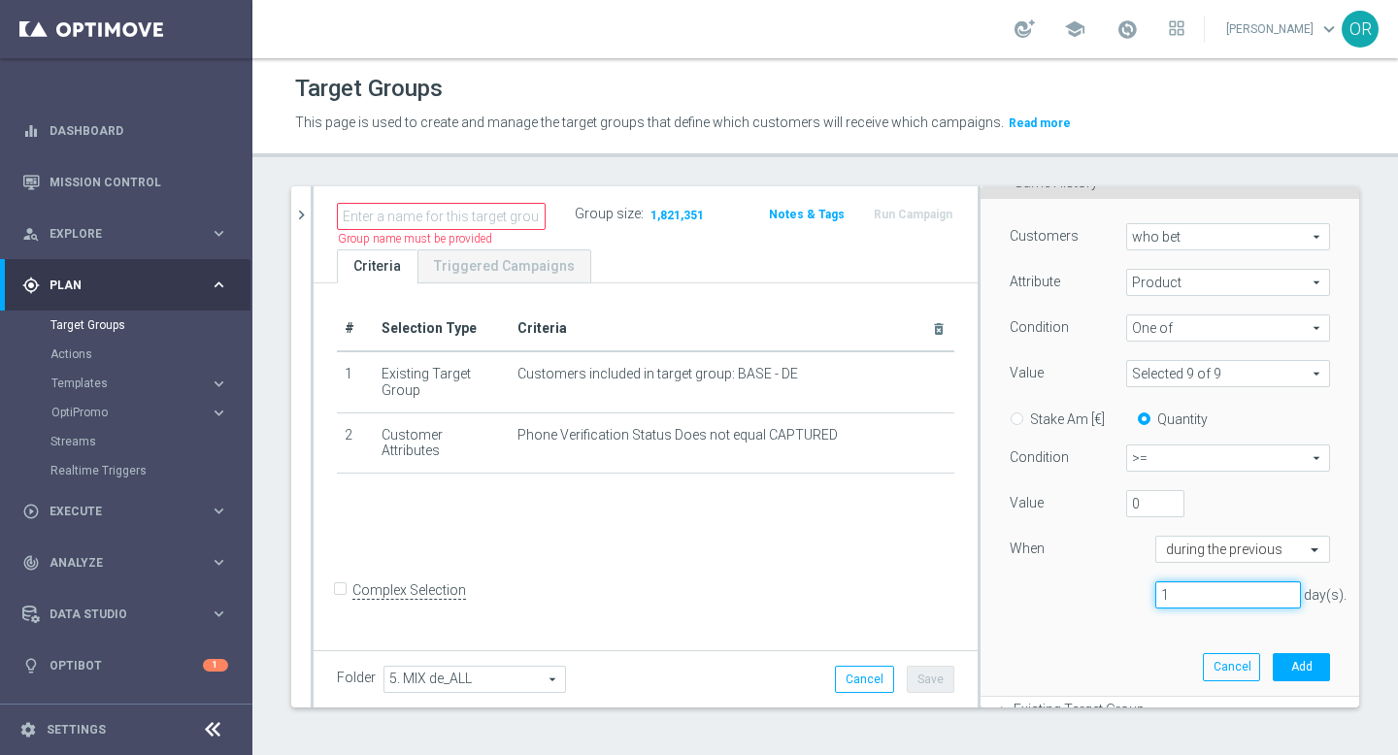
click at [1180, 593] on input "1" at bounding box center [1229, 595] width 146 height 27
type input "14"
click at [1294, 665] on button "Add" at bounding box center [1301, 667] width 57 height 27
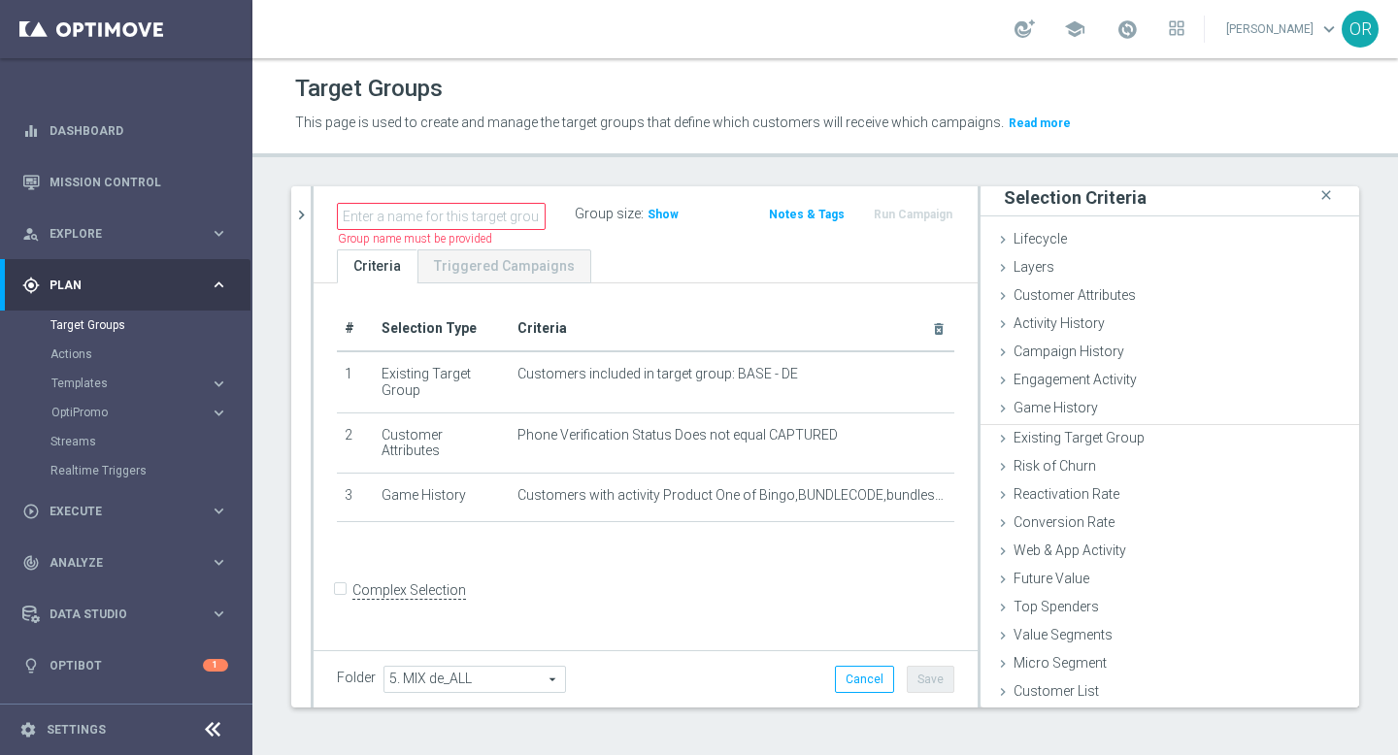
scroll to position [5, 0]
click at [654, 218] on span "Show" at bounding box center [663, 215] width 31 height 14
click at [1097, 296] on span "Customer Attributes" at bounding box center [1075, 297] width 122 height 16
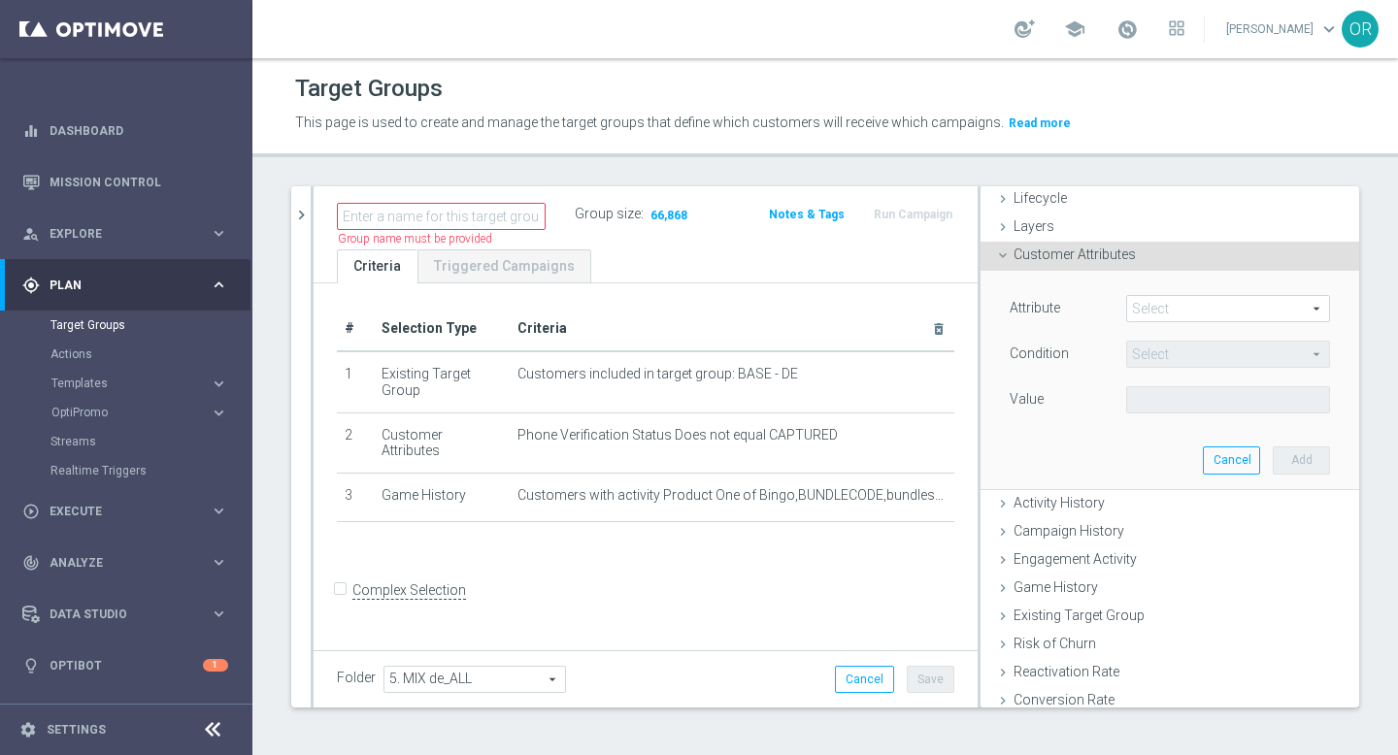
scroll to position [43, 0]
click at [1168, 320] on span at bounding box center [1228, 313] width 202 height 25
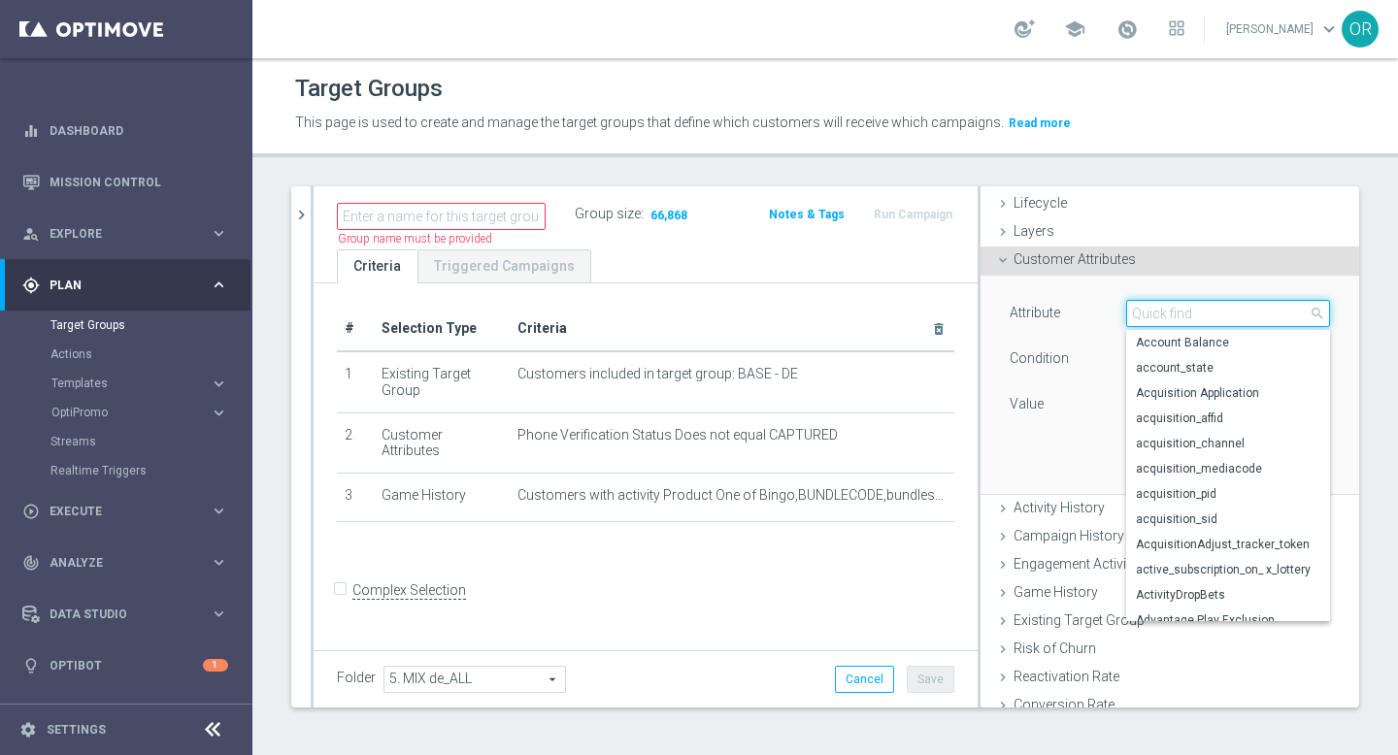
click at [1168, 320] on input "search" at bounding box center [1228, 313] width 204 height 27
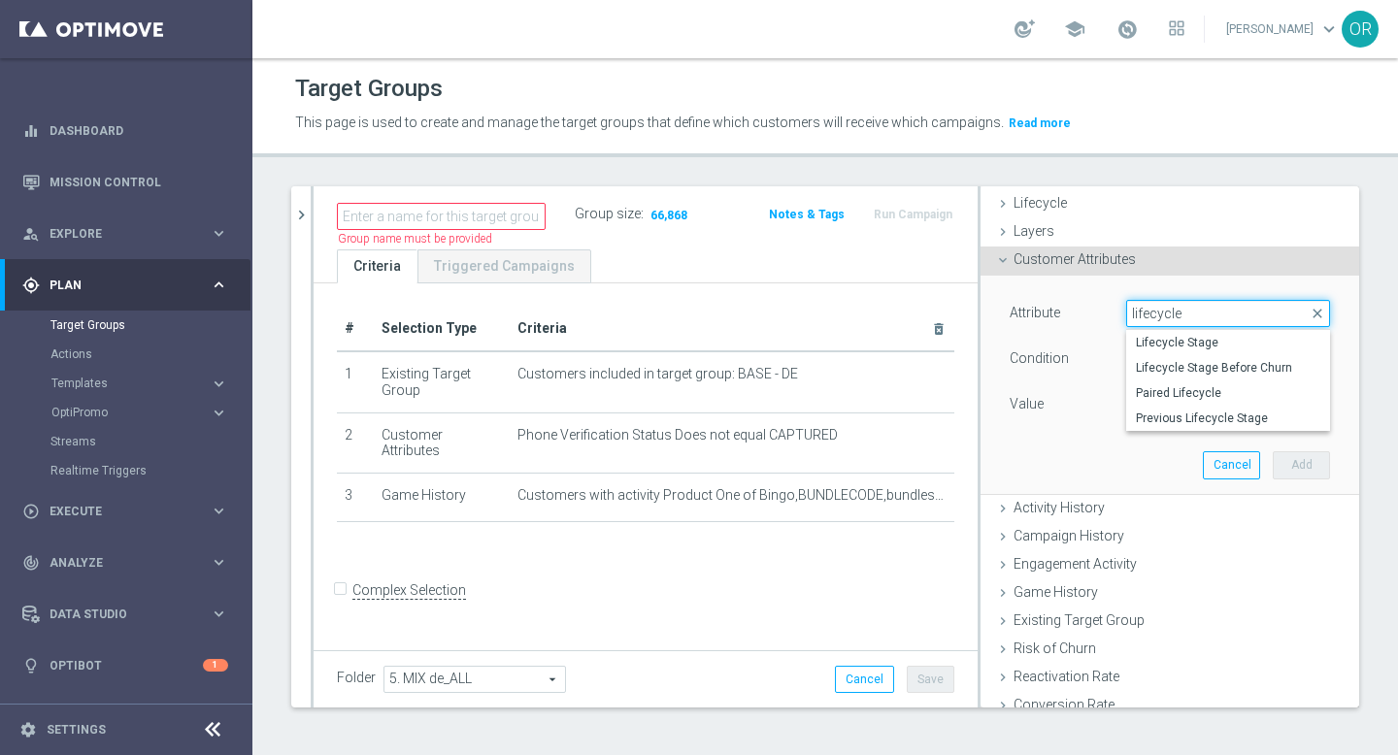
scroll to position [0, 0]
type input "lifecycle s"
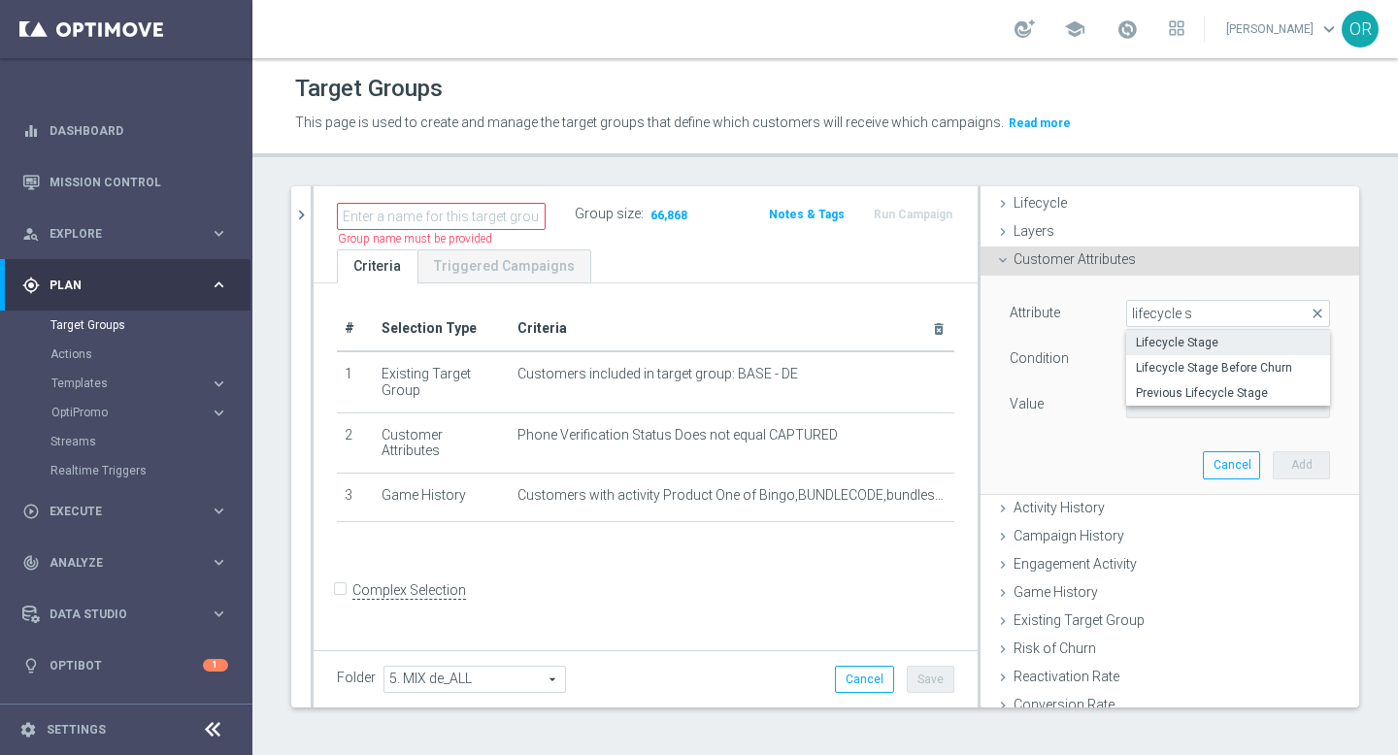
click at [1229, 346] on span "Lifecycle Stage" at bounding box center [1228, 343] width 184 height 16
type input "Lifecycle Stage"
click at [1188, 358] on span "Equals" at bounding box center [1228, 359] width 202 height 25
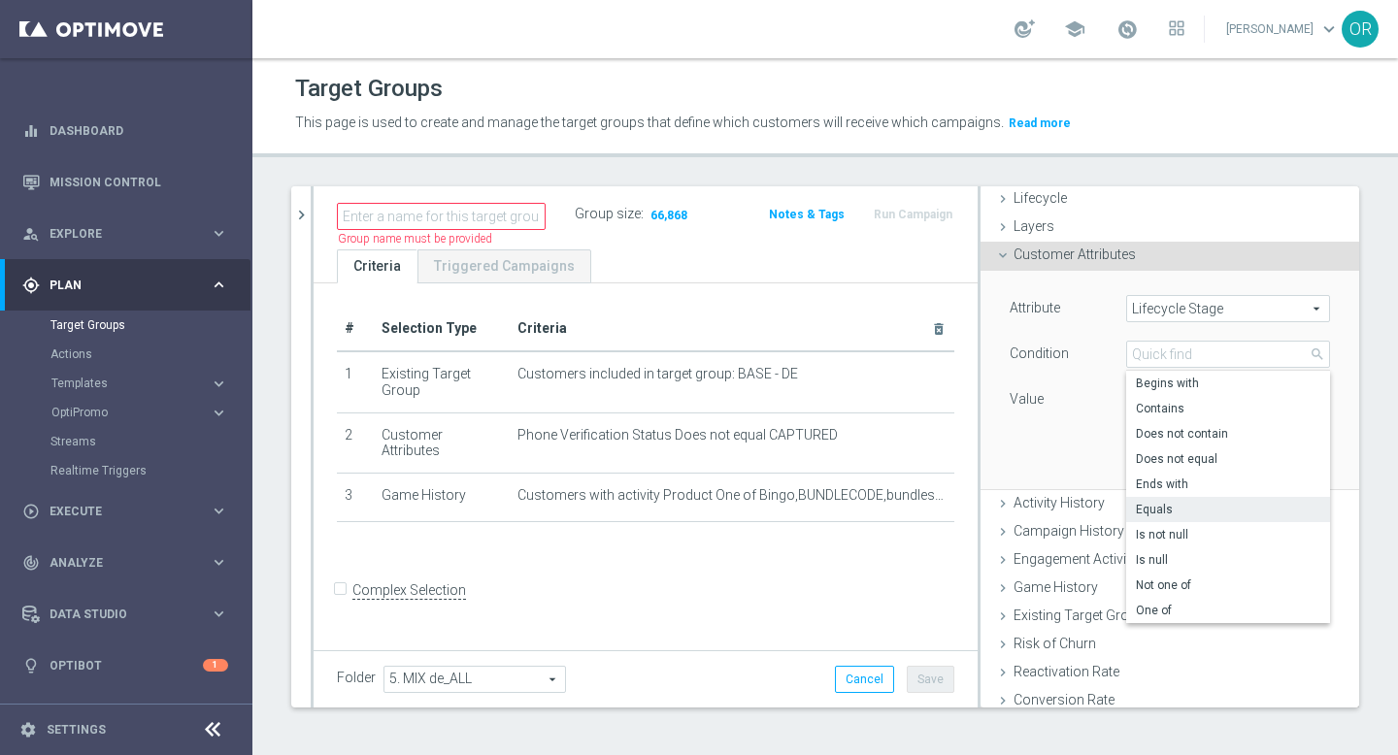
scroll to position [44, 0]
click at [1194, 461] on span "Does not equal" at bounding box center [1228, 463] width 184 height 16
type input "Does not equal"
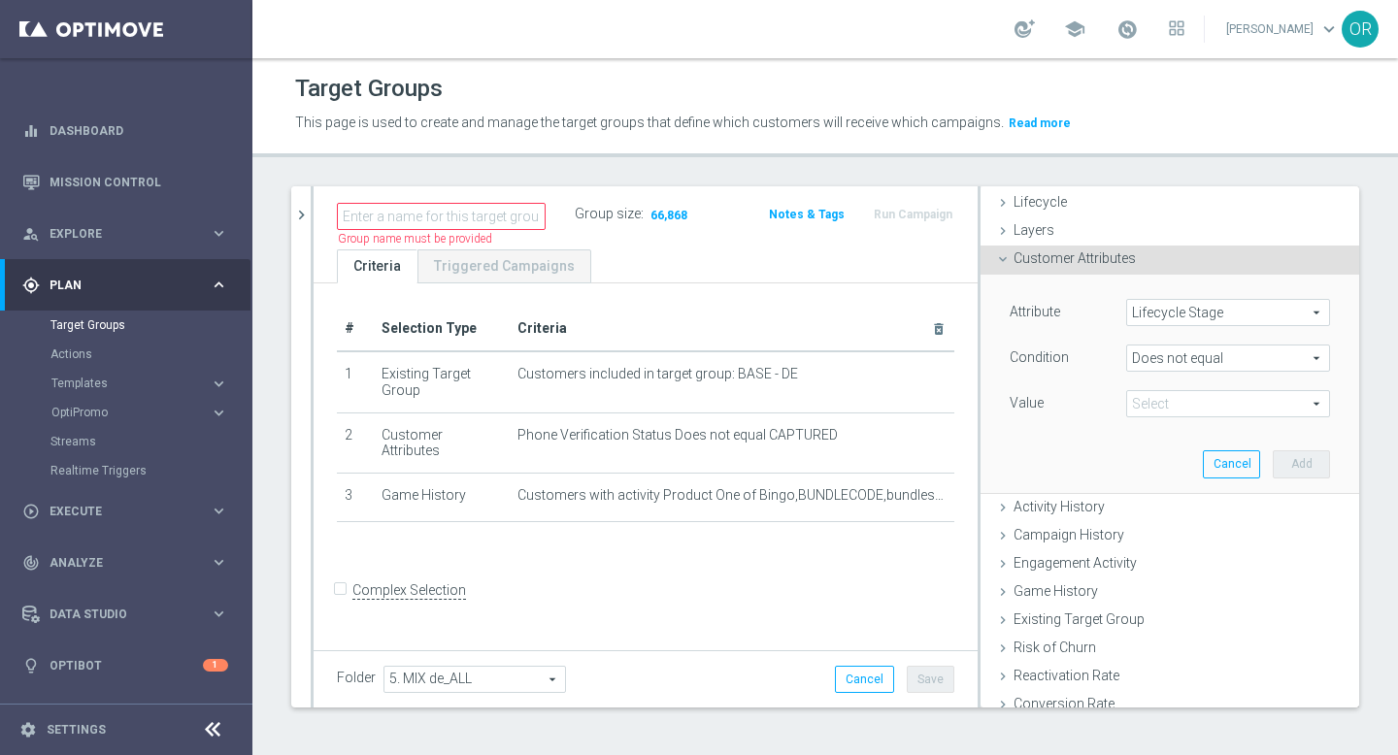
click at [1191, 403] on span at bounding box center [1228, 403] width 202 height 25
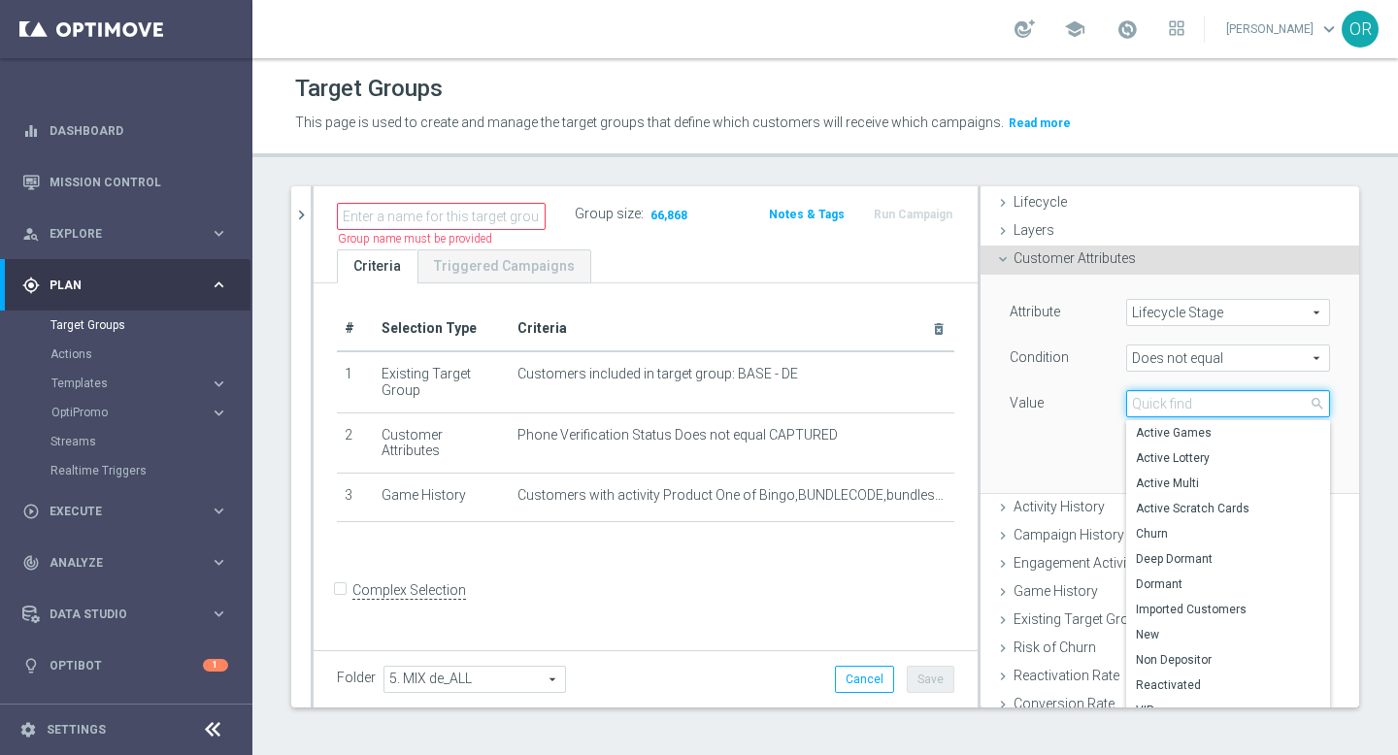
click at [1191, 403] on input "search" at bounding box center [1228, 403] width 204 height 27
type input "v"
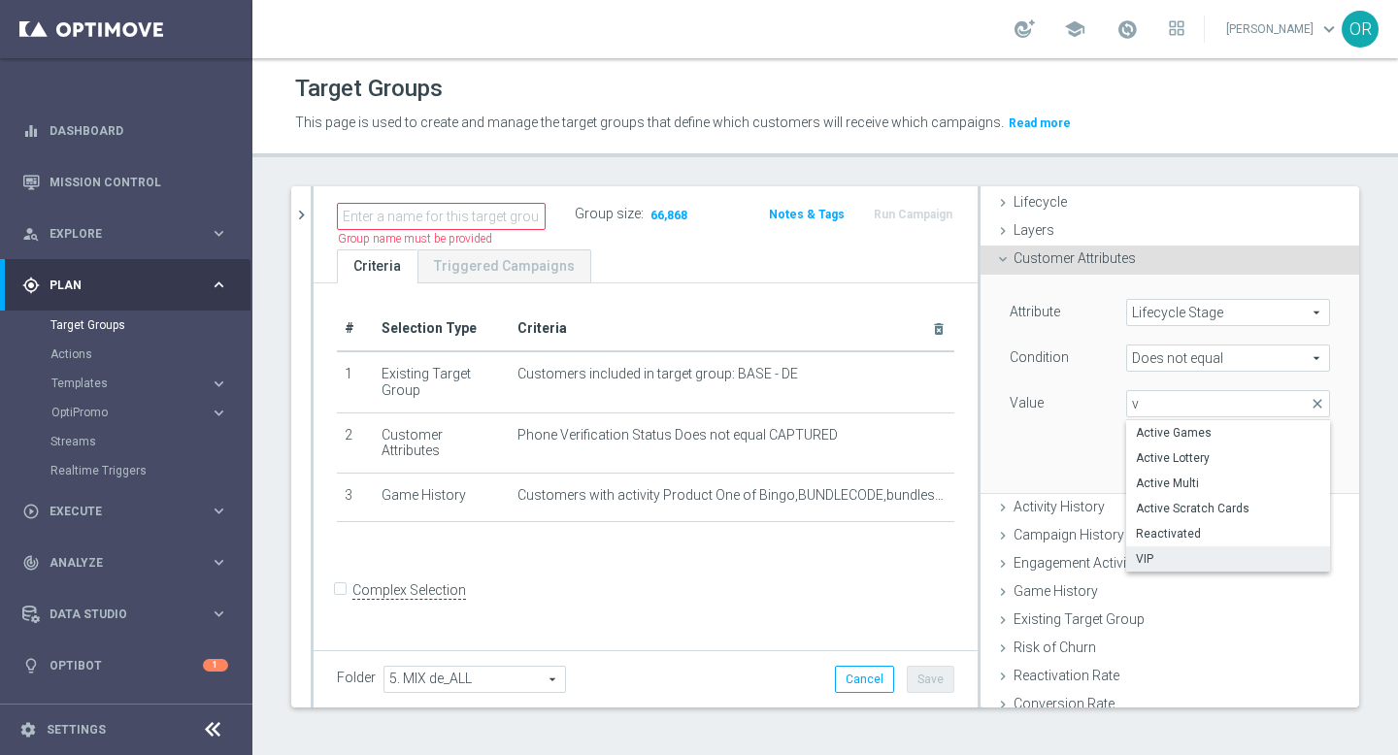
click at [1223, 554] on span "VIP" at bounding box center [1228, 560] width 184 height 16
type input "VIP"
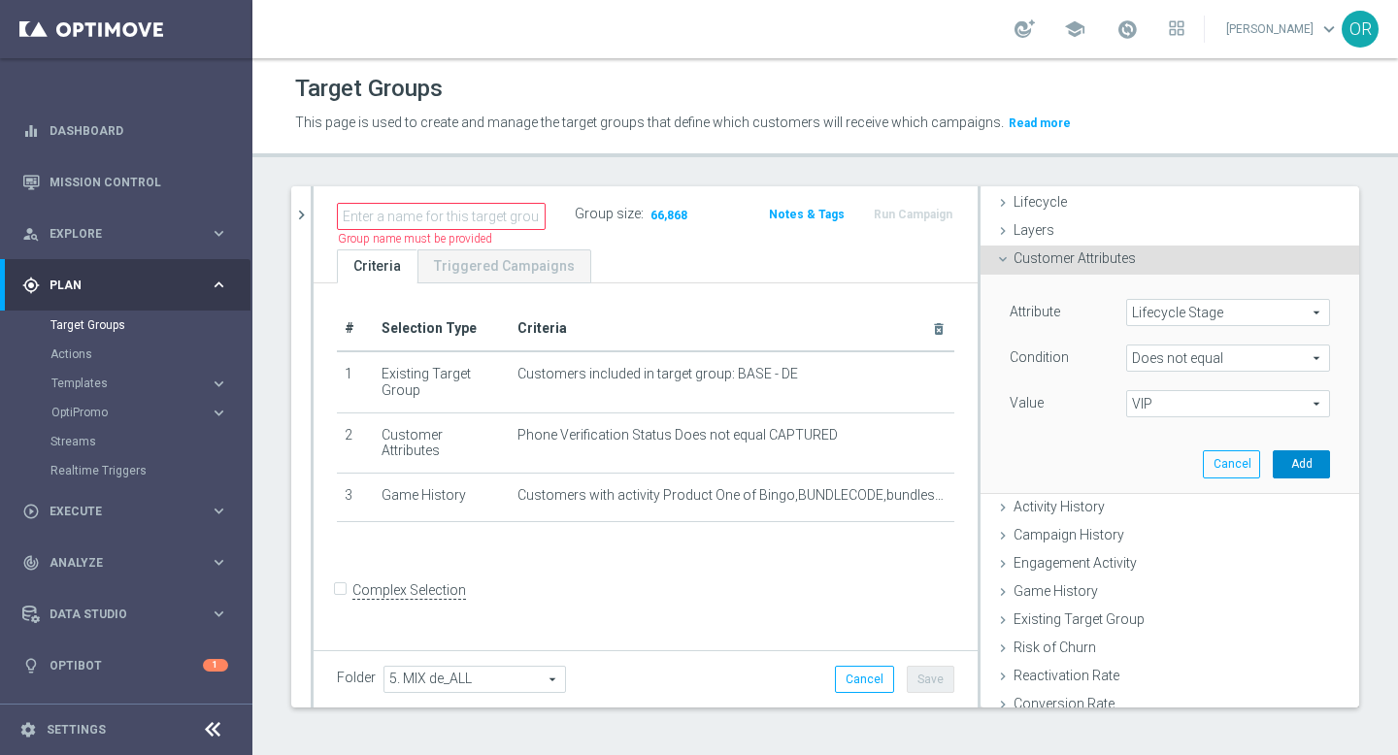
click at [1312, 460] on button "Add" at bounding box center [1301, 464] width 57 height 27
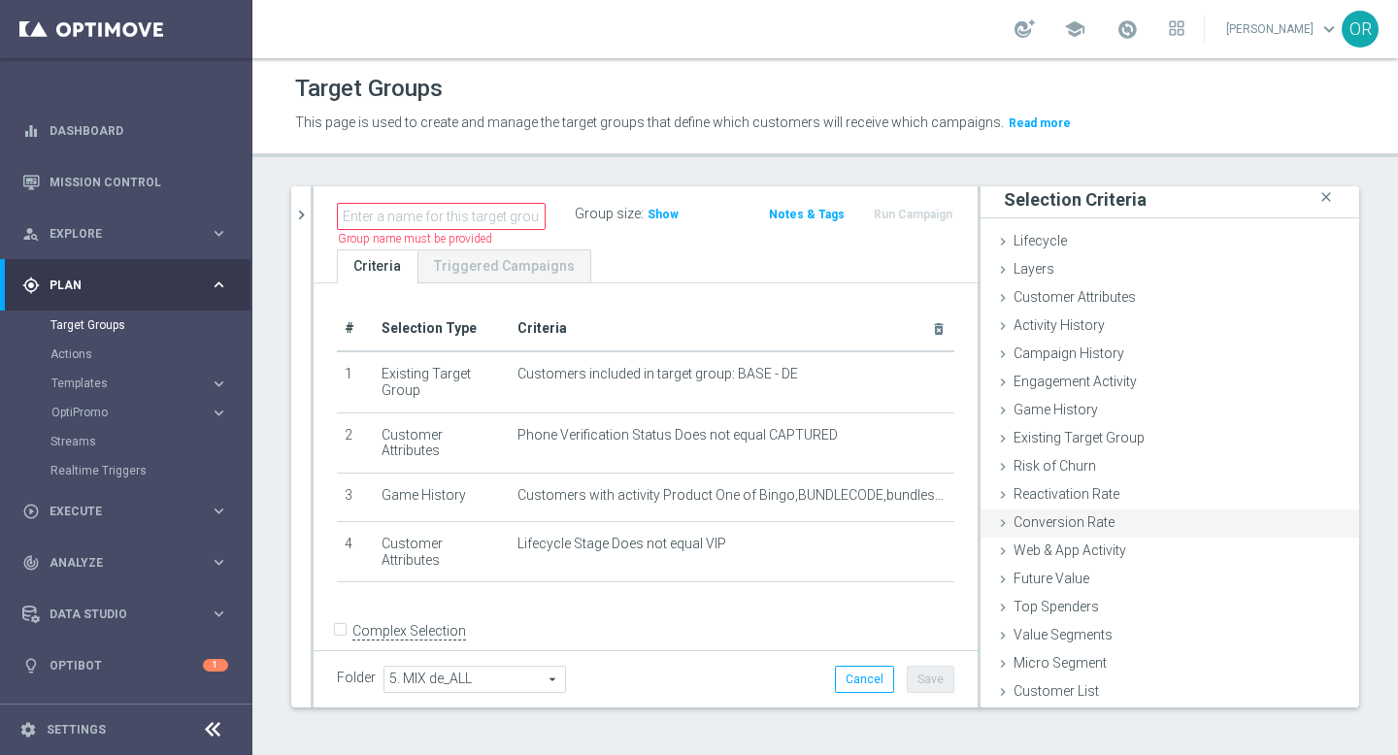
scroll to position [5, 0]
click at [658, 211] on span "Show" at bounding box center [663, 215] width 31 height 14
click at [441, 219] on input "text" at bounding box center [441, 216] width 209 height 27
paste input "DE_ALL__PHONECAPTURE__NVIP_POP_SER_MIX"
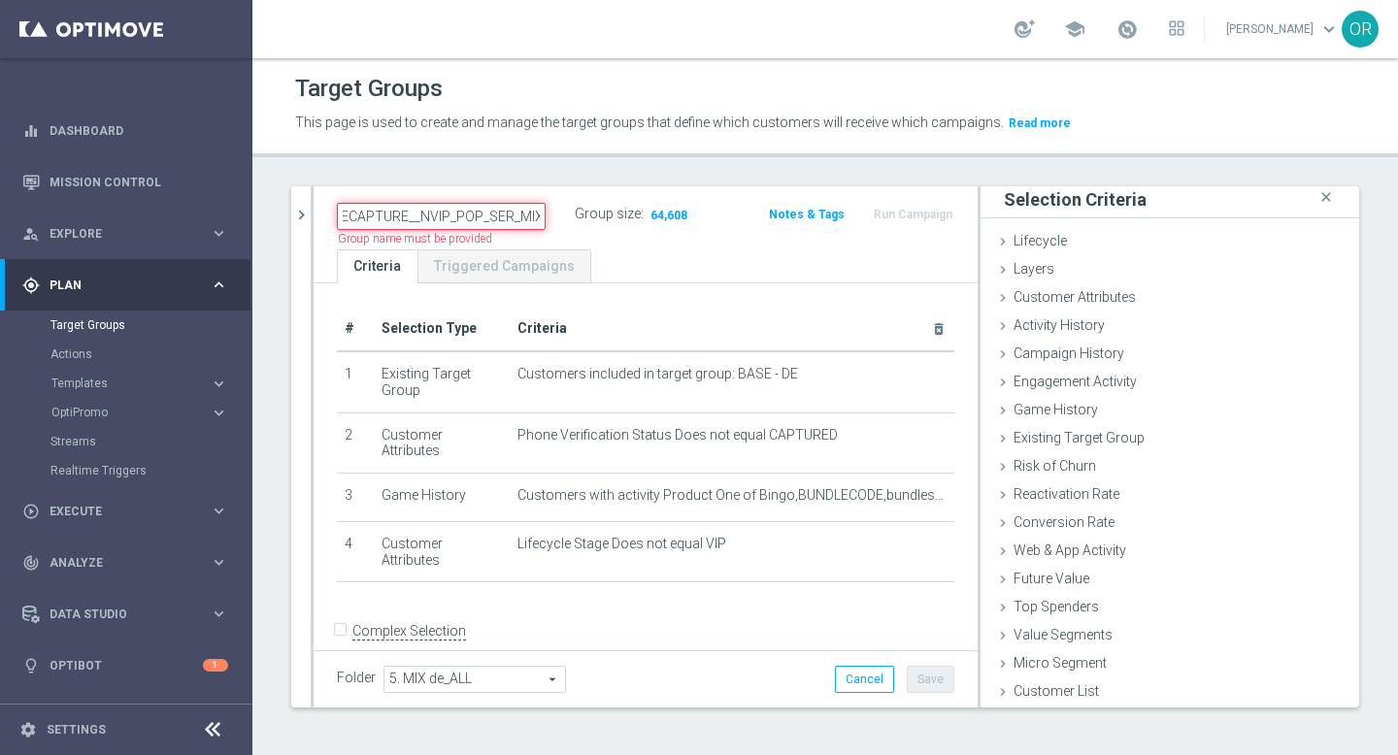
type input "DE_ALL__PHONECAPTURE__NVIP_POP_SER_MIX"
click at [718, 240] on div "DE_ALL__PHONECAPTURE__NVIP_POP_SER_MIX Name length must be more than 2 characte…" at bounding box center [646, 217] width 664 height 63
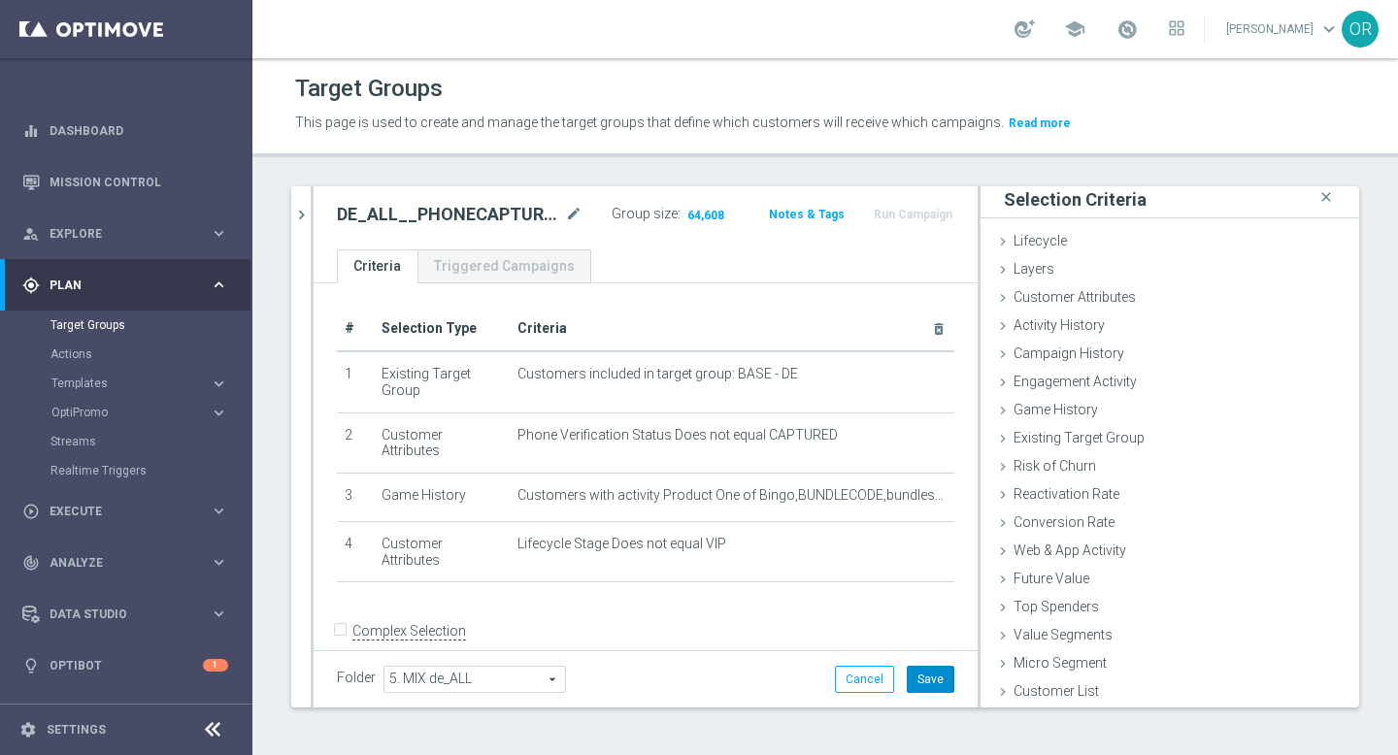
click at [939, 680] on button "Save" at bounding box center [931, 679] width 48 height 27
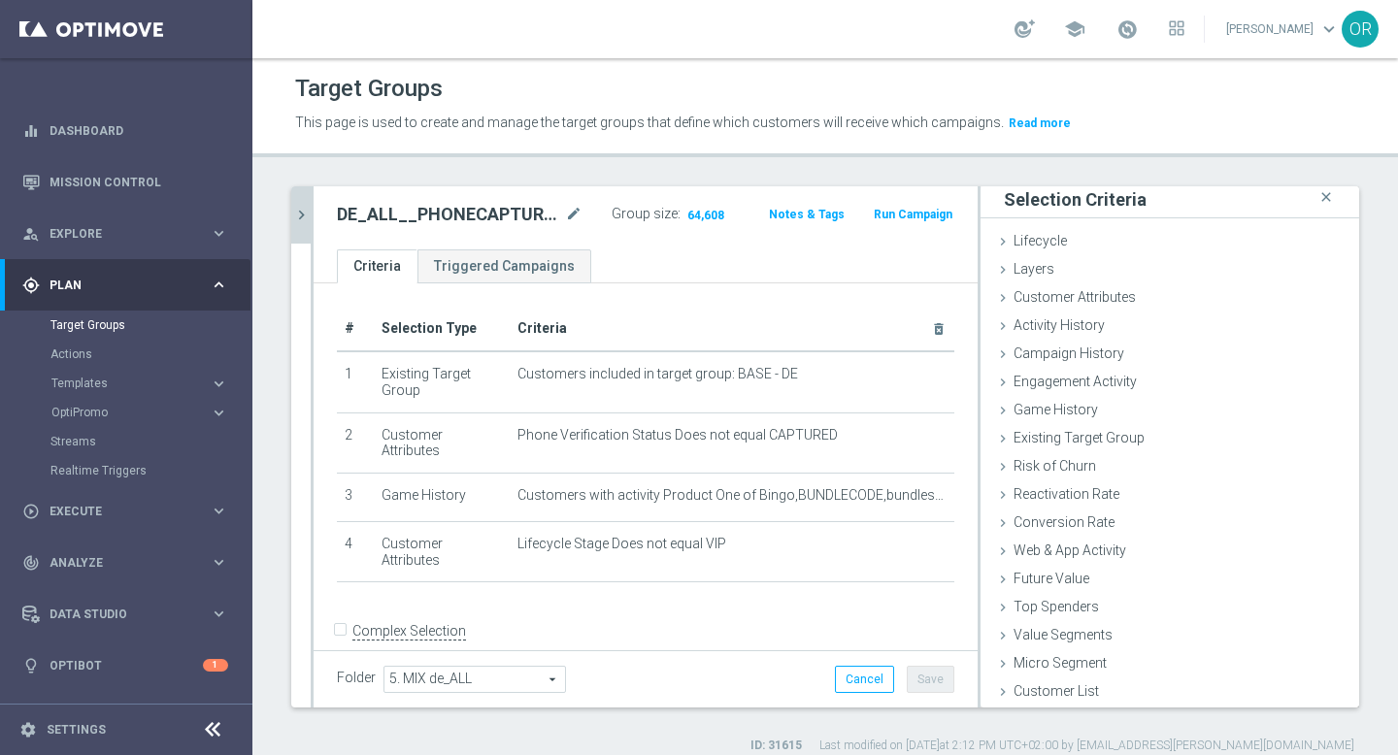
click at [297, 214] on icon "chevron_right" at bounding box center [301, 215] width 18 height 18
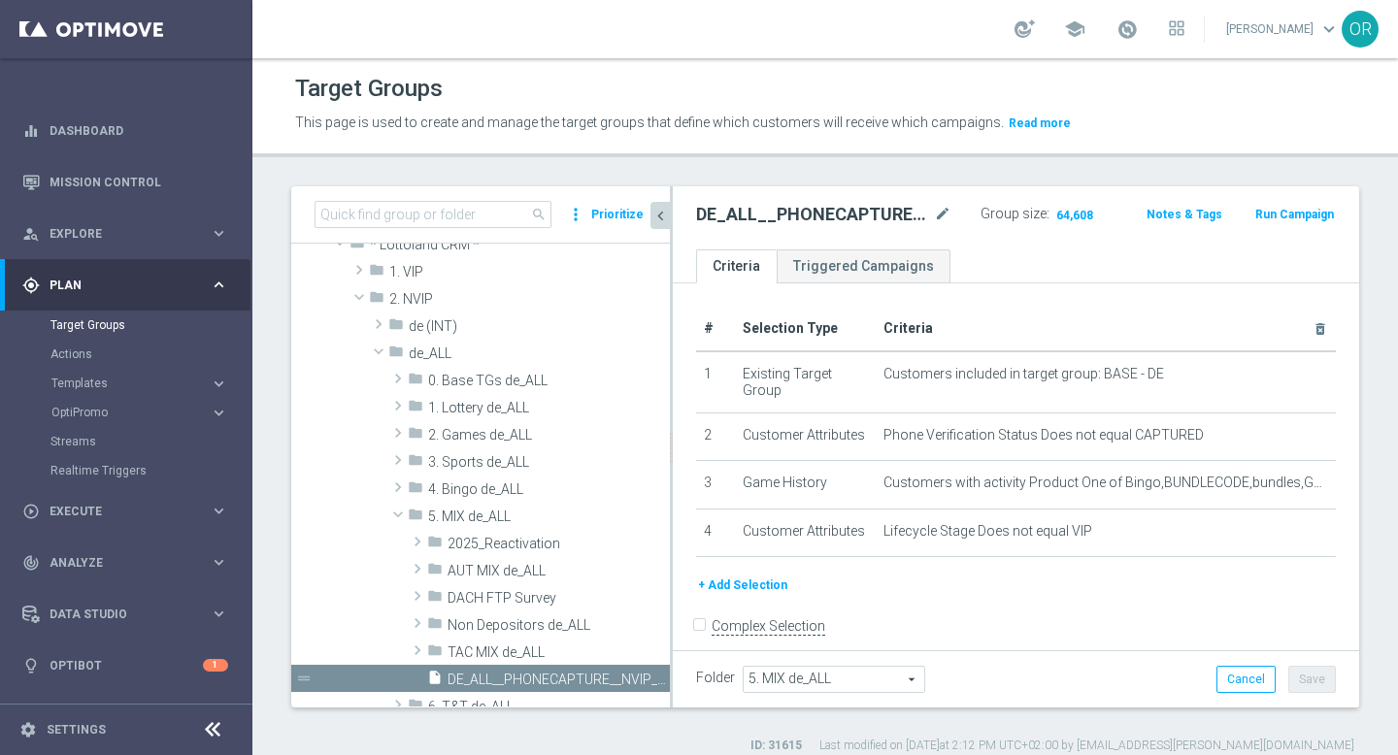
scroll to position [21, 0]
click at [659, 676] on icon "more_vert" at bounding box center [659, 680] width 16 height 16
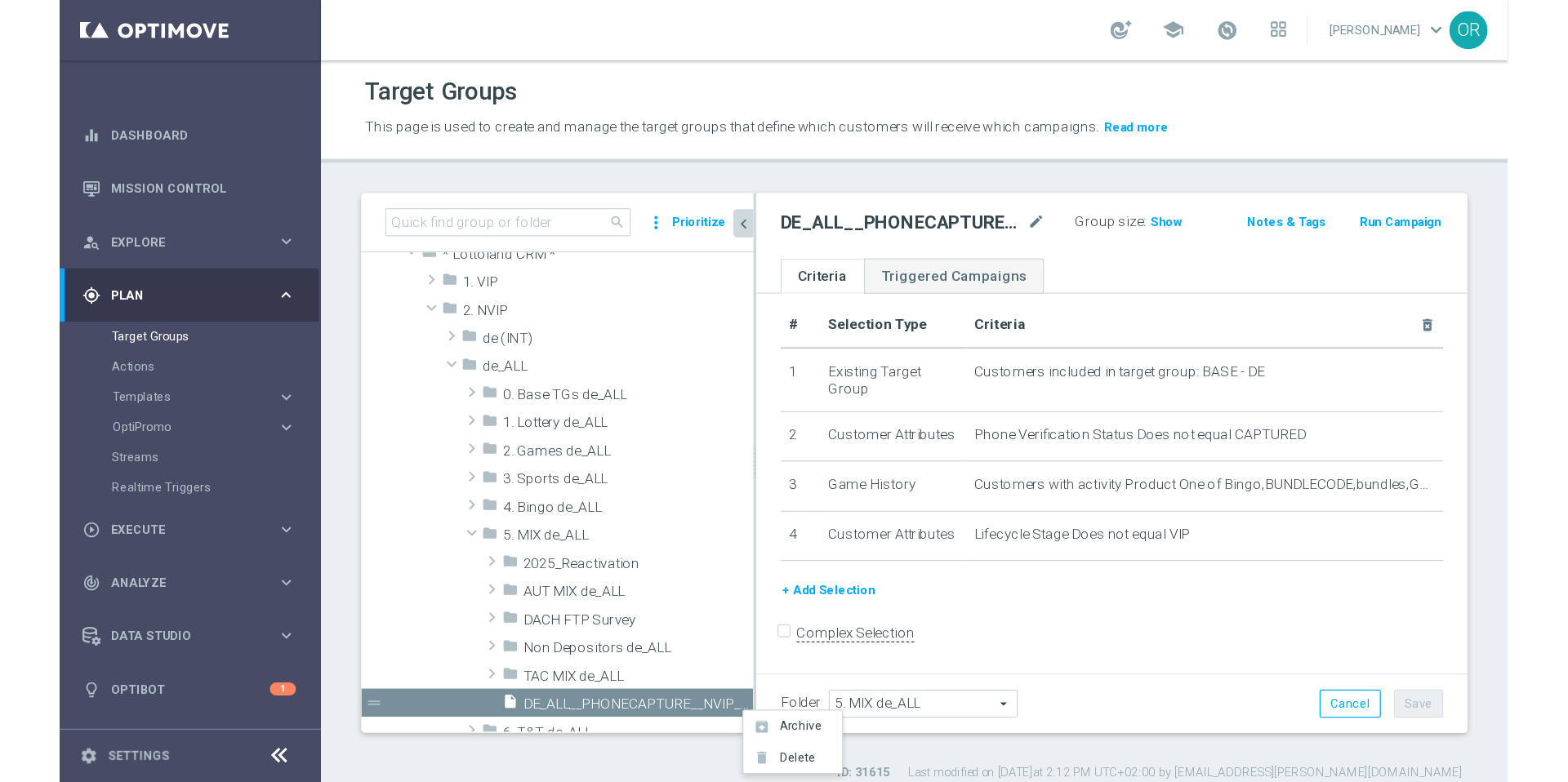
scroll to position [0, 0]
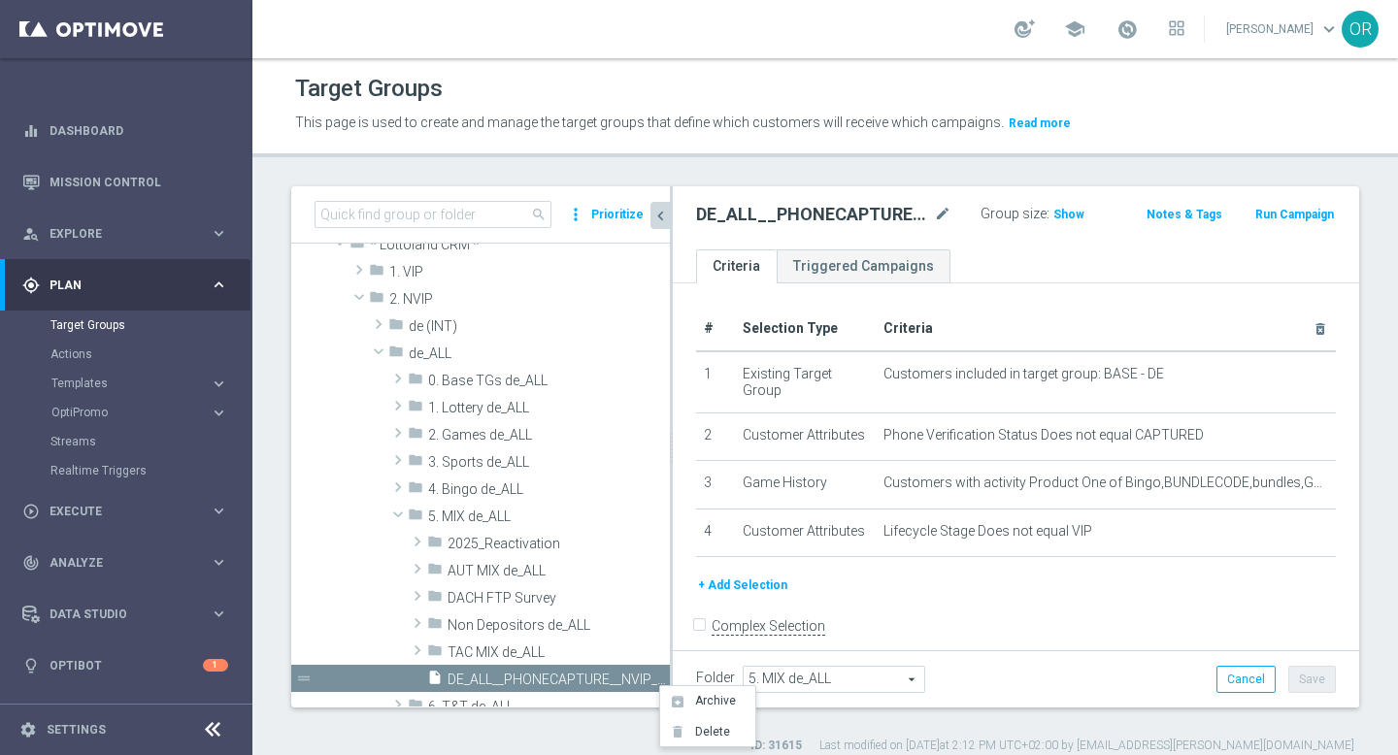
click at [1006, 157] on div "Target Groups This page is used to create and manage the target groups that def…" at bounding box center [825, 406] width 1146 height 697
click at [1066, 216] on span "Show" at bounding box center [1069, 215] width 31 height 14
click at [1069, 215] on span "64,608" at bounding box center [1075, 217] width 41 height 18
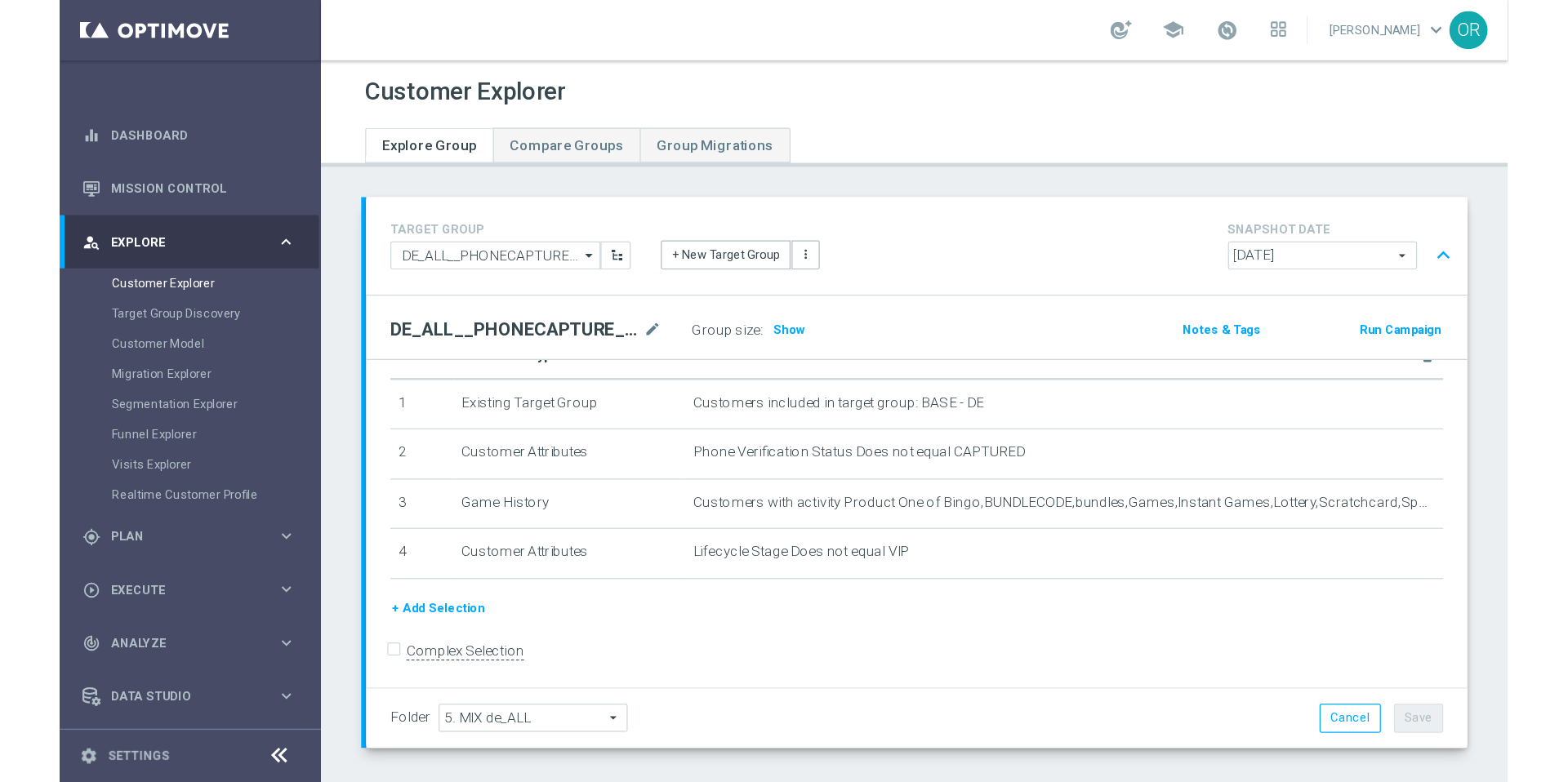
scroll to position [75, 0]
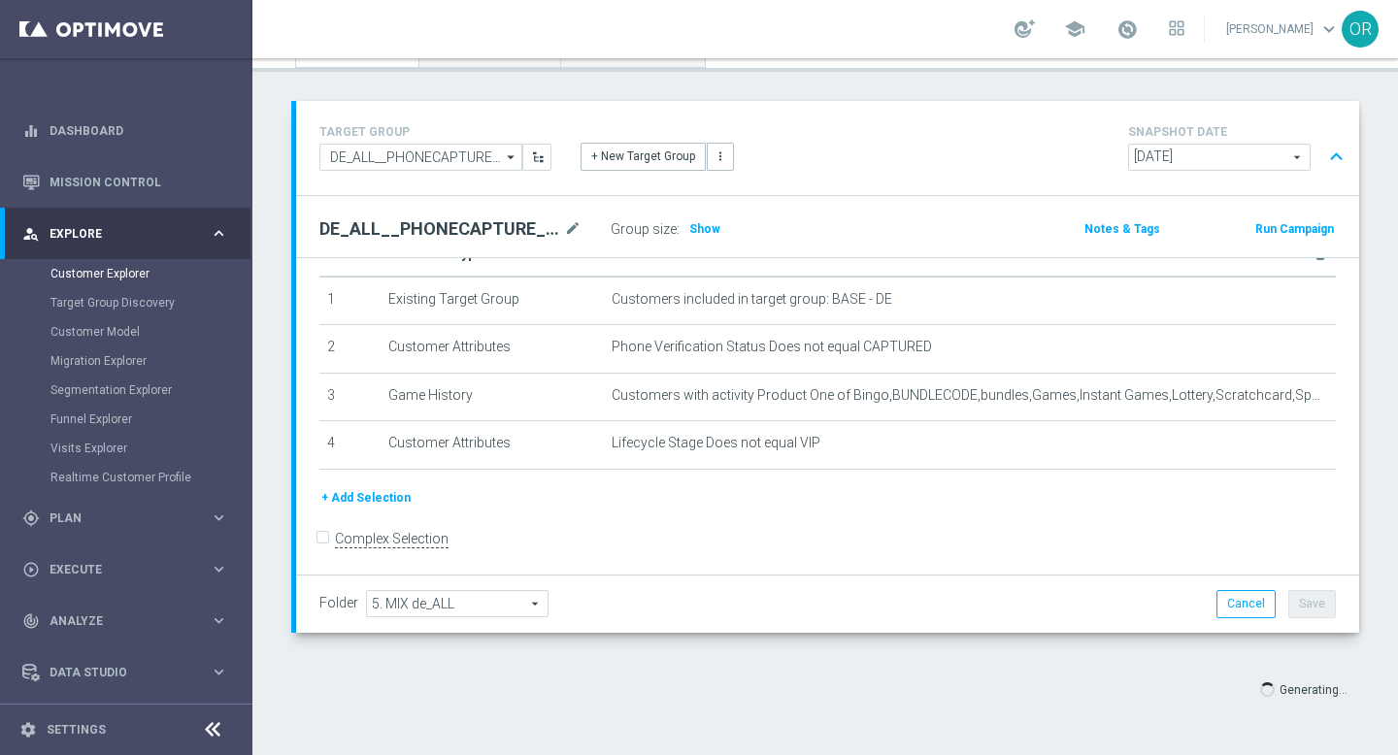
click at [462, 225] on h2 "DE_ALL__PHONECAPTURE__NVIP_POP_SER_MIX" at bounding box center [439, 229] width 241 height 23
copy div "DE_ALL__PHONECAPTURE__NVIP_POP_SER_MIX"
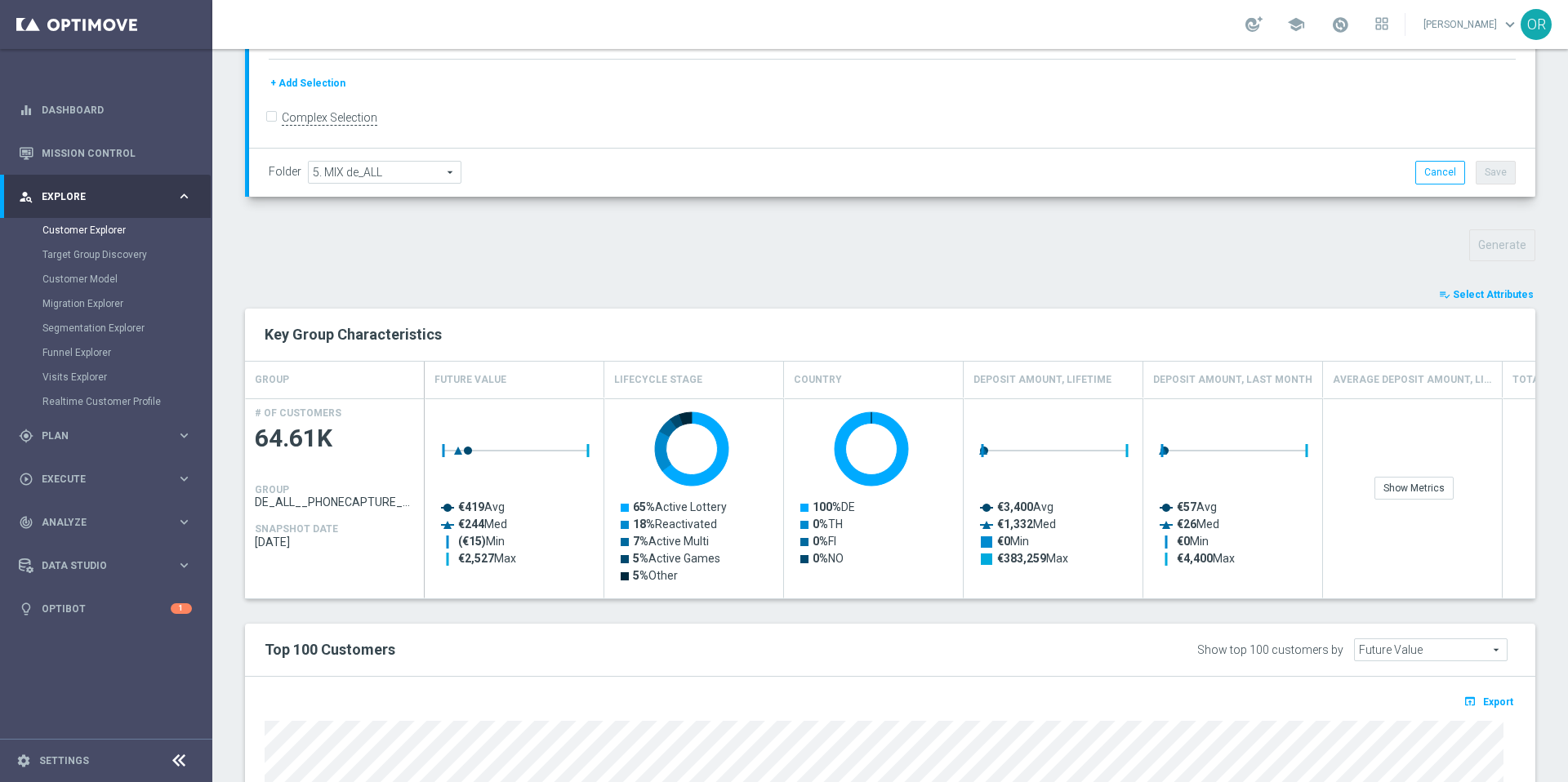
scroll to position [745, 0]
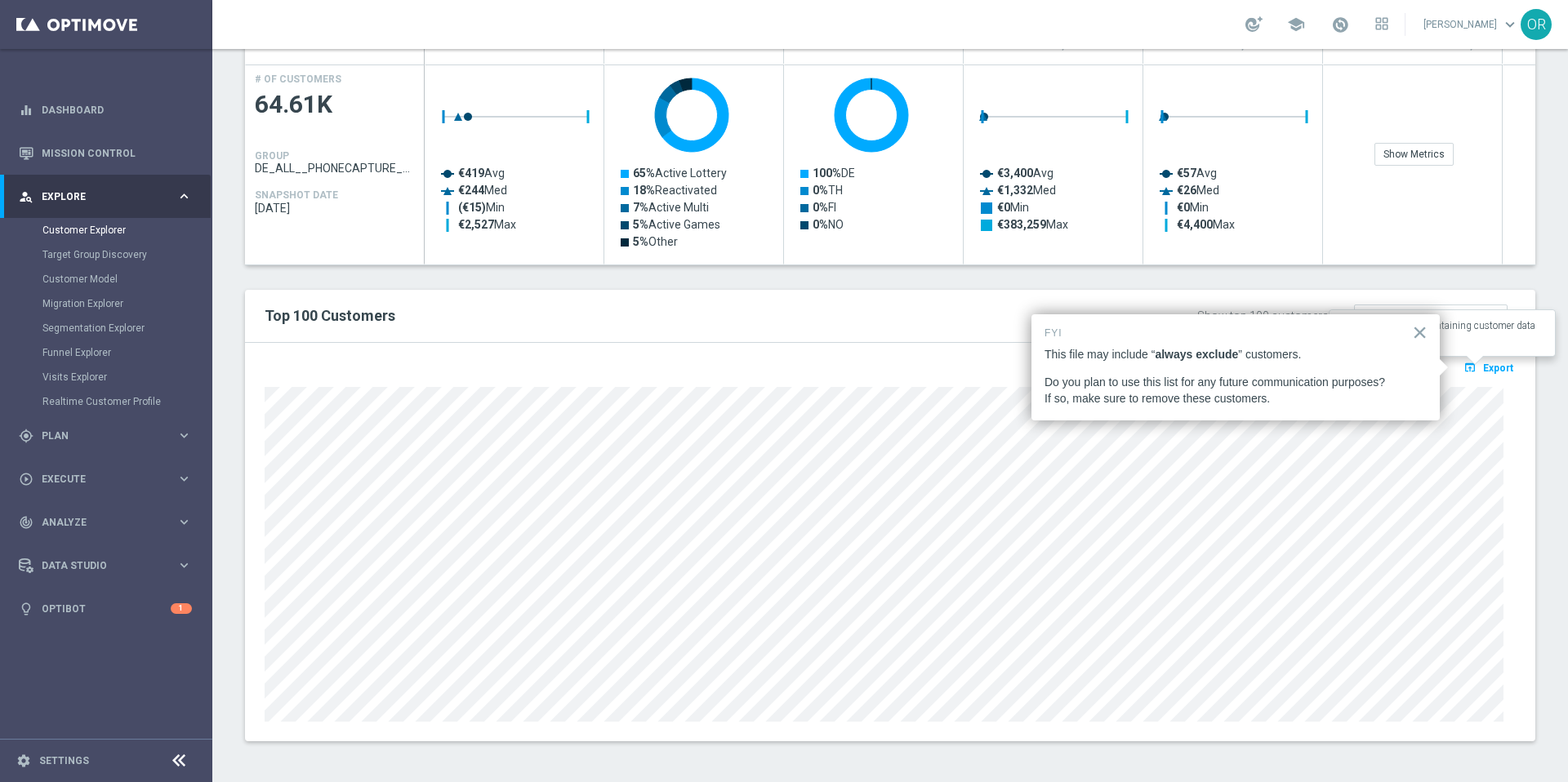
click at [1175, 369] on span "Export" at bounding box center [1498, 368] width 30 height 12
